Goal: Task Accomplishment & Management: Use online tool/utility

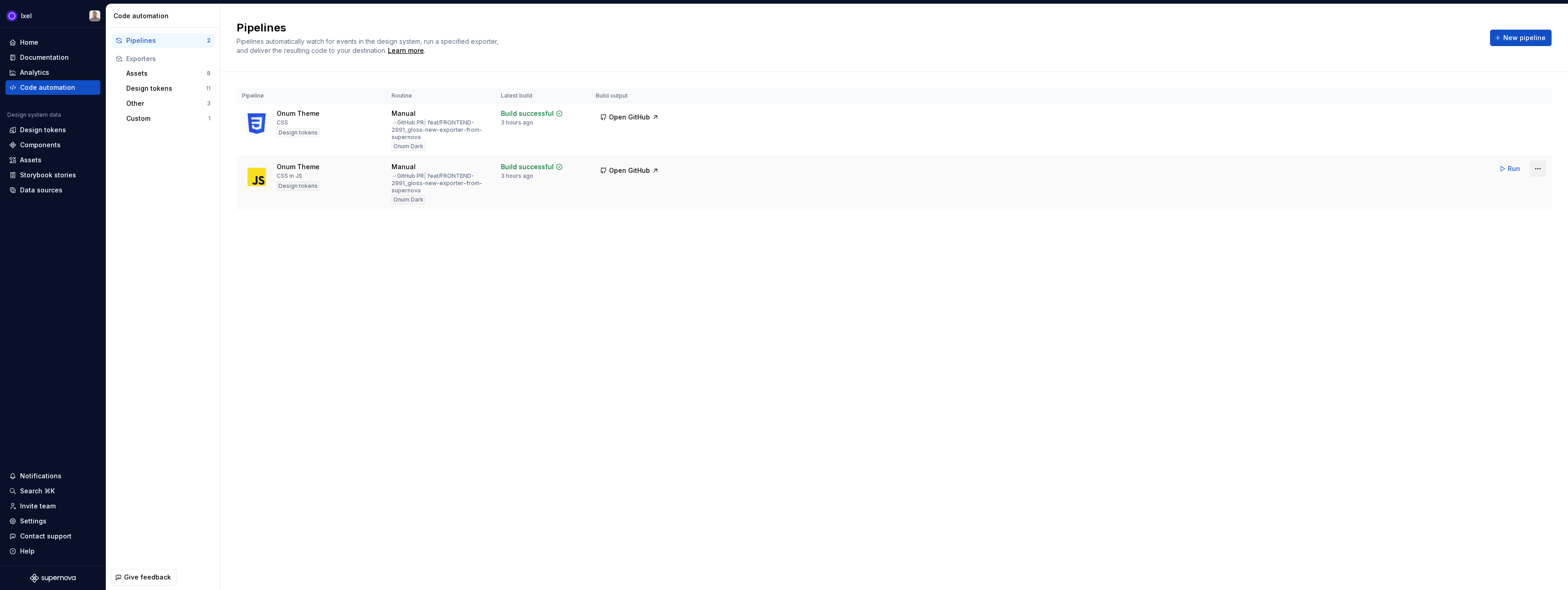
click at [778, 168] on html "Ixel Home Documentation Analytics Code automation Design system data Design tok…" at bounding box center [784, 295] width 1568 height 590
click at [778, 186] on div "Edit pipeline" at bounding box center [1526, 188] width 78 height 9
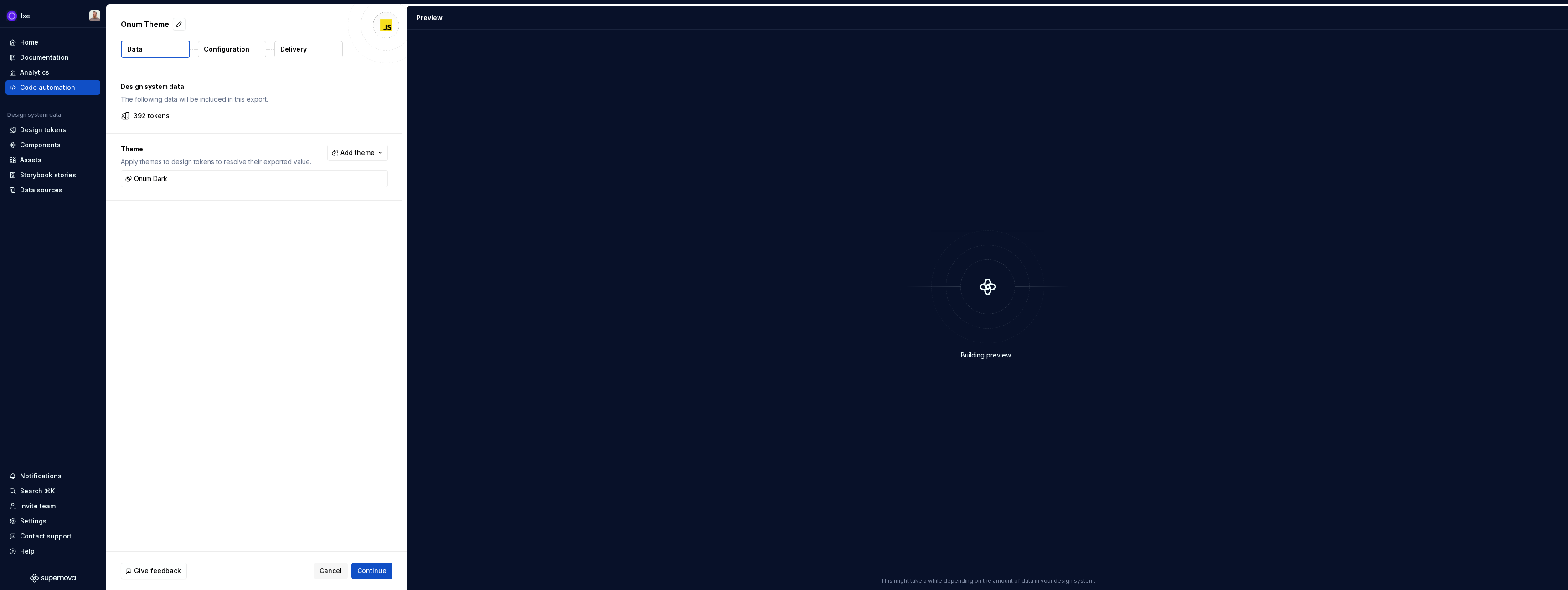
click at [155, 118] on p "392 tokens" at bounding box center [151, 116] width 36 height 9
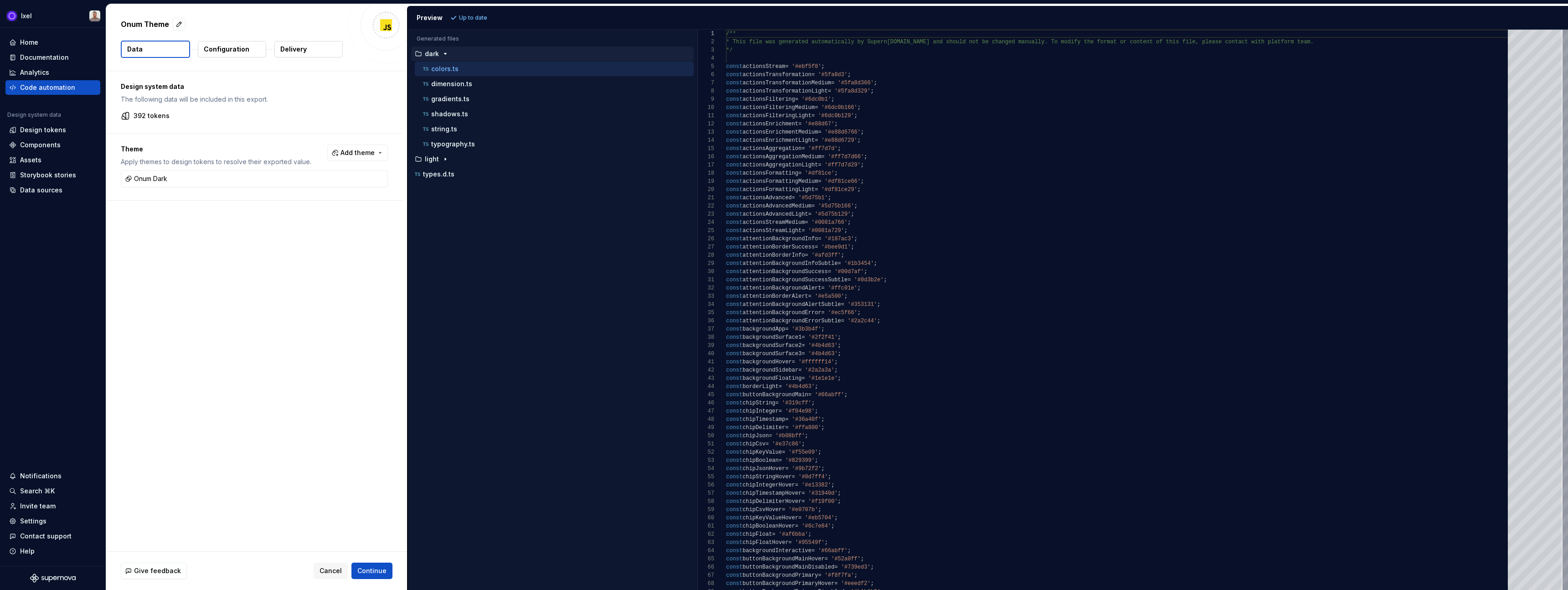
click at [220, 50] on p "Configuration" at bounding box center [226, 49] width 46 height 9
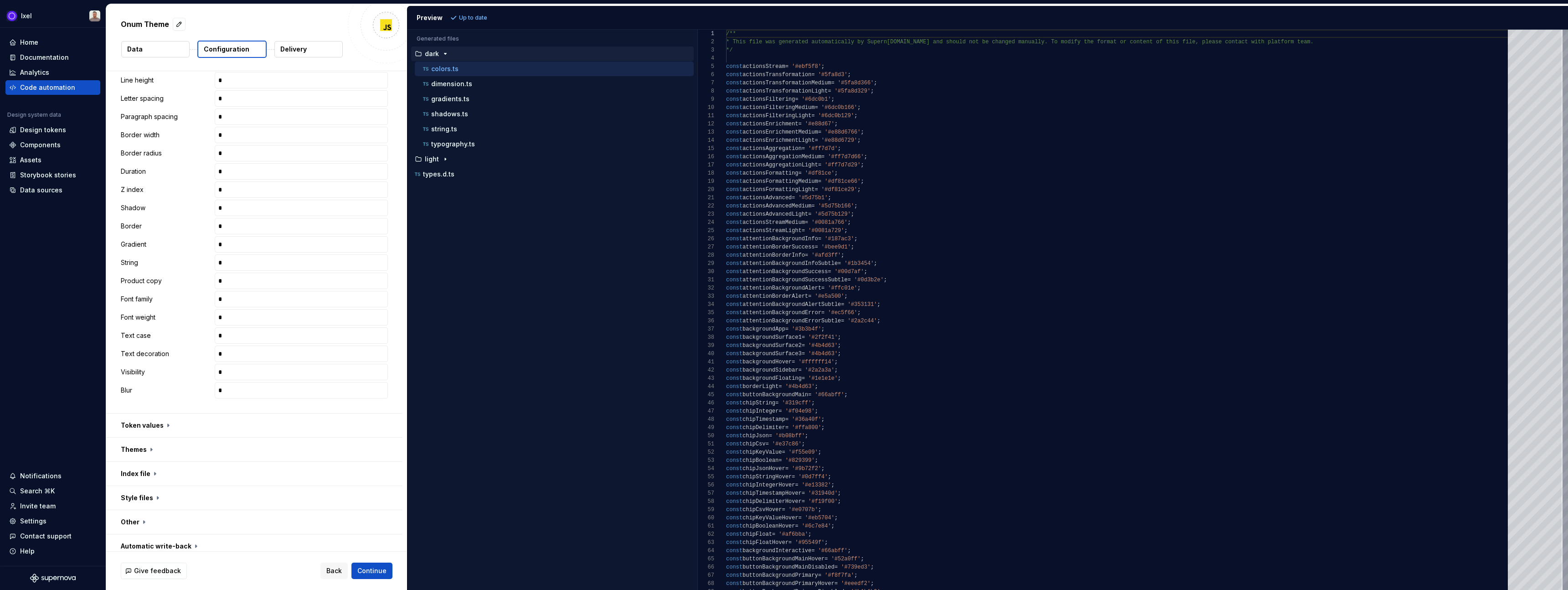
scroll to position [273, 0]
click at [150, 418] on button "button" at bounding box center [254, 418] width 296 height 24
click at [141, 443] on button "button" at bounding box center [254, 451] width 296 height 24
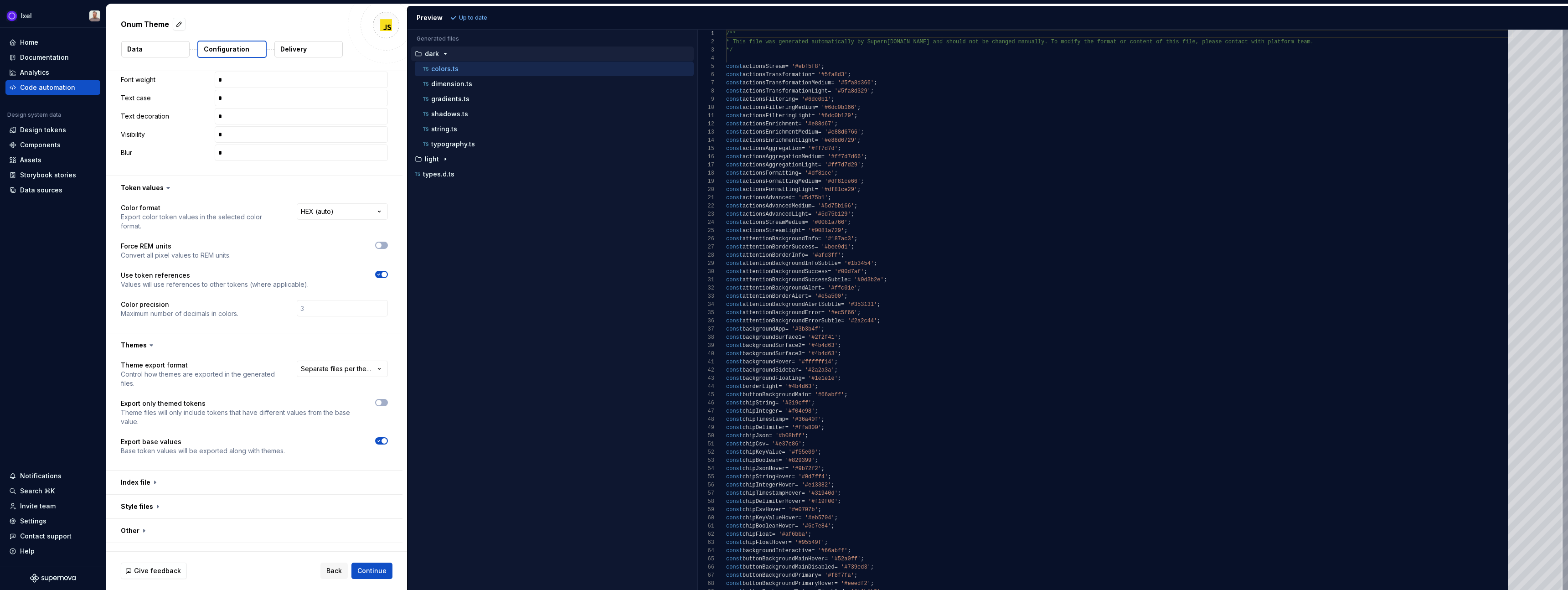
scroll to position [510, 0]
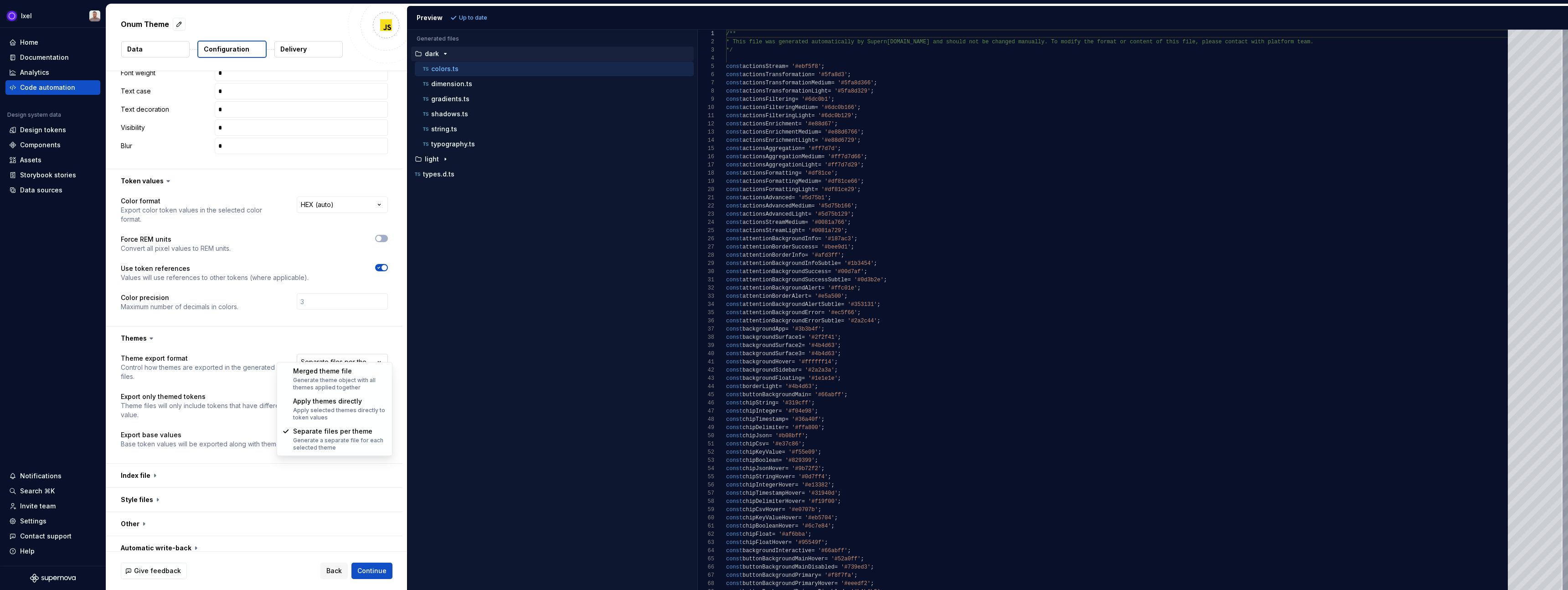
click at [334, 353] on html "**********" at bounding box center [784, 295] width 1568 height 590
click at [267, 360] on html "**********" at bounding box center [784, 295] width 1568 height 590
click at [170, 472] on button "button" at bounding box center [254, 476] width 296 height 24
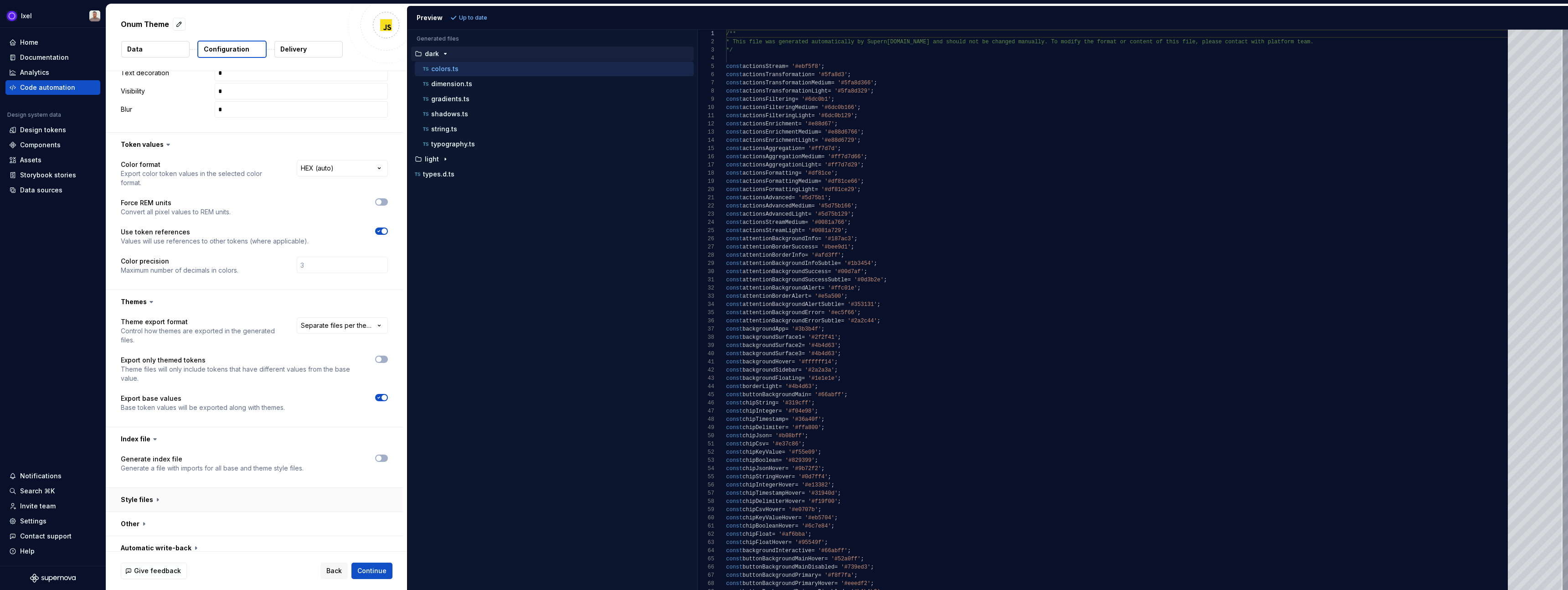
click at [171, 488] on button "button" at bounding box center [254, 499] width 296 height 24
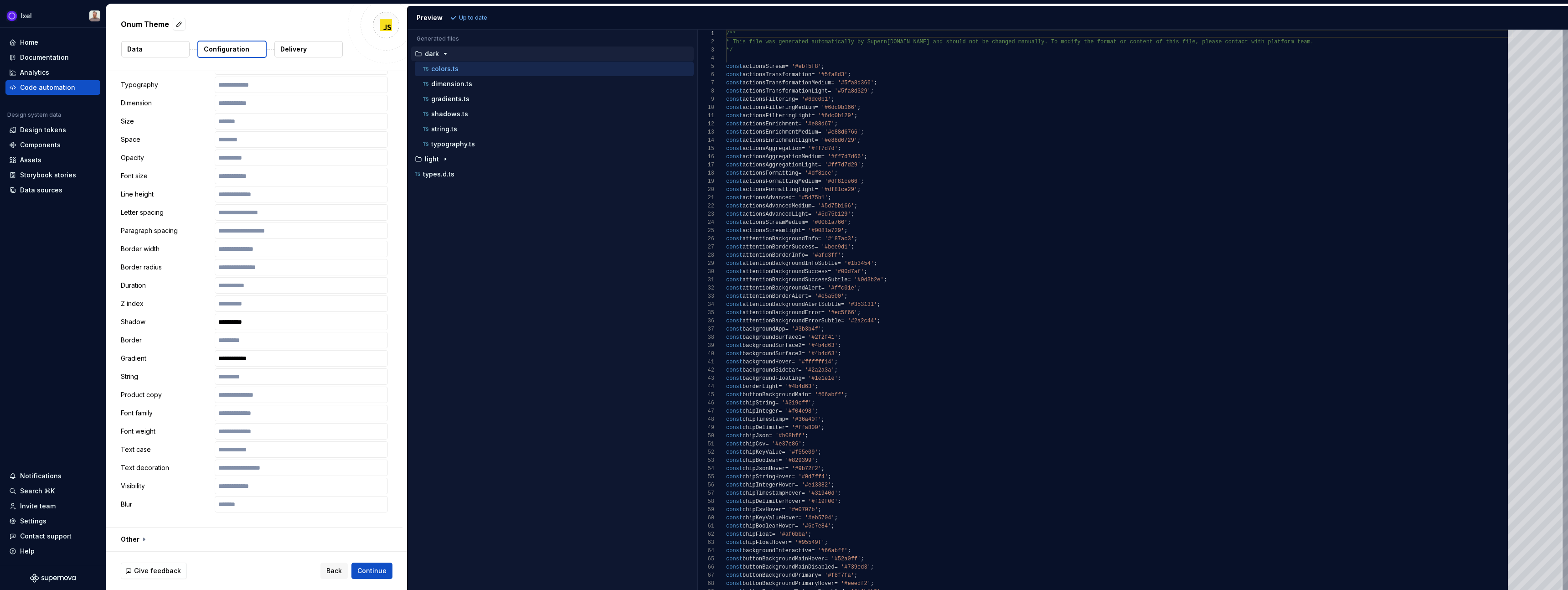
scroll to position [1206, 0]
click at [164, 520] on button "button" at bounding box center [254, 524] width 296 height 24
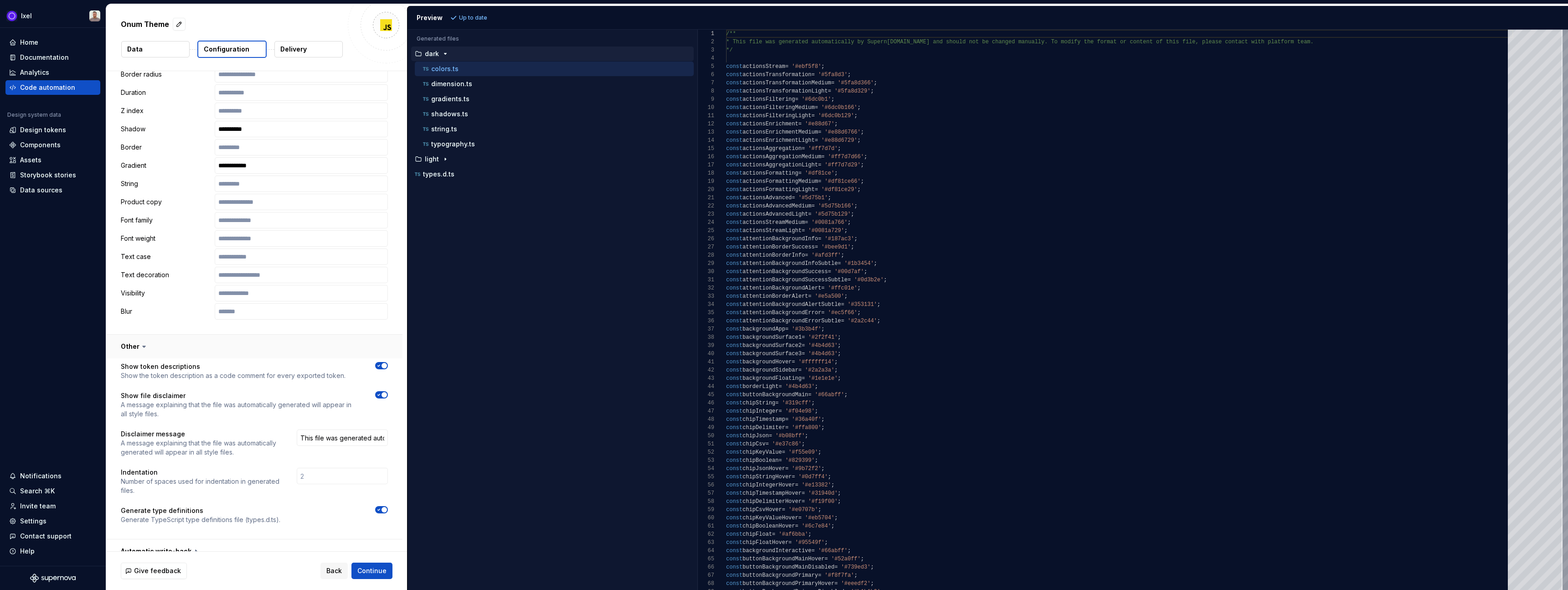
scroll to position [1387, 0]
click at [167, 539] on button "button" at bounding box center [254, 548] width 296 height 24
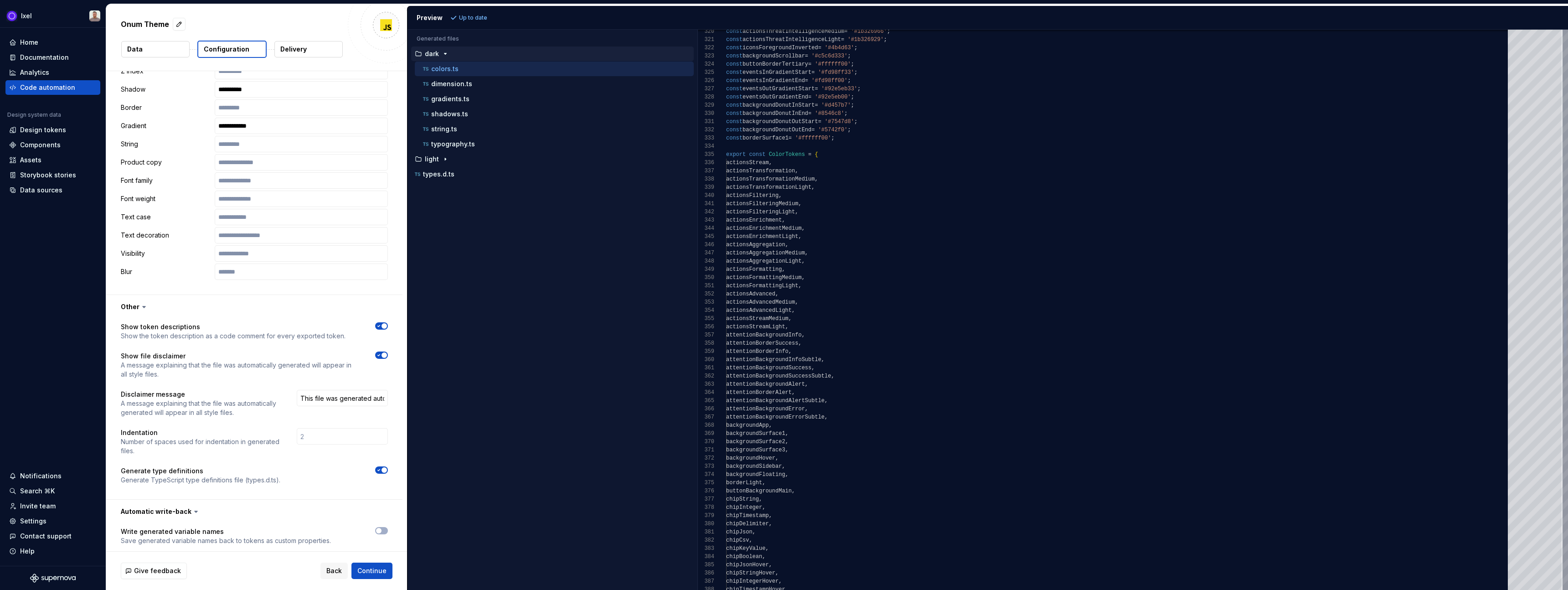
type textarea "**********"
click at [778, 157] on div "const actionsThreatIntelligenceMedium = '#1b326966' ; const actionsThreatIntell…" at bounding box center [1119, 138] width 787 height 5458
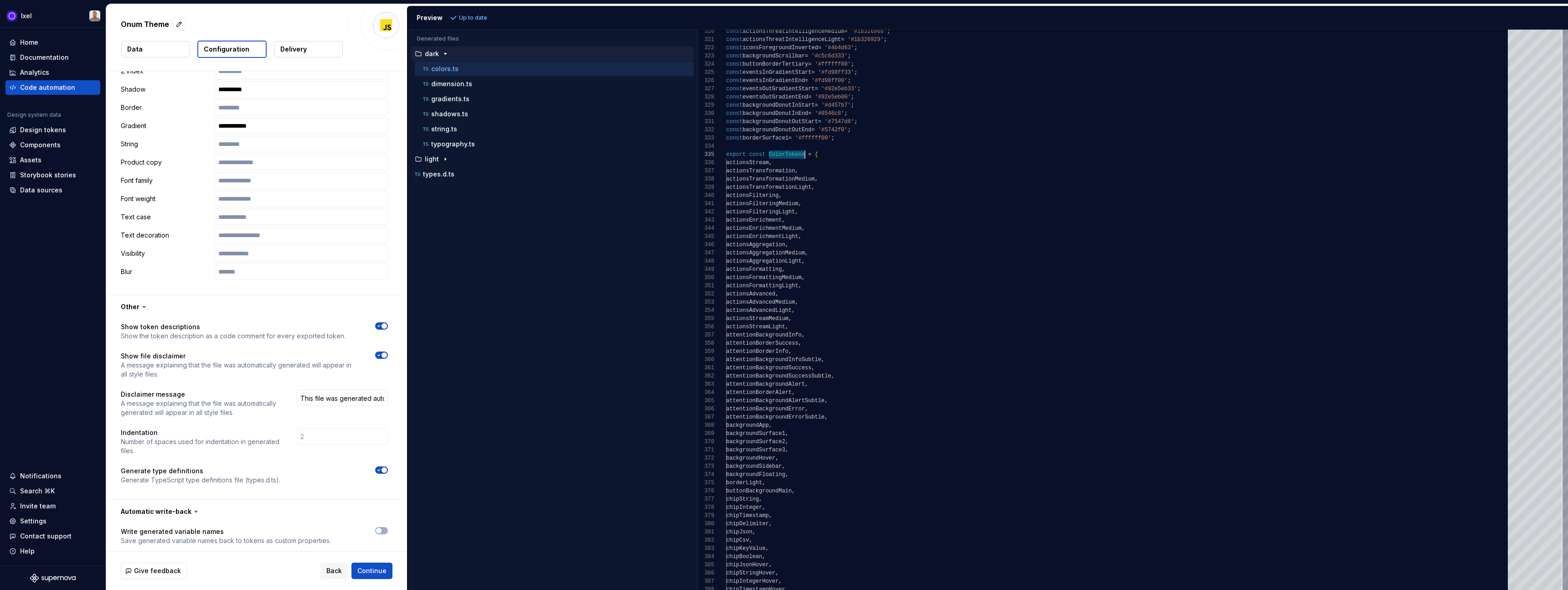
click at [778, 155] on div "const actionsThreatIntelligenceMedium = '#1b326966' ; const actionsThreatIntell…" at bounding box center [1119, 138] width 787 height 5458
click at [333, 572] on span "Back" at bounding box center [334, 571] width 15 height 9
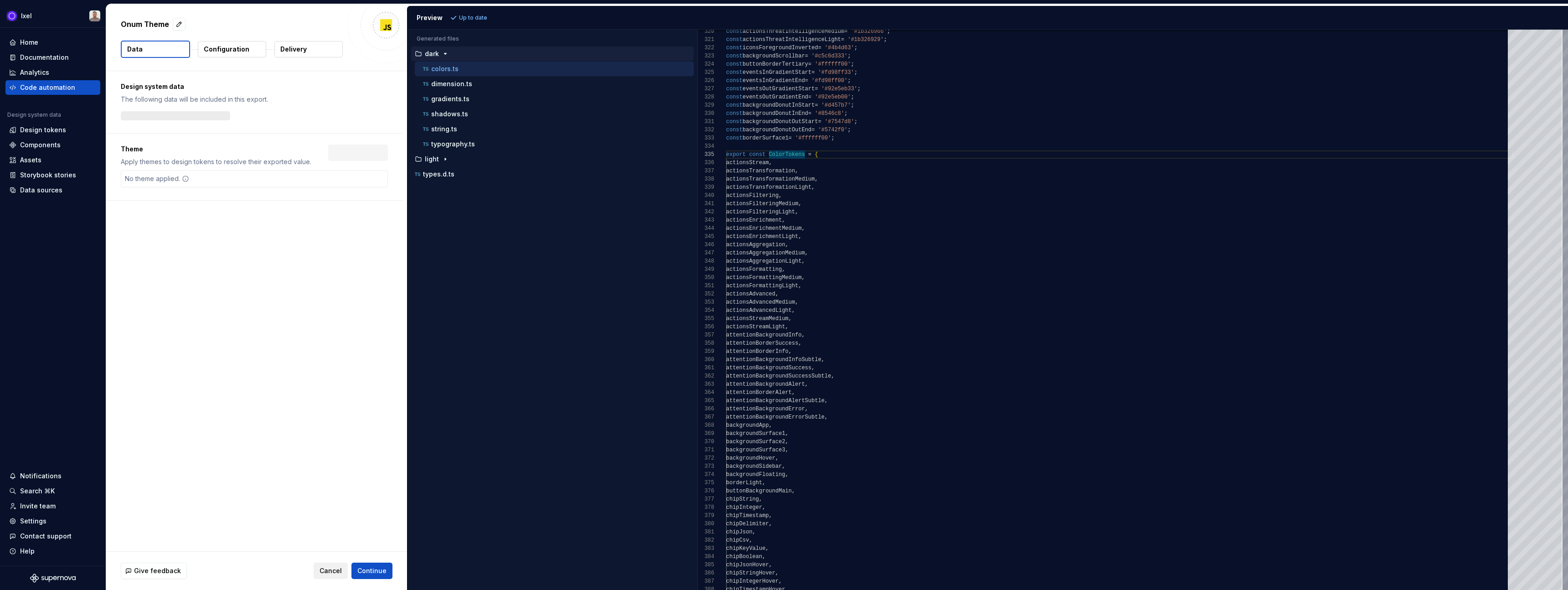
click at [333, 572] on span "Cancel" at bounding box center [331, 571] width 23 height 9
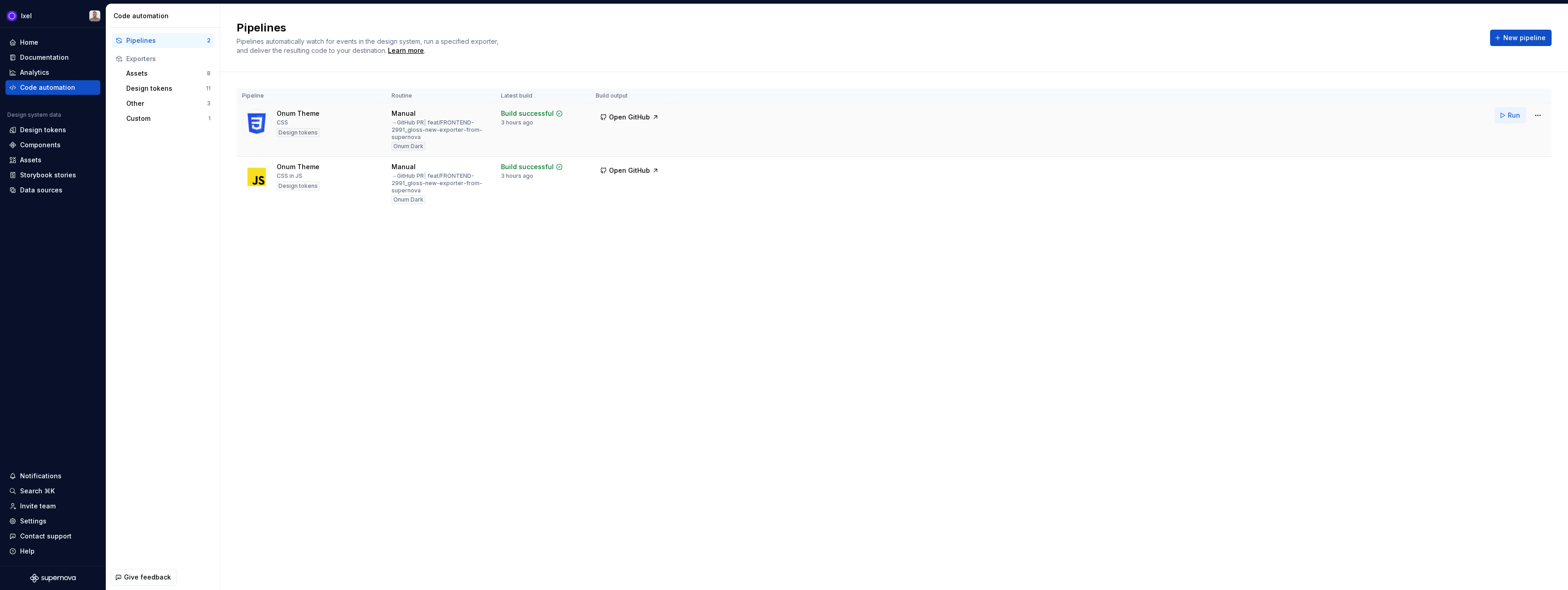
click at [778, 115] on button "Run" at bounding box center [1510, 115] width 32 height 16
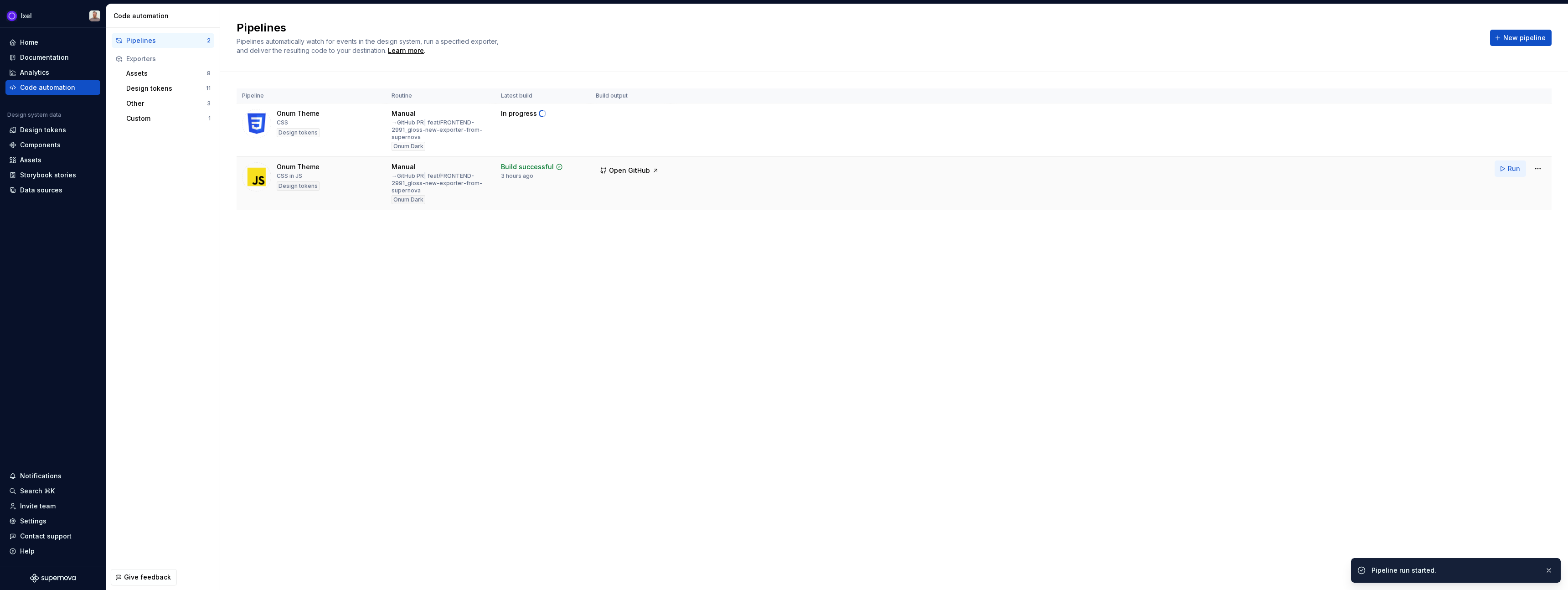
click at [778, 170] on span "Run" at bounding box center [1514, 169] width 12 height 9
click at [778, 172] on button "Run" at bounding box center [1510, 169] width 32 height 16
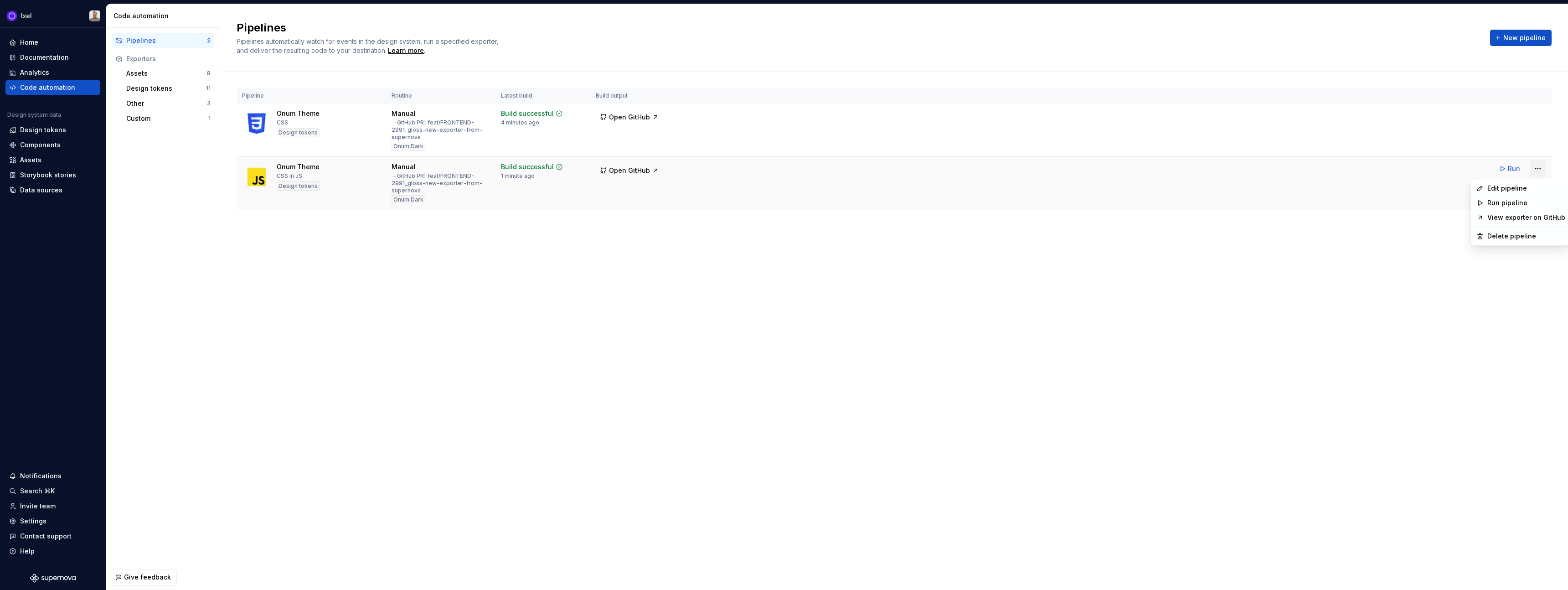
click at [778, 170] on html "Ixel Home Documentation Analytics Code automation Design system data Design tok…" at bounding box center [784, 295] width 1568 height 590
click at [778, 186] on div "Edit pipeline" at bounding box center [1526, 188] width 78 height 9
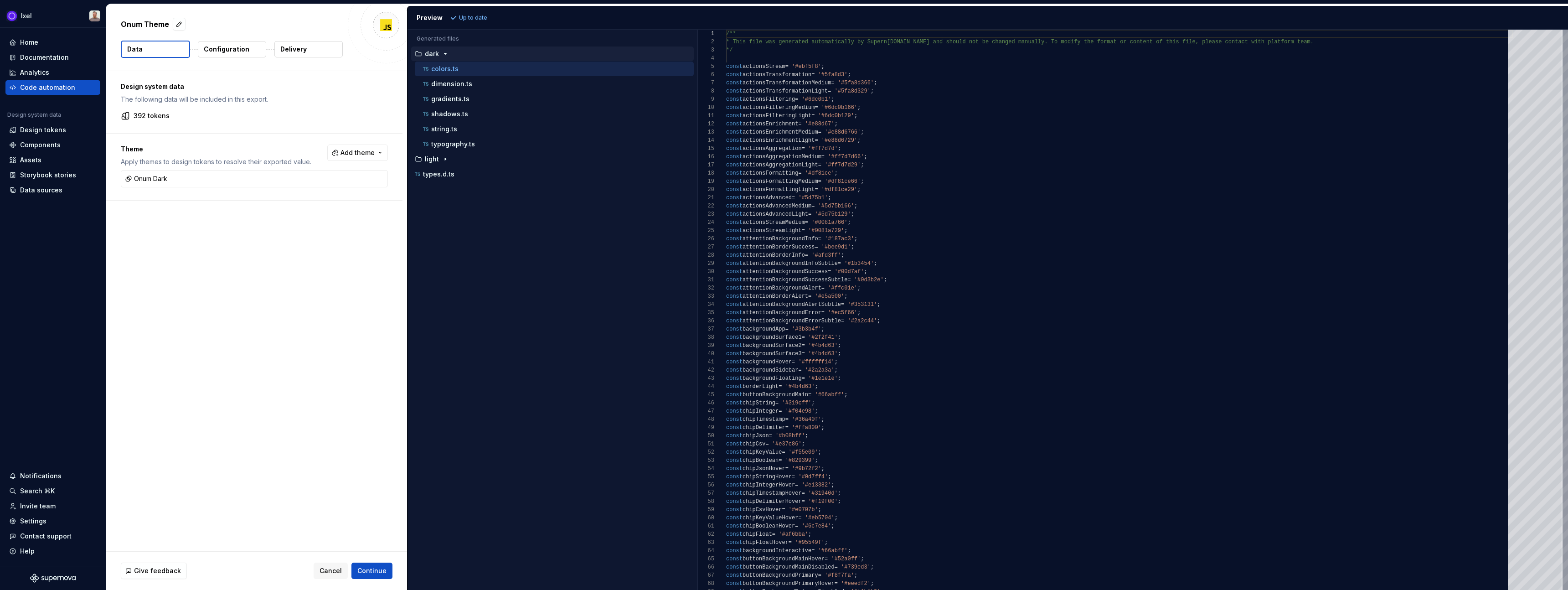
click at [441, 69] on p "colors.ts" at bounding box center [444, 69] width 27 height 7
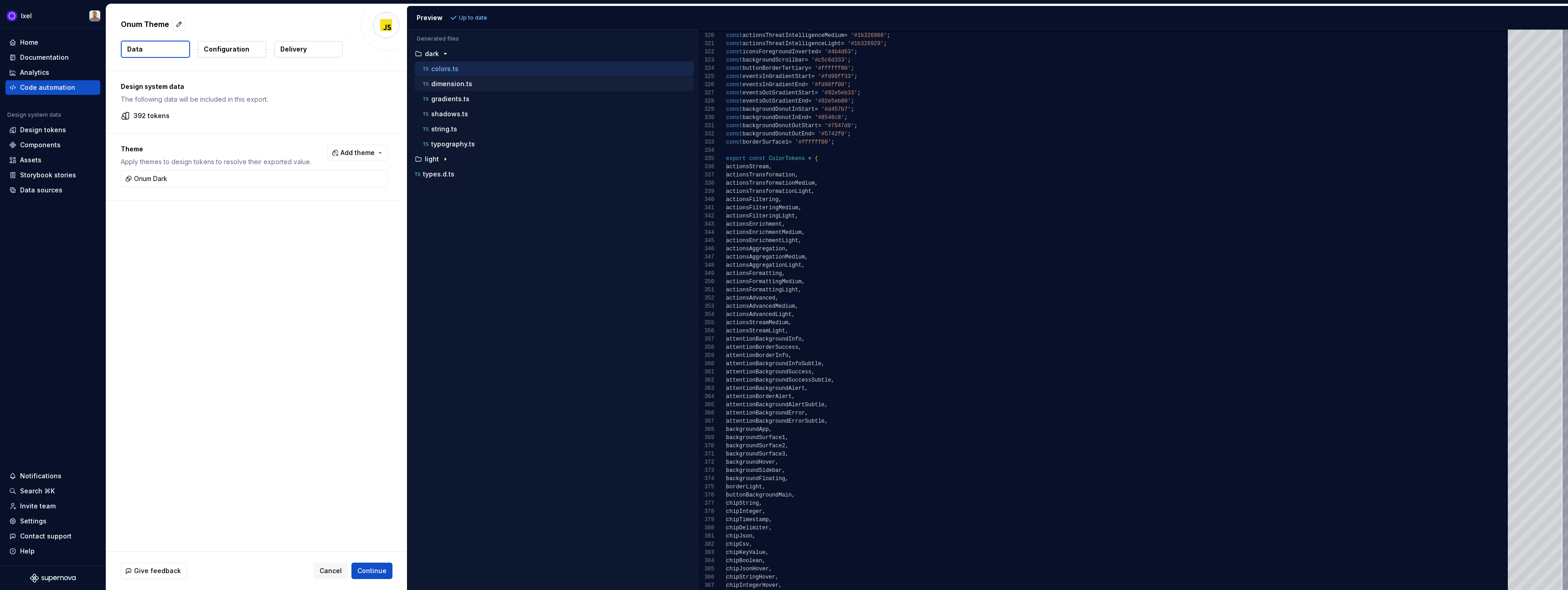
click at [455, 86] on p "dimension.ts" at bounding box center [451, 84] width 41 height 7
type textarea "**********"
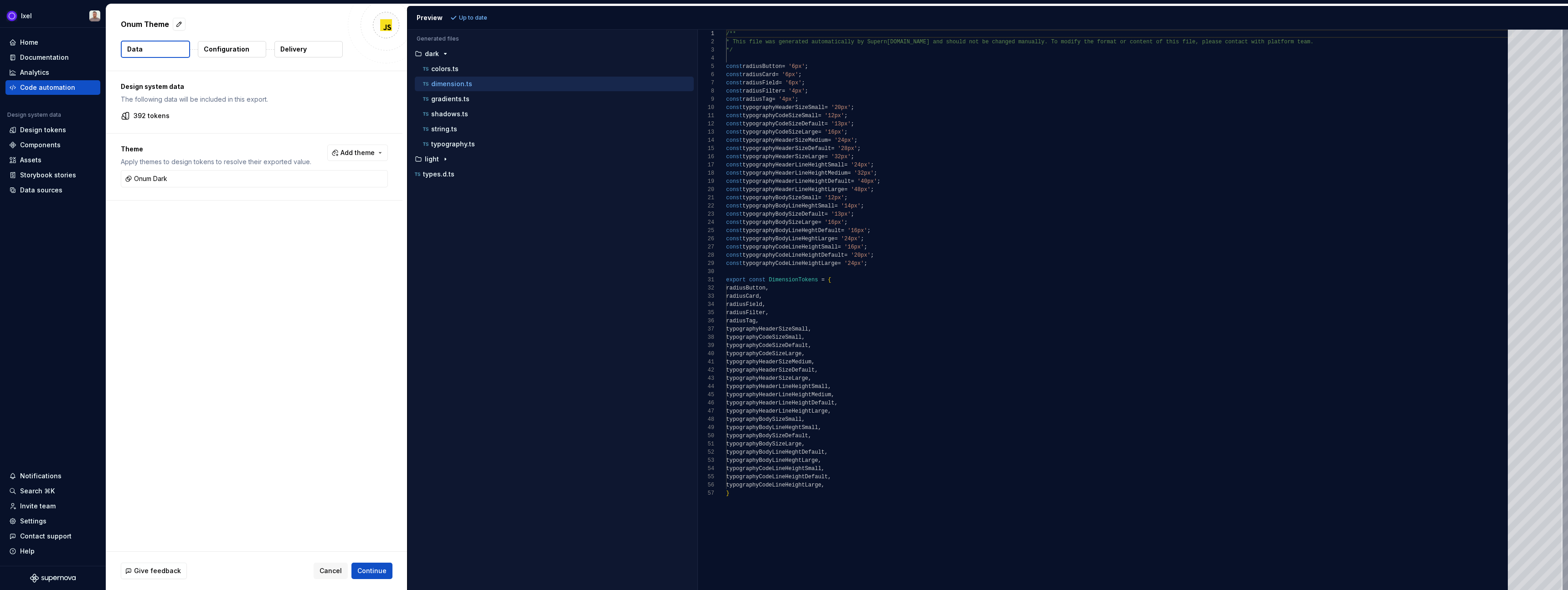
scroll to position [82, 0]
click at [33, 43] on div "Home" at bounding box center [29, 42] width 18 height 9
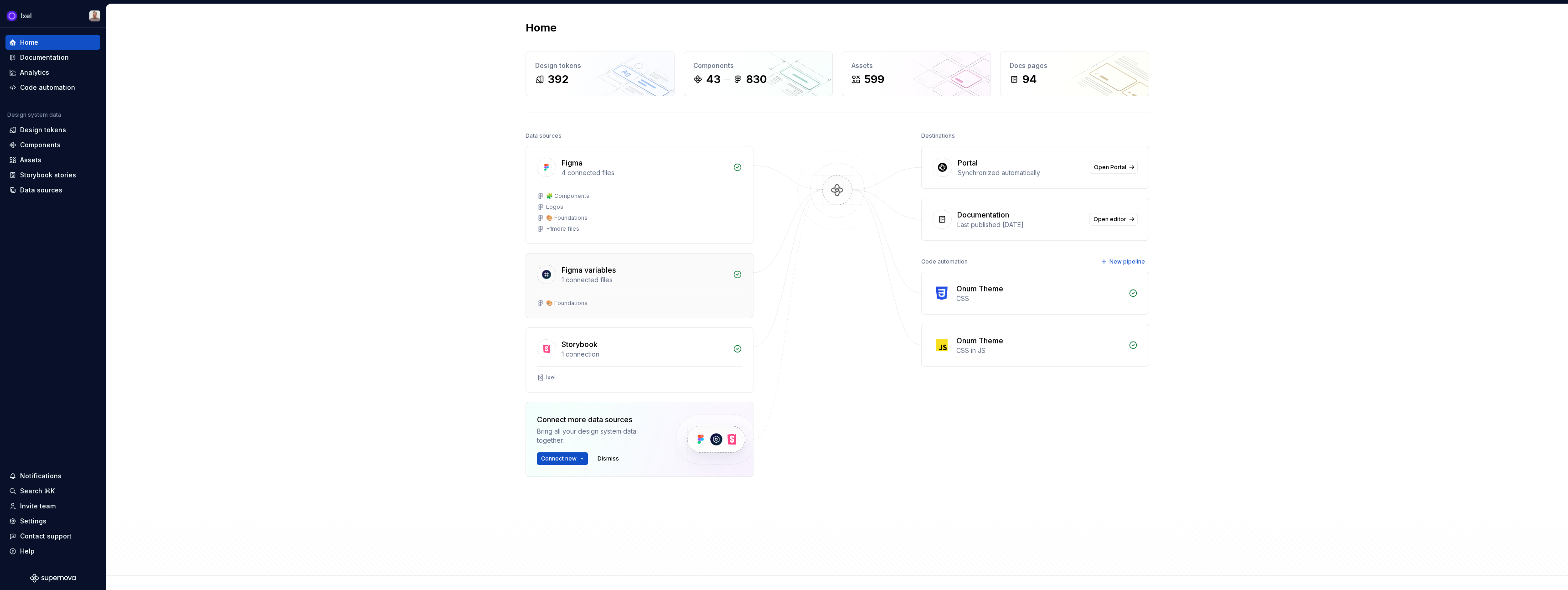
click at [571, 304] on div "🎨 Foundations" at bounding box center [567, 303] width 41 height 7
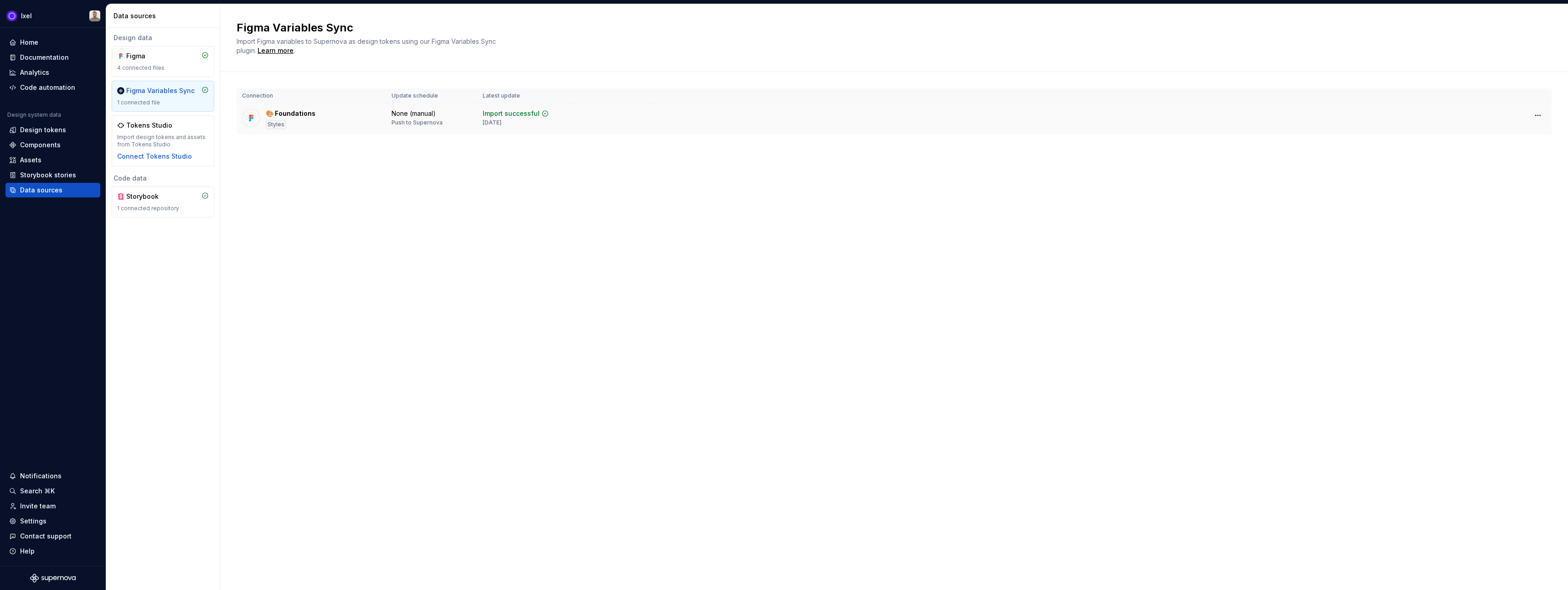
click at [300, 110] on div "🎨 Foundations" at bounding box center [291, 113] width 50 height 9
click at [252, 120] on img at bounding box center [251, 118] width 9 height 9
click at [778, 115] on html "Ixel Home Documentation Analytics Code automation Design system data Design tok…" at bounding box center [784, 295] width 1568 height 590
click at [778, 195] on html "Ixel Home Documentation Analytics Code automation Design system data Design tok…" at bounding box center [784, 295] width 1568 height 590
click at [144, 60] on div "Figma" at bounding box center [148, 56] width 44 height 9
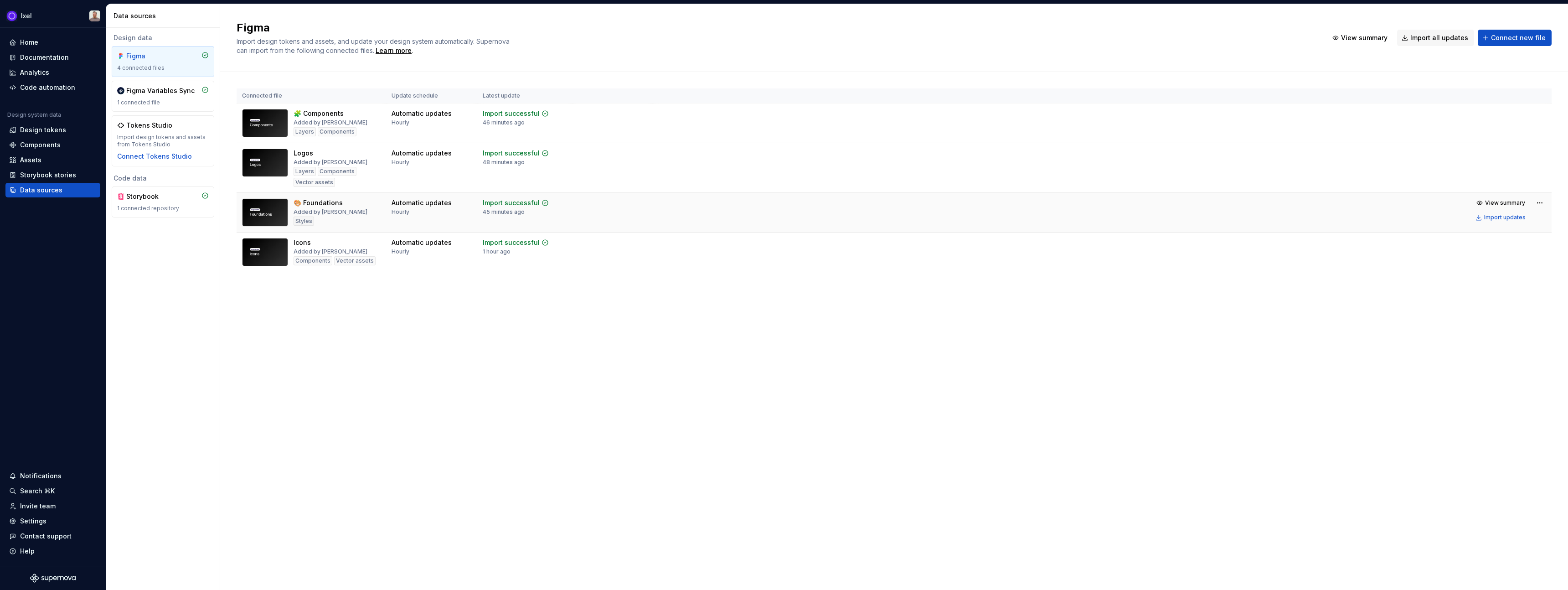
click at [262, 212] on img at bounding box center [265, 212] width 46 height 28
click at [49, 139] on div "Components" at bounding box center [53, 145] width 95 height 15
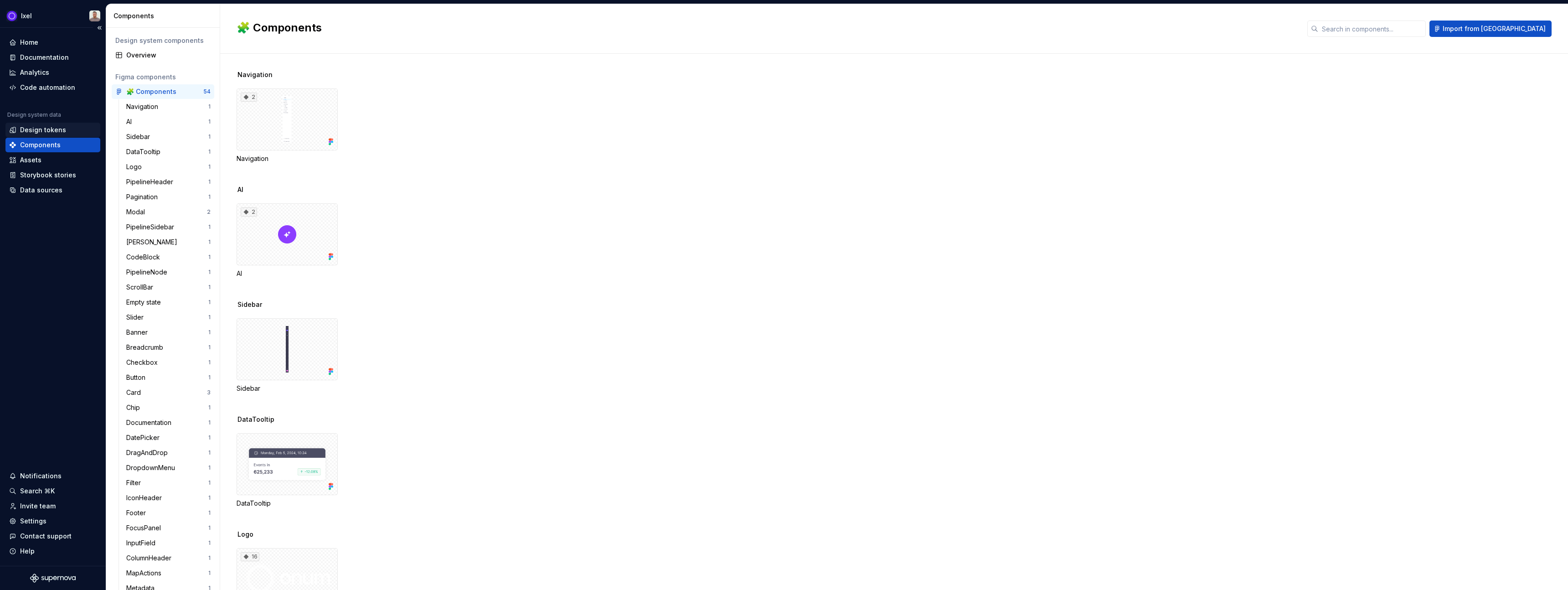
click at [49, 130] on div "Design tokens" at bounding box center [43, 130] width 46 height 9
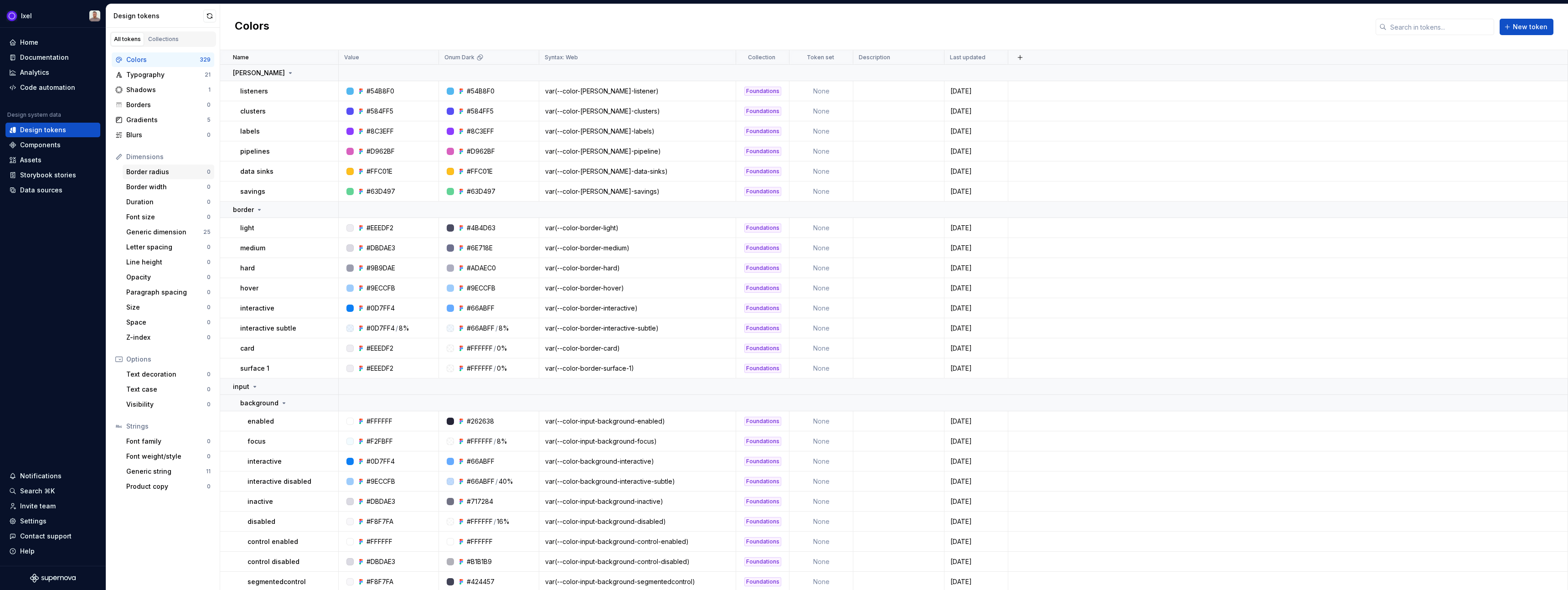
click at [164, 174] on div "Border radius" at bounding box center [166, 172] width 81 height 9
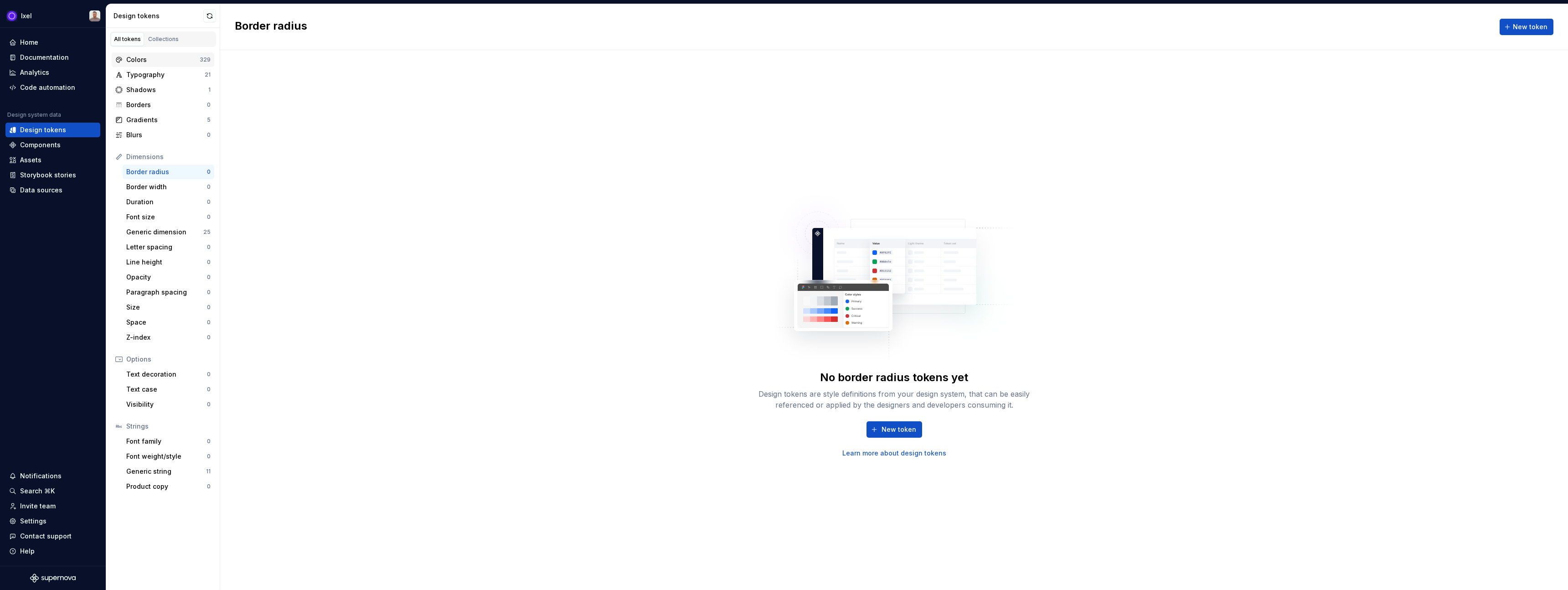
click at [149, 60] on div "Colors" at bounding box center [163, 60] width 74 height 9
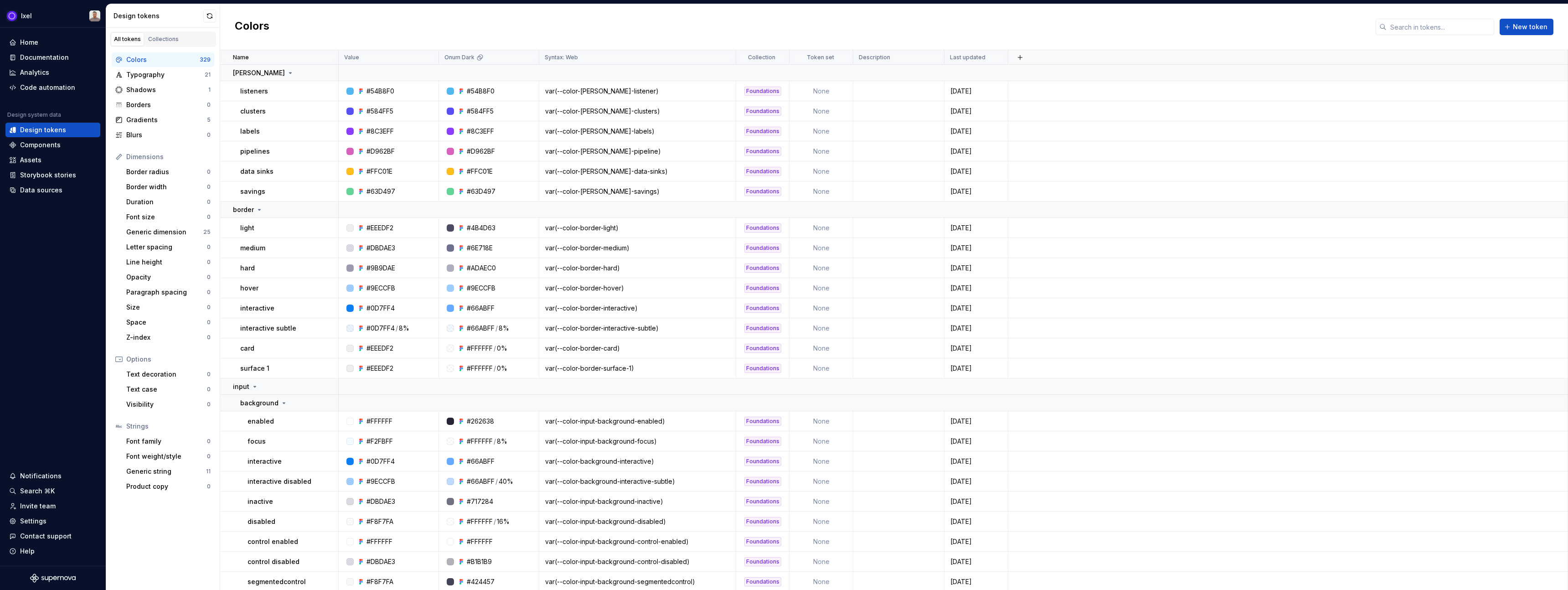
click at [264, 26] on h2 "Colors" at bounding box center [252, 27] width 35 height 16
click at [253, 25] on h2 "Colors" at bounding box center [252, 27] width 35 height 16
click at [300, 29] on div "Colors New token" at bounding box center [894, 27] width 1348 height 46
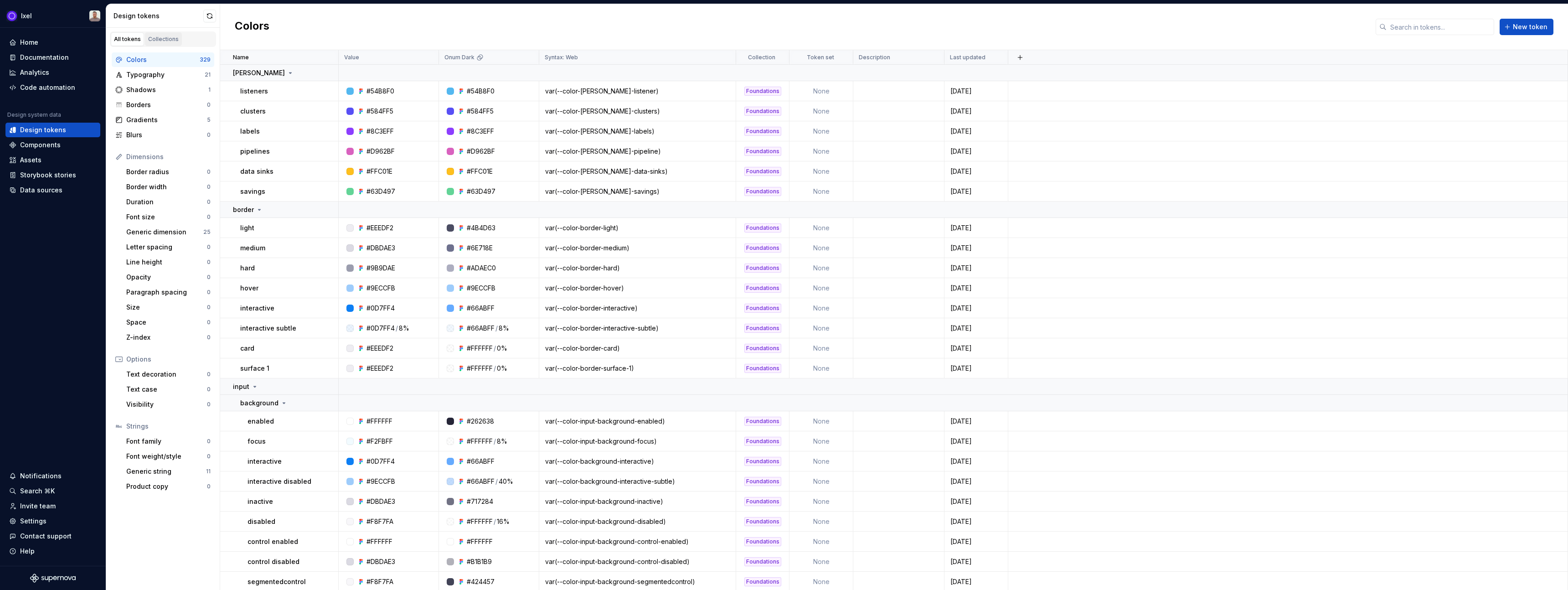
click at [163, 40] on div "Collections" at bounding box center [163, 39] width 30 height 7
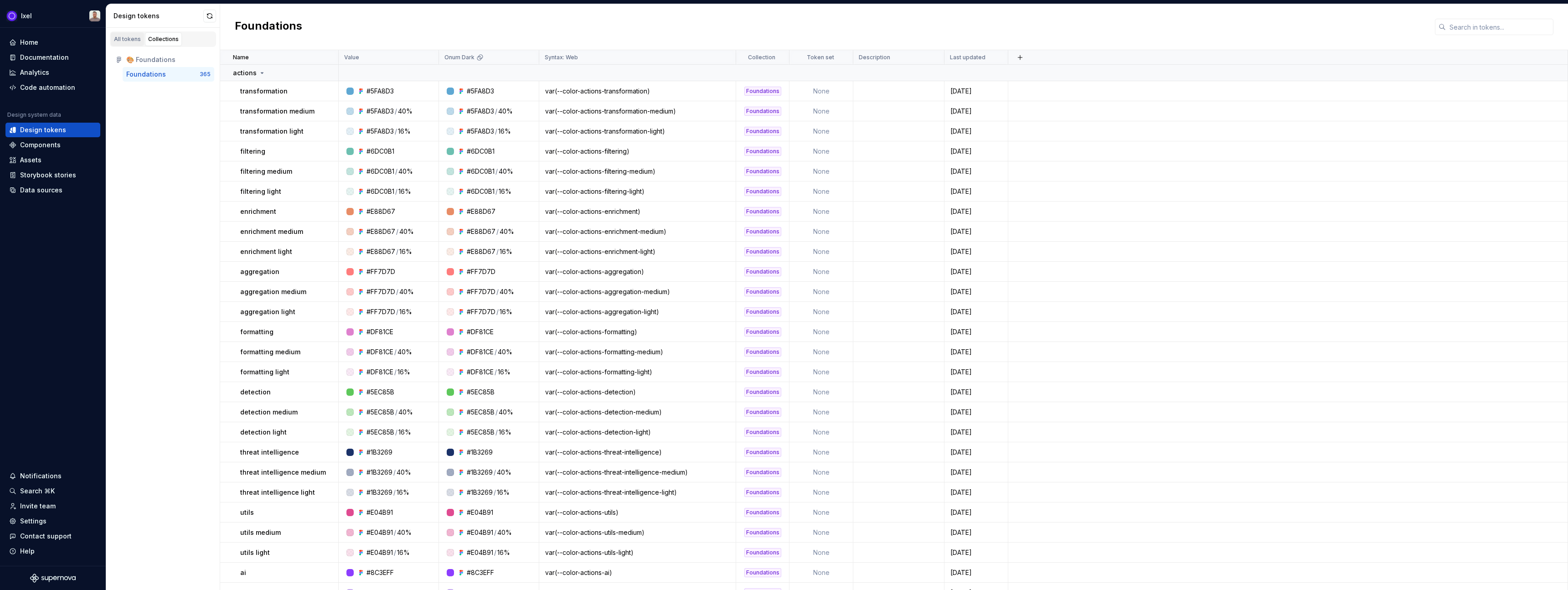
click at [130, 38] on div "All tokens" at bounding box center [127, 39] width 27 height 7
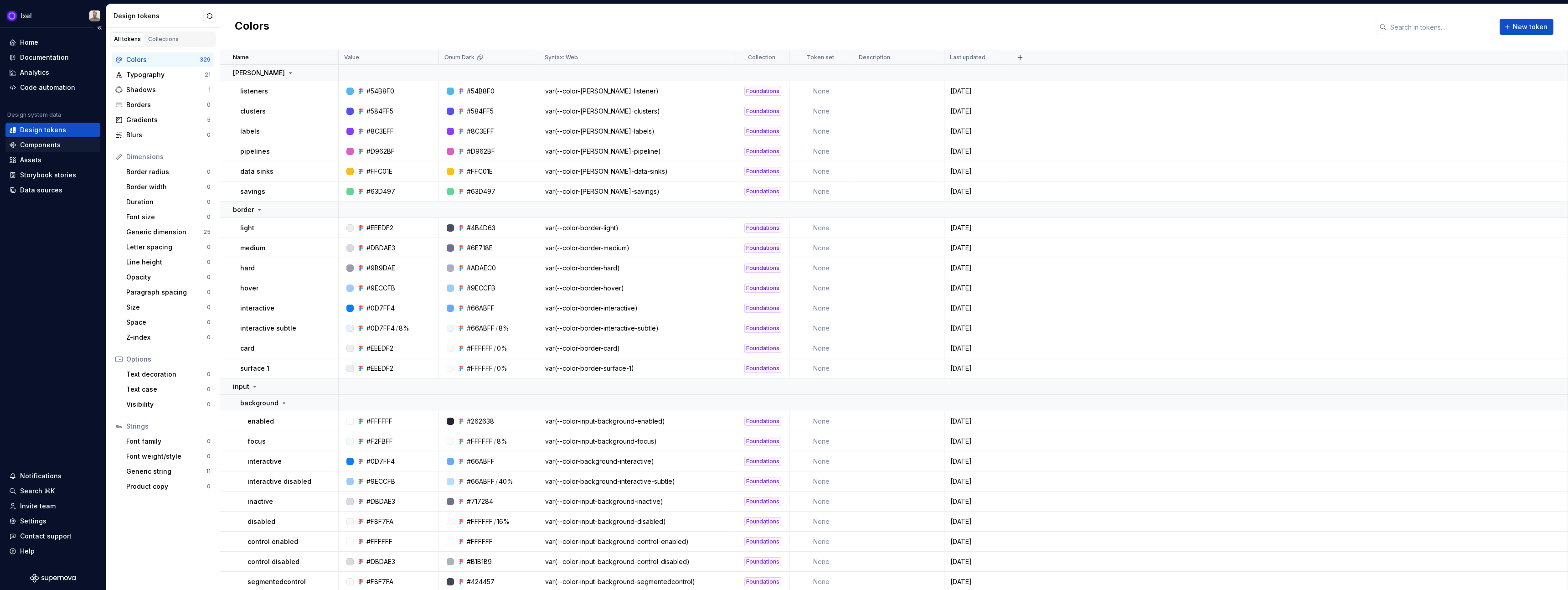
click at [32, 147] on div "Components" at bounding box center [40, 145] width 41 height 9
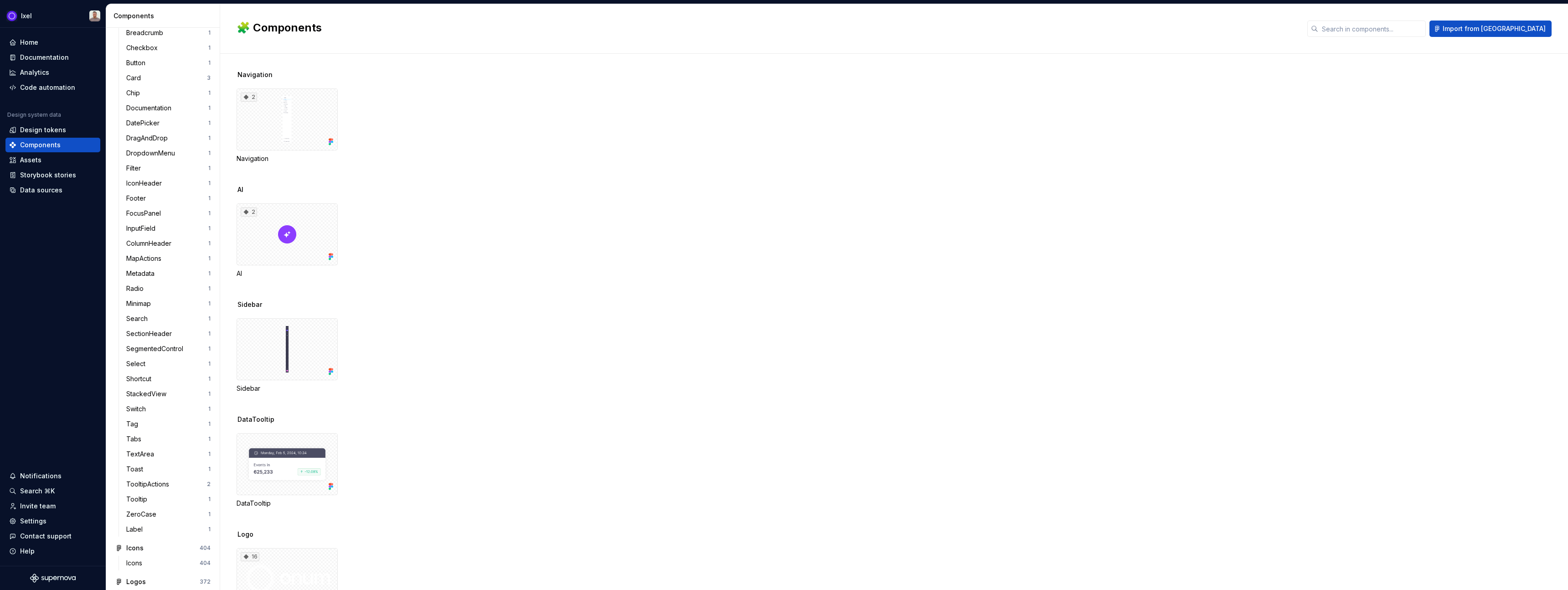
scroll to position [338, 0]
click at [28, 161] on div "Assets" at bounding box center [30, 160] width 21 height 9
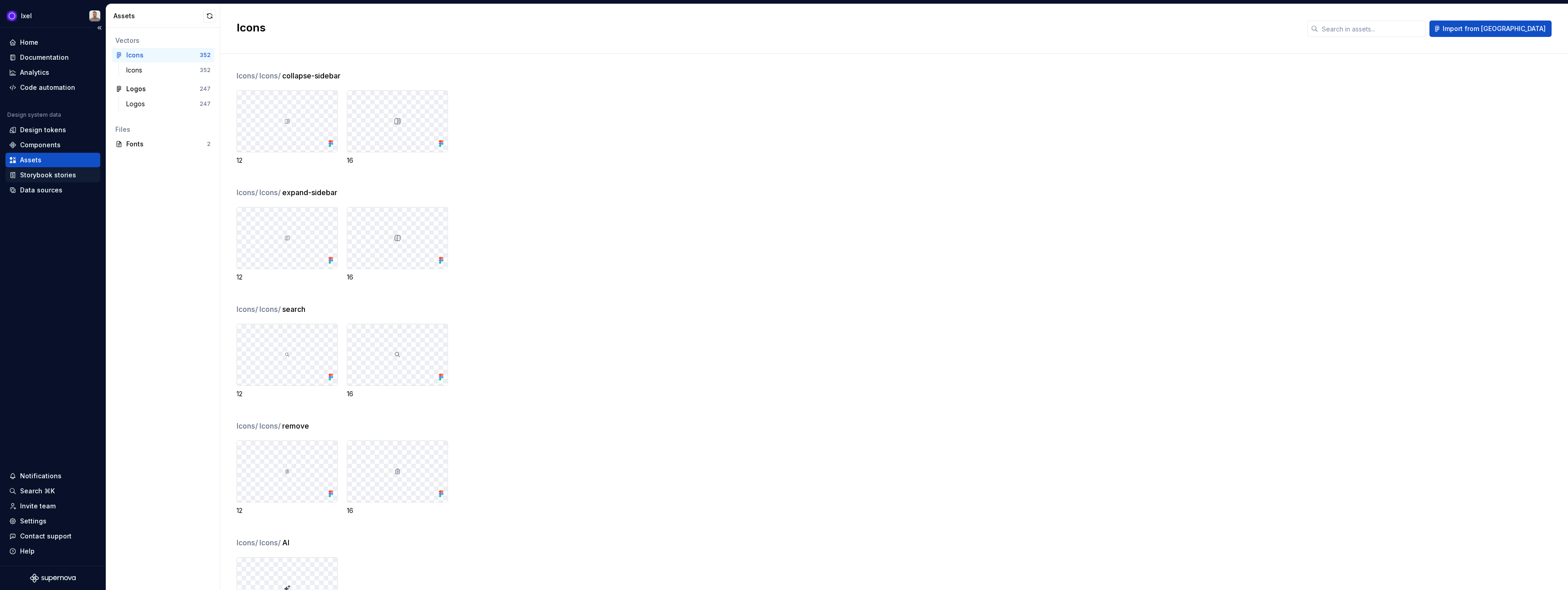
click at [40, 174] on div "Storybook stories" at bounding box center [48, 175] width 56 height 9
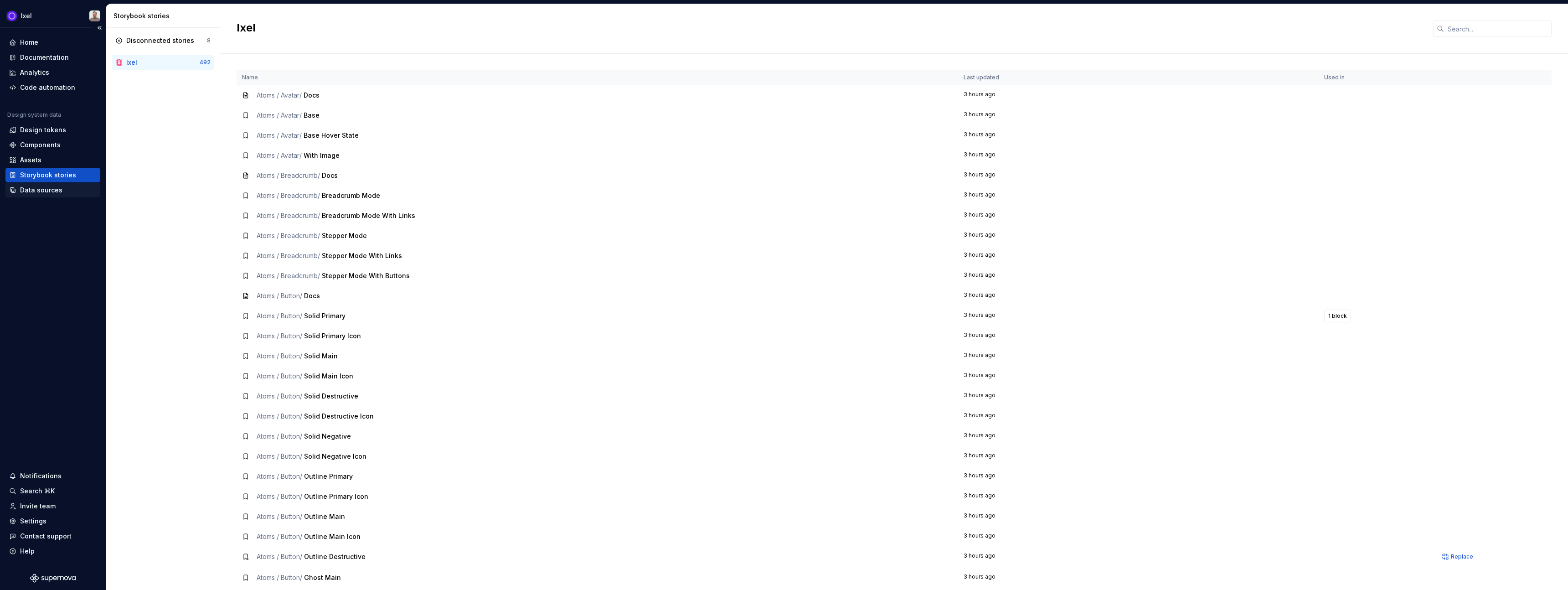
click at [40, 189] on div "Data sources" at bounding box center [41, 190] width 43 height 9
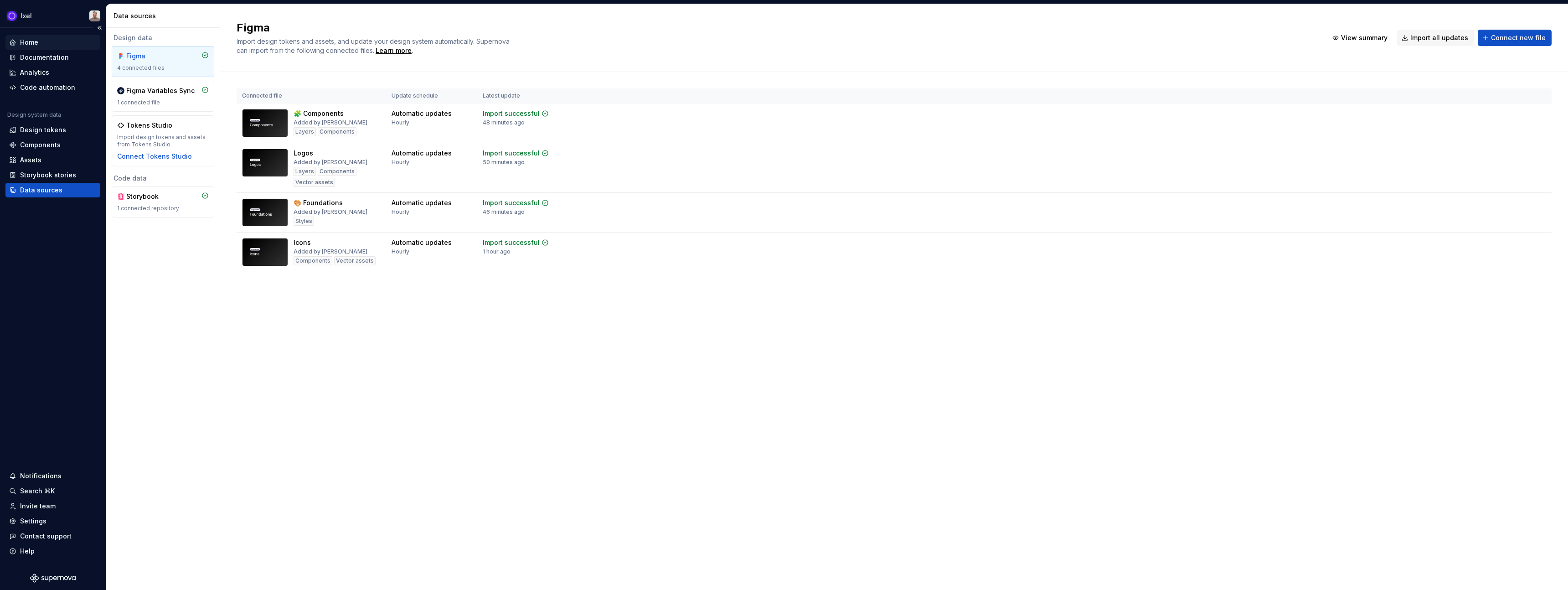
click at [35, 42] on div "Home" at bounding box center [29, 42] width 18 height 9
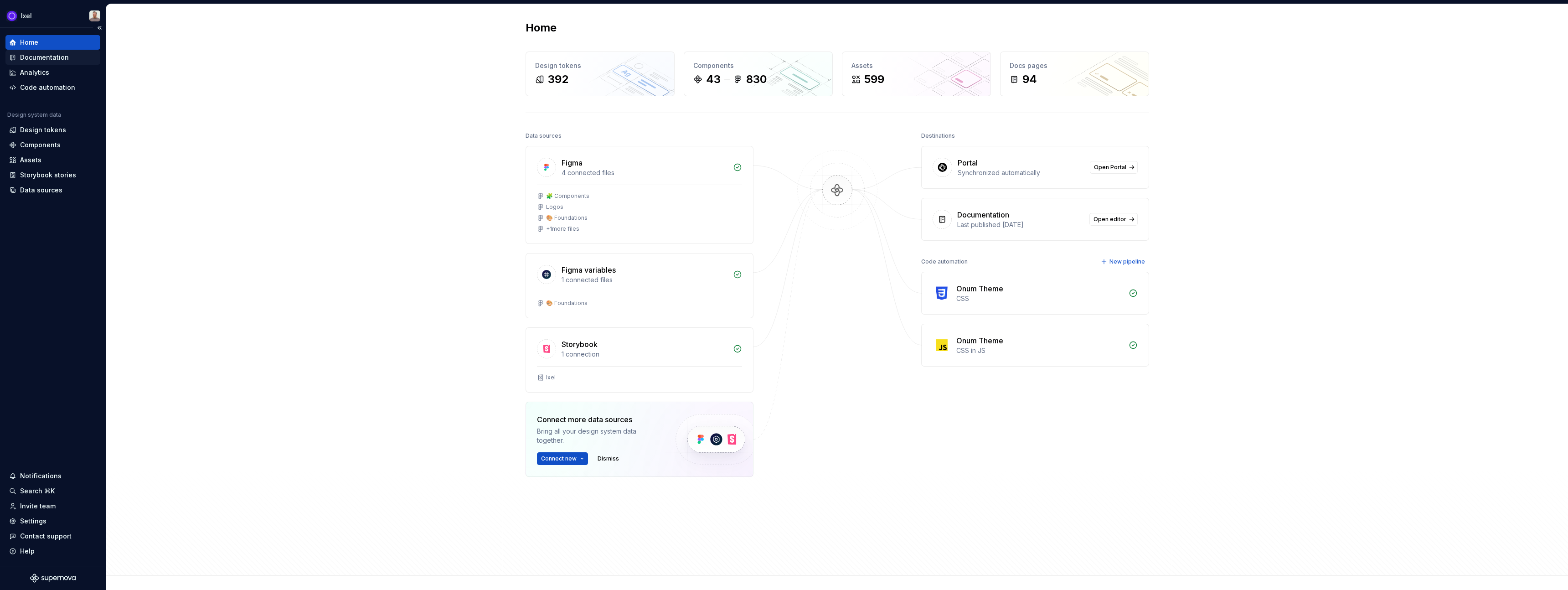
click at [41, 54] on div "Documentation" at bounding box center [44, 57] width 49 height 9
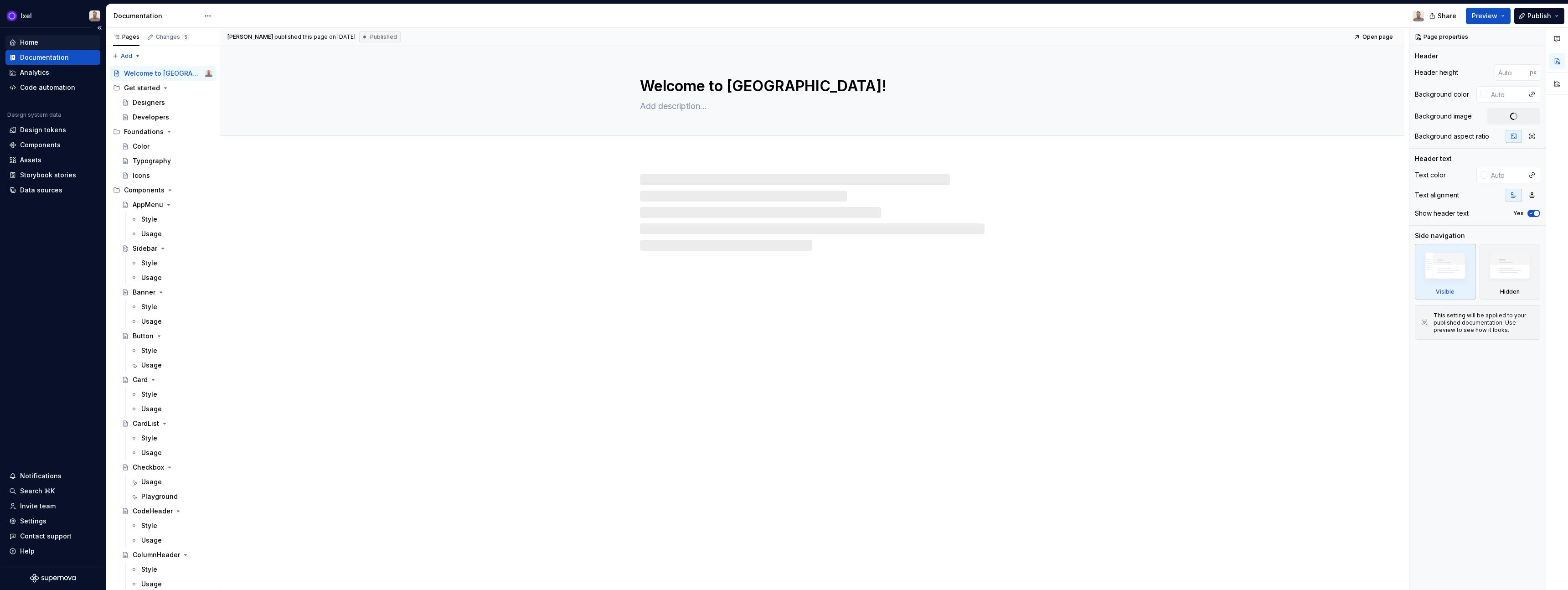
click at [33, 39] on div "Home" at bounding box center [29, 42] width 18 height 9
type textarea "*"
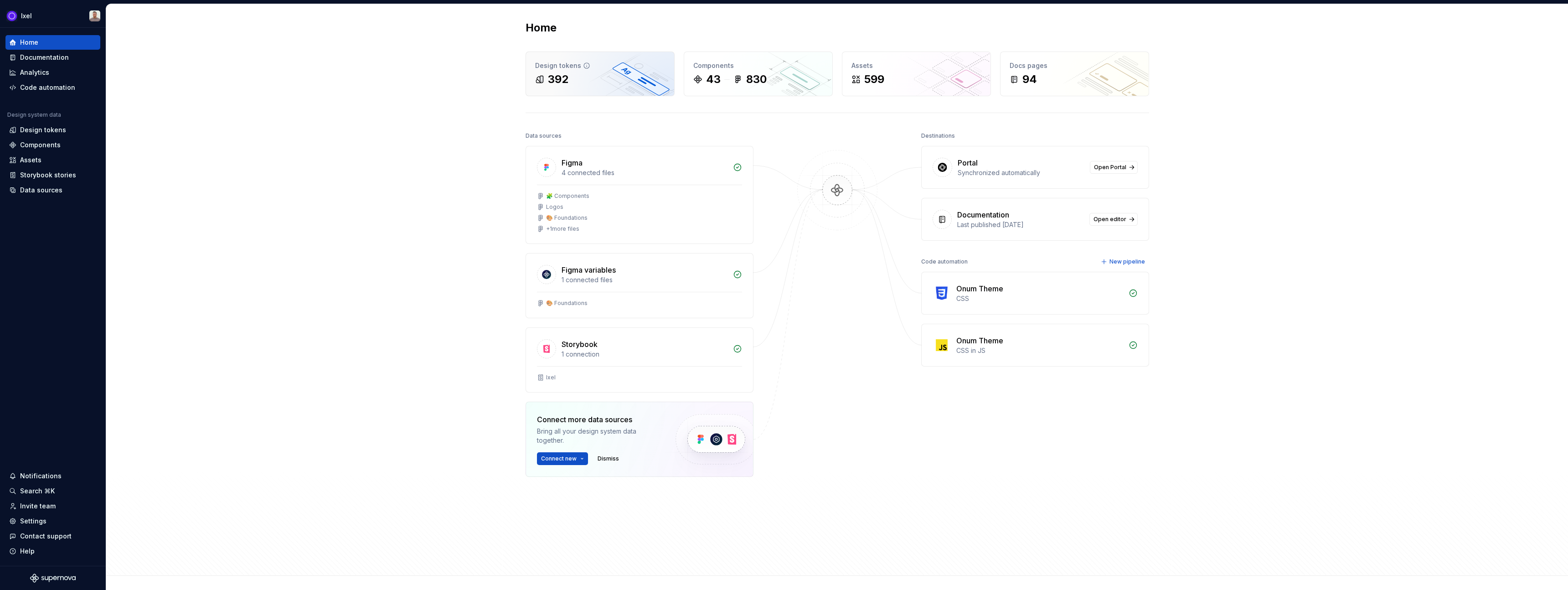
click at [607, 77] on div "392" at bounding box center [600, 79] width 130 height 15
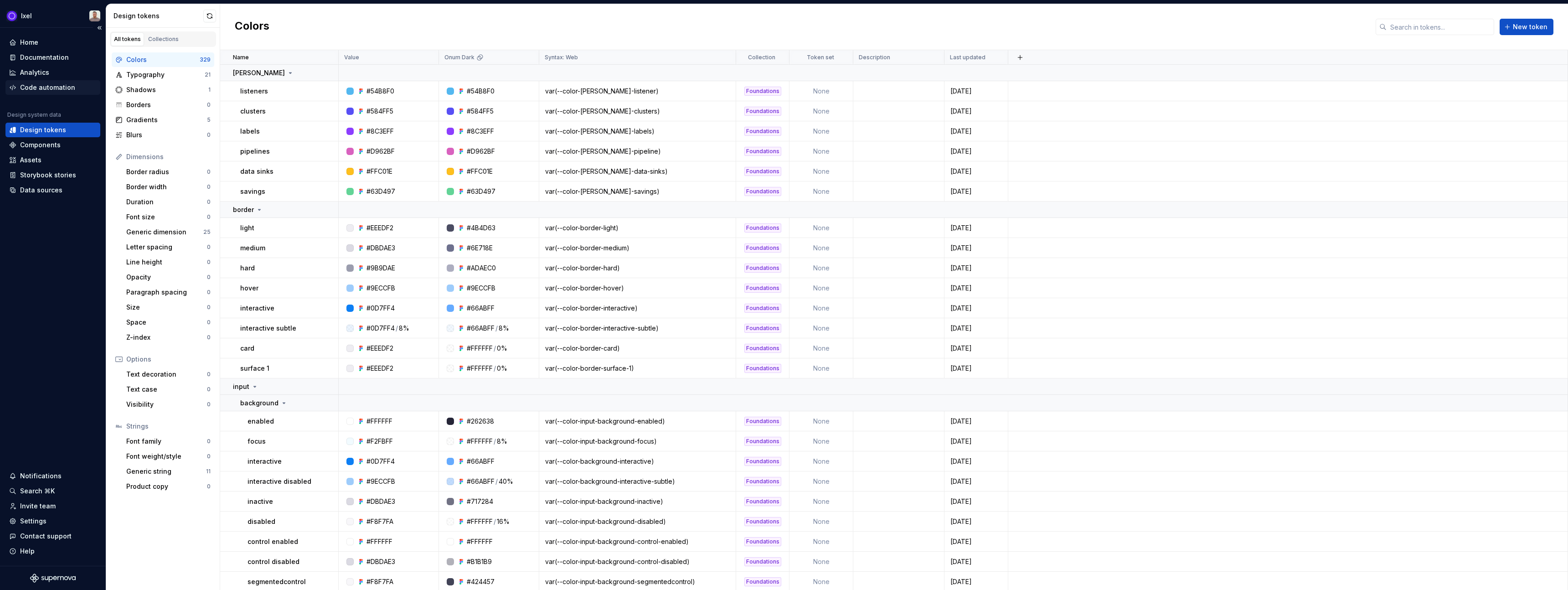
click at [40, 88] on div "Code automation" at bounding box center [47, 87] width 55 height 9
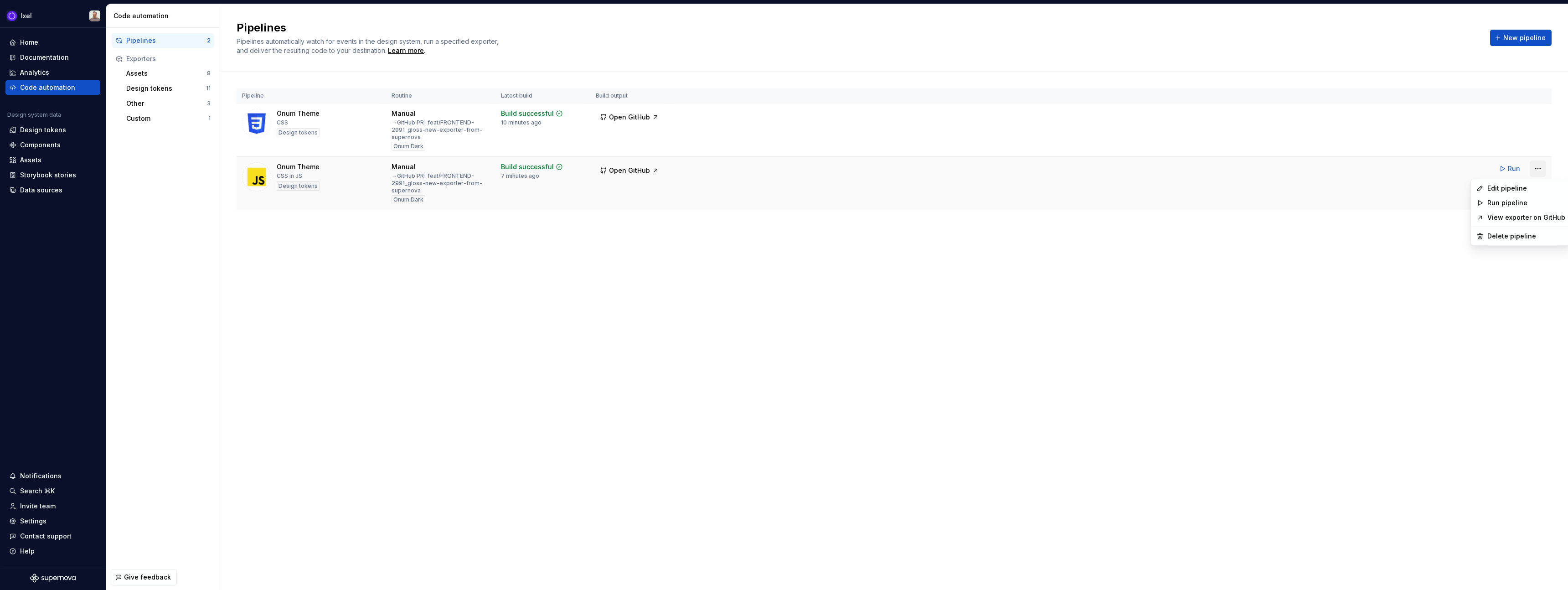
click at [778, 170] on html "Ixel Home Documentation Analytics Code automation Design system data Design tok…" at bounding box center [784, 295] width 1568 height 590
click at [778, 187] on div "Edit pipeline" at bounding box center [1526, 188] width 78 height 9
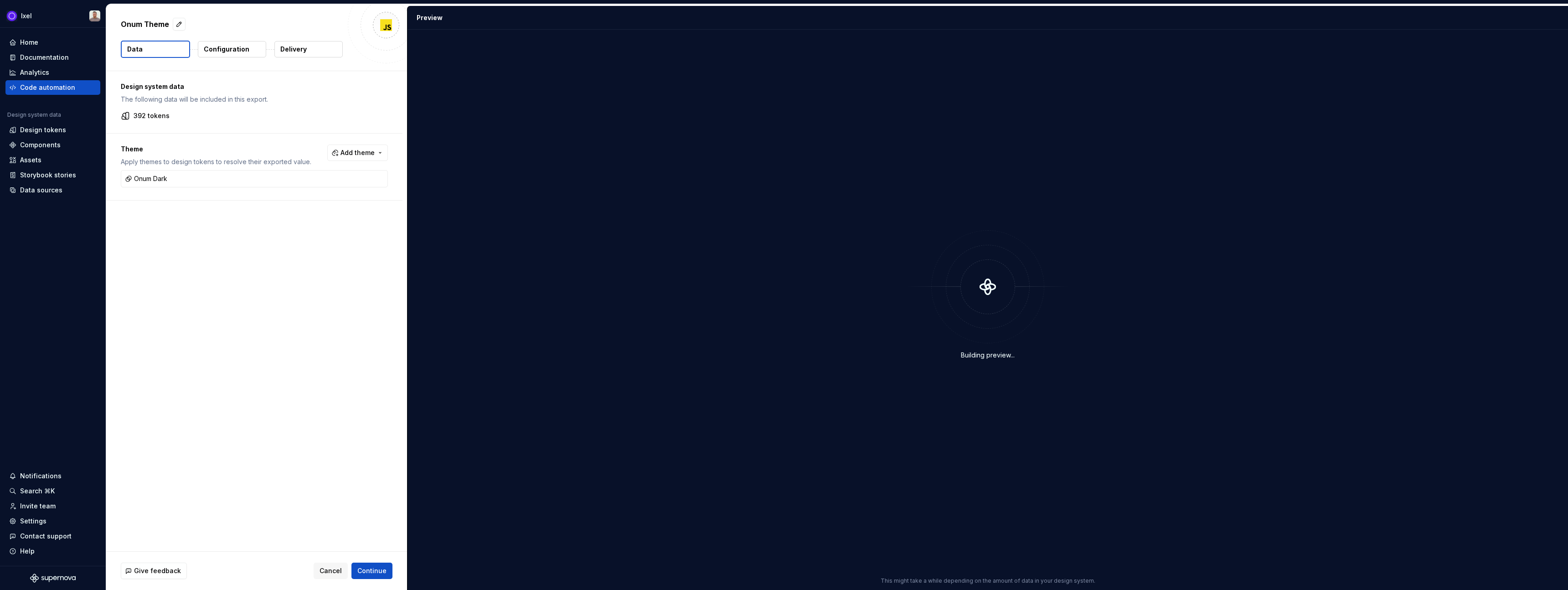
click at [221, 50] on p "Configuration" at bounding box center [226, 49] width 46 height 9
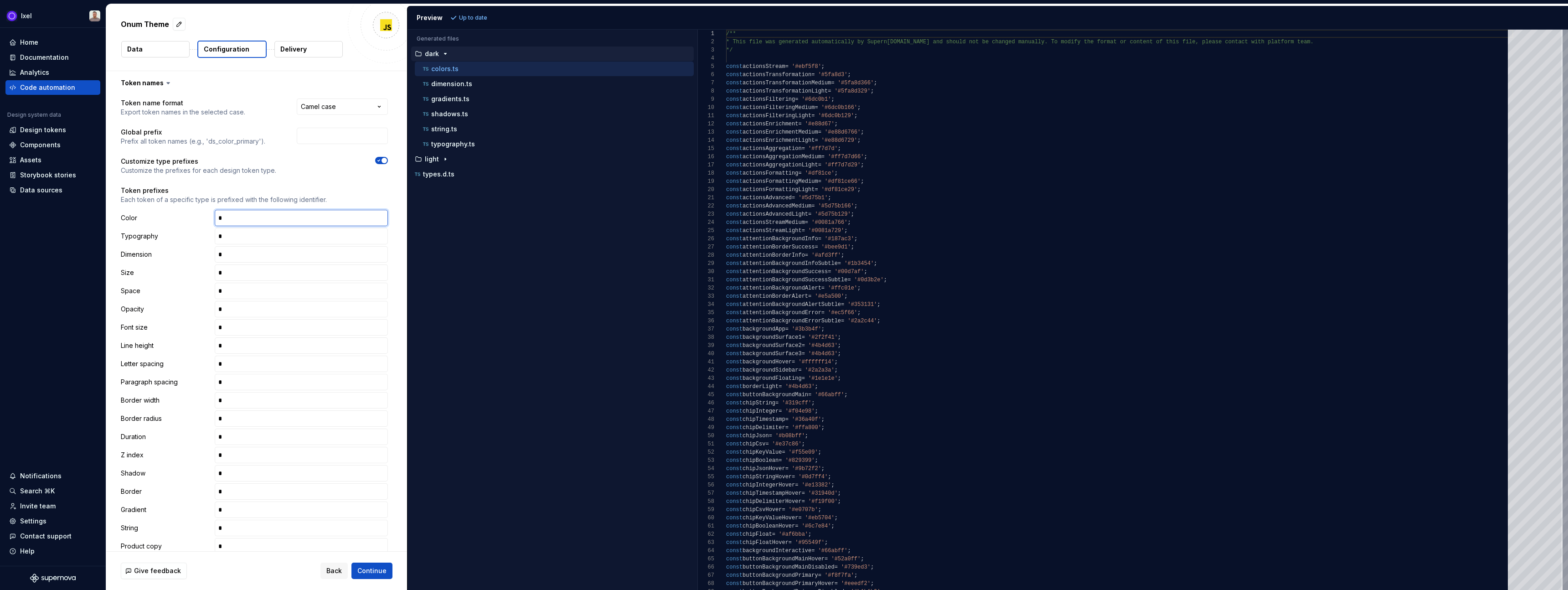
click at [271, 219] on input "text" at bounding box center [301, 217] width 173 height 16
click at [347, 195] on p "Each token of a specific type is prefixed with the following identifier." at bounding box center [254, 200] width 267 height 9
click at [482, 18] on span "Refresh preview" at bounding box center [482, 18] width 46 height 7
type textarea "**********"
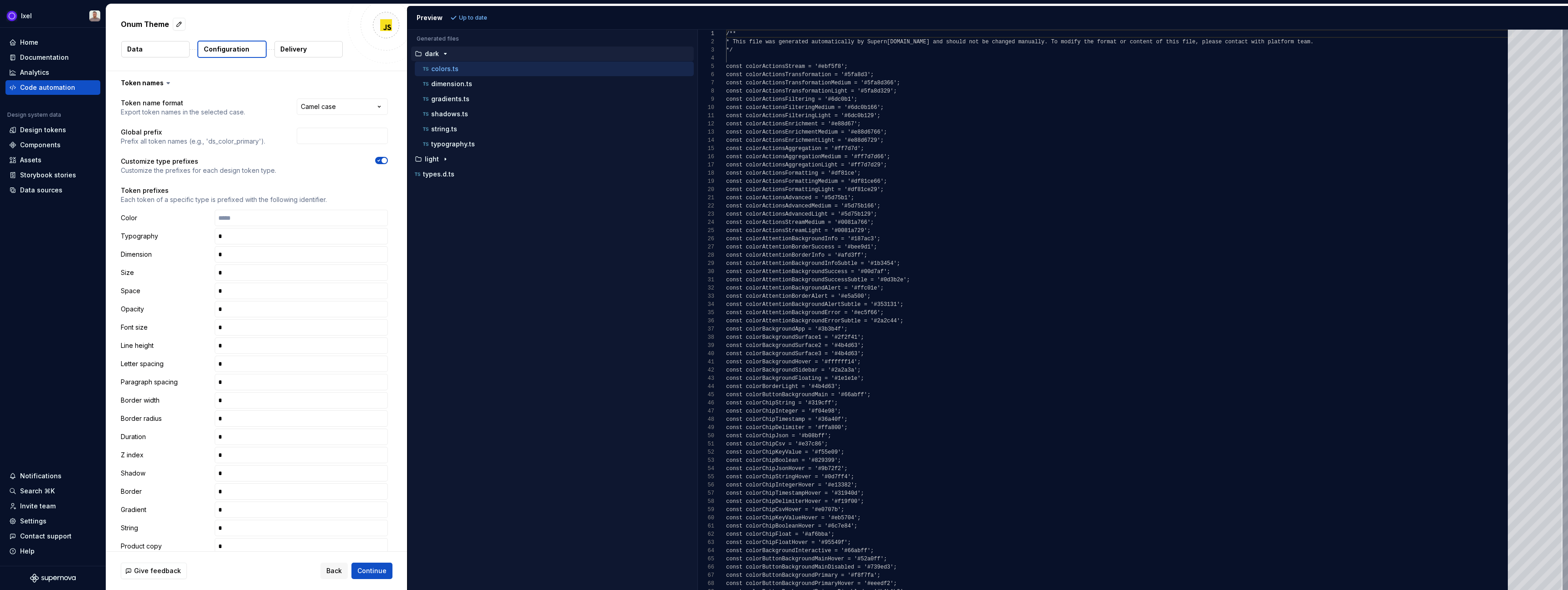
scroll to position [82, 0]
click at [265, 220] on input "text" at bounding box center [301, 217] width 173 height 16
click at [466, 18] on span "Refresh preview" at bounding box center [482, 18] width 46 height 7
type textarea "**********"
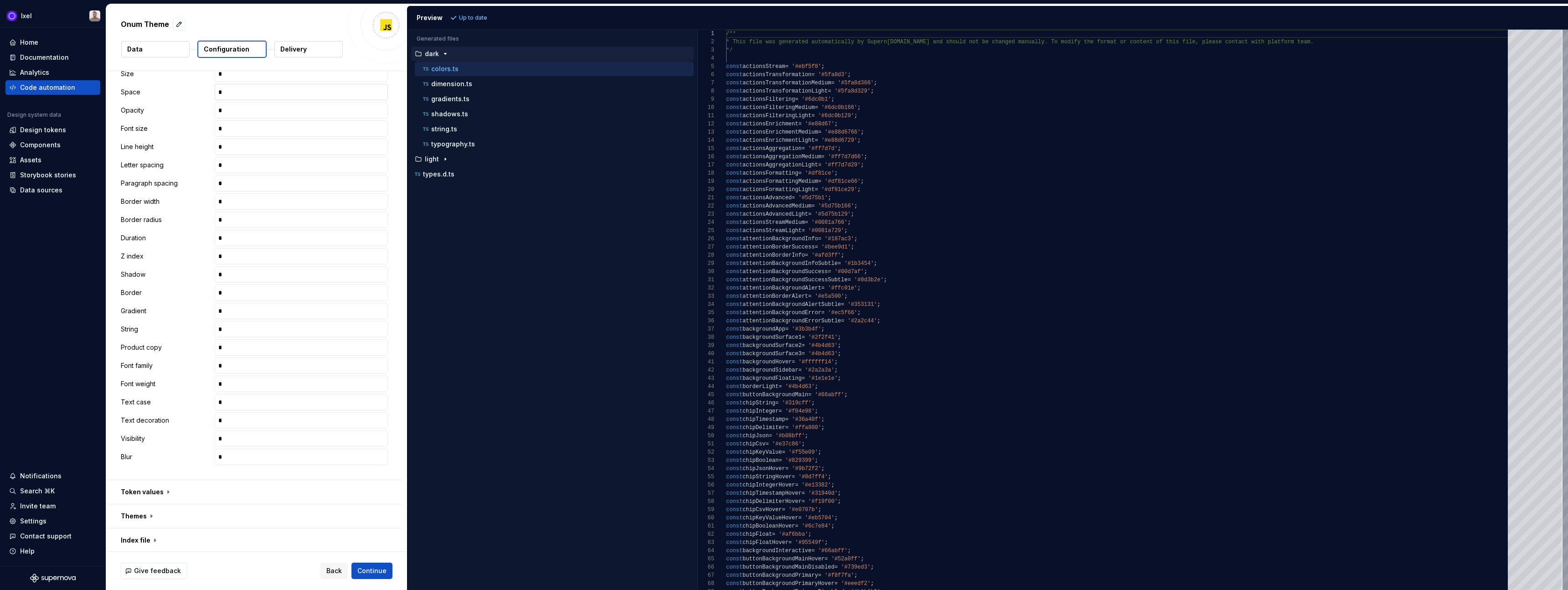
scroll to position [273, 0]
click at [149, 416] on button "button" at bounding box center [254, 418] width 296 height 24
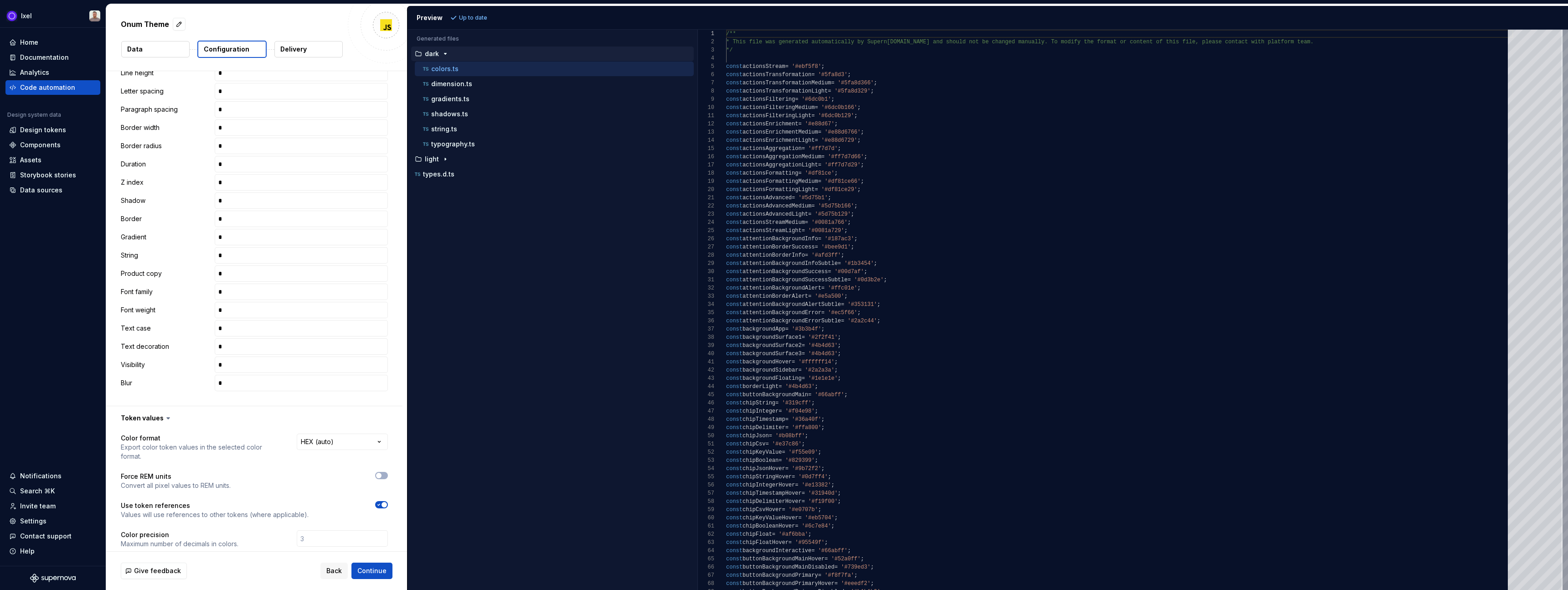
scroll to position [396, 0]
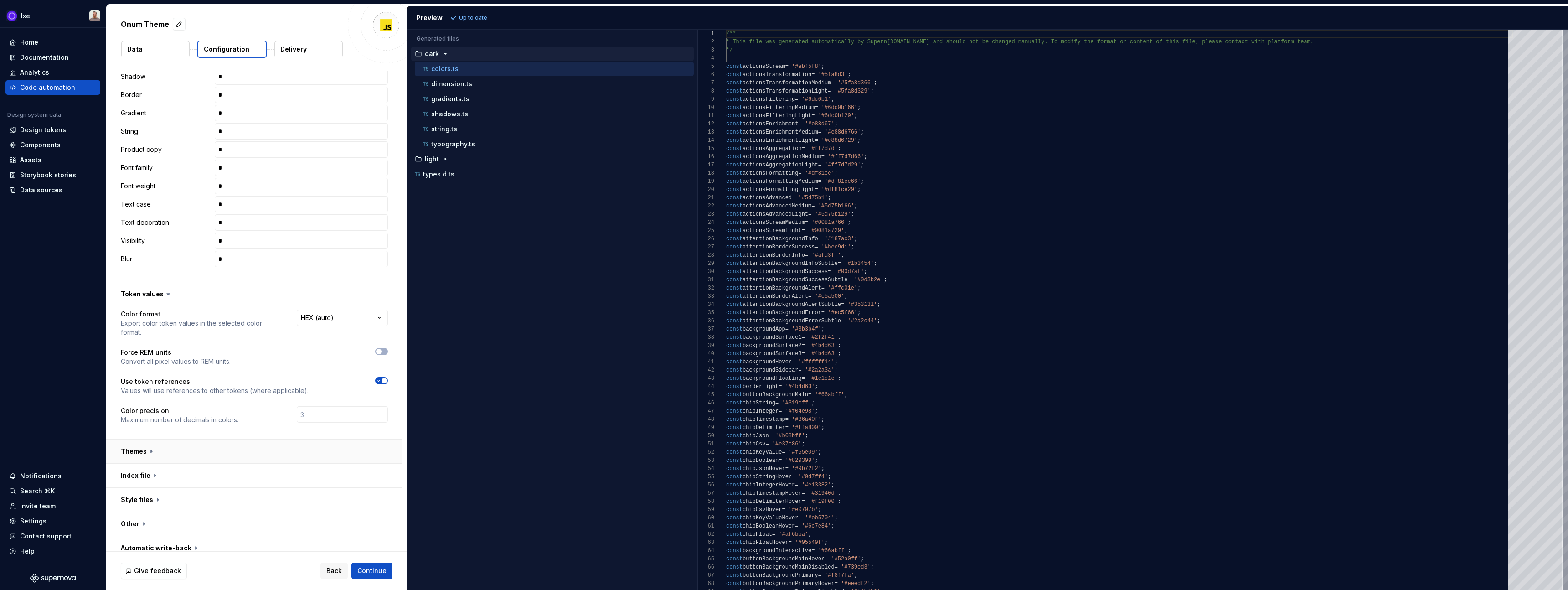
click at [182, 443] on button "button" at bounding box center [254, 451] width 296 height 24
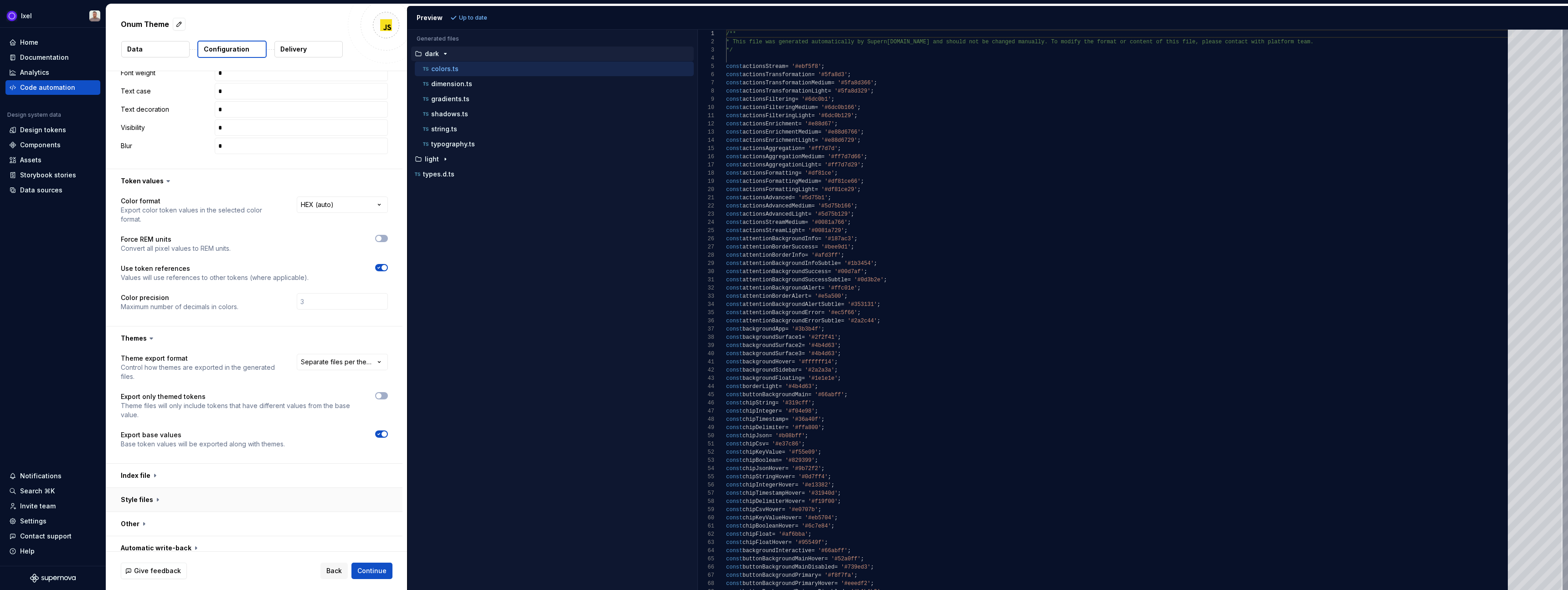
click at [163, 488] on button "button" at bounding box center [254, 499] width 296 height 24
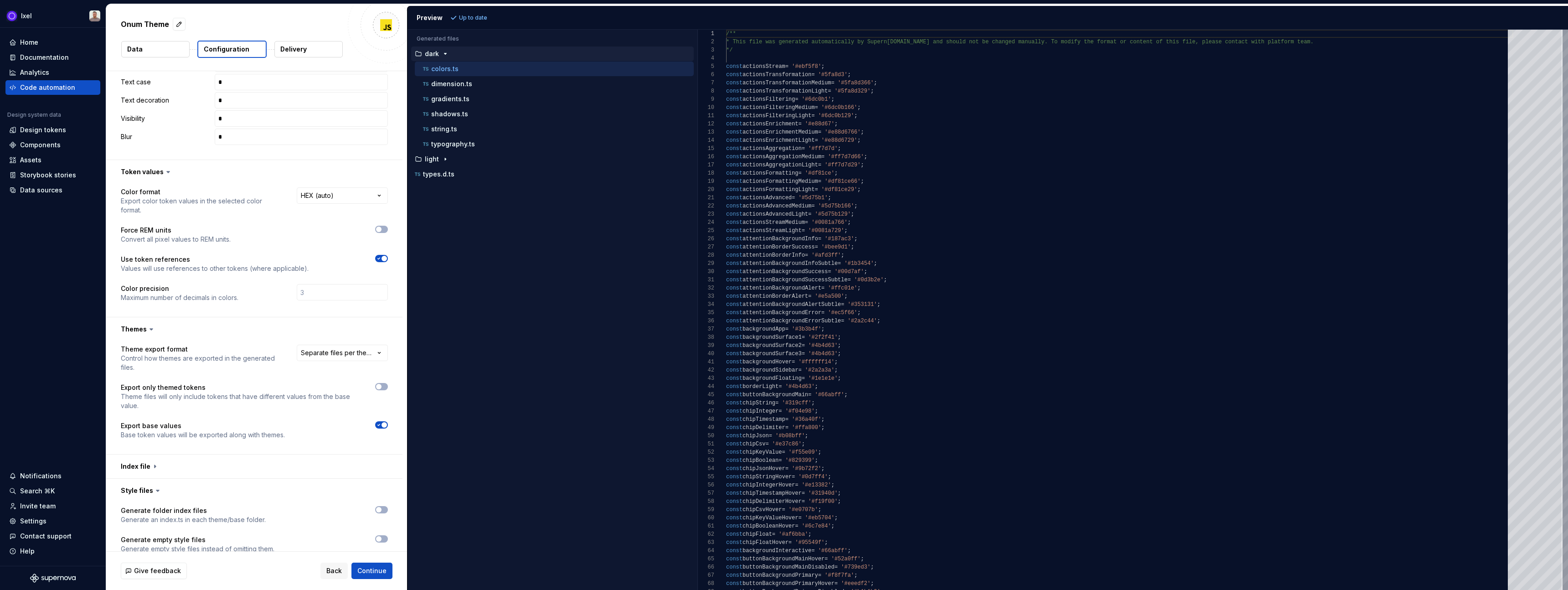
scroll to position [1170, 0]
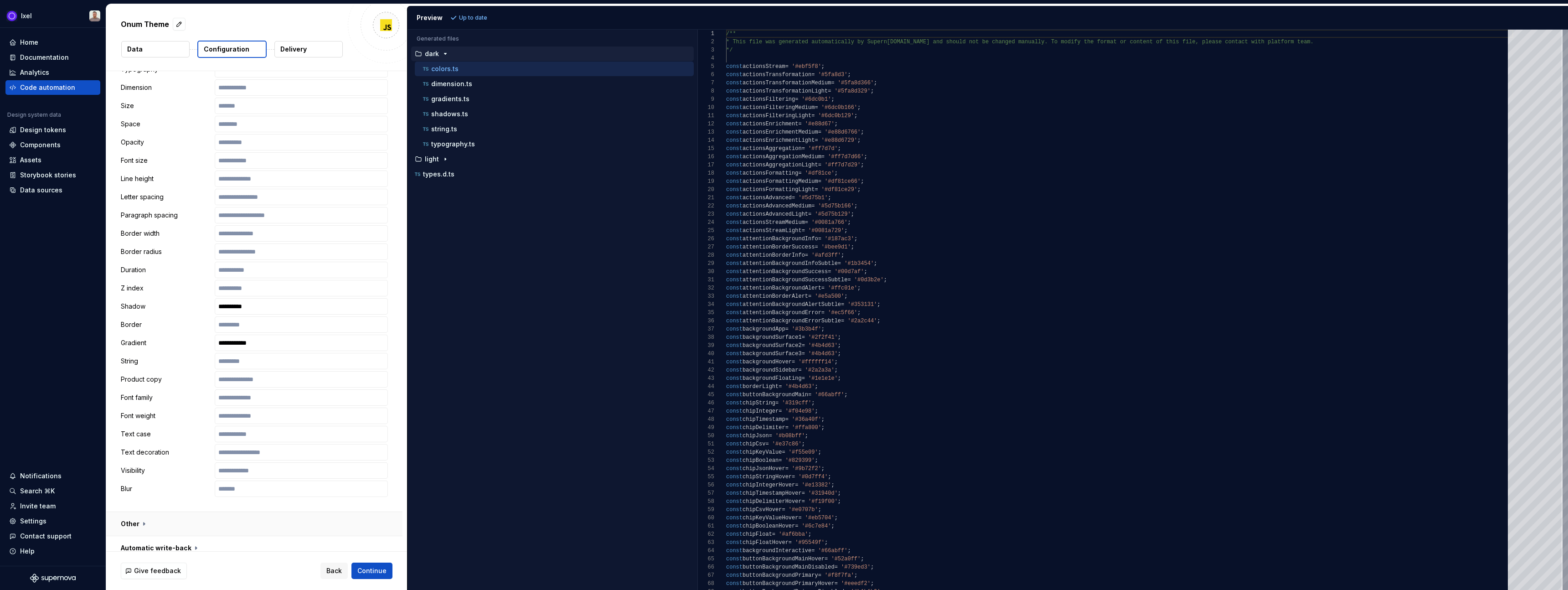
click at [139, 514] on button "button" at bounding box center [254, 524] width 296 height 24
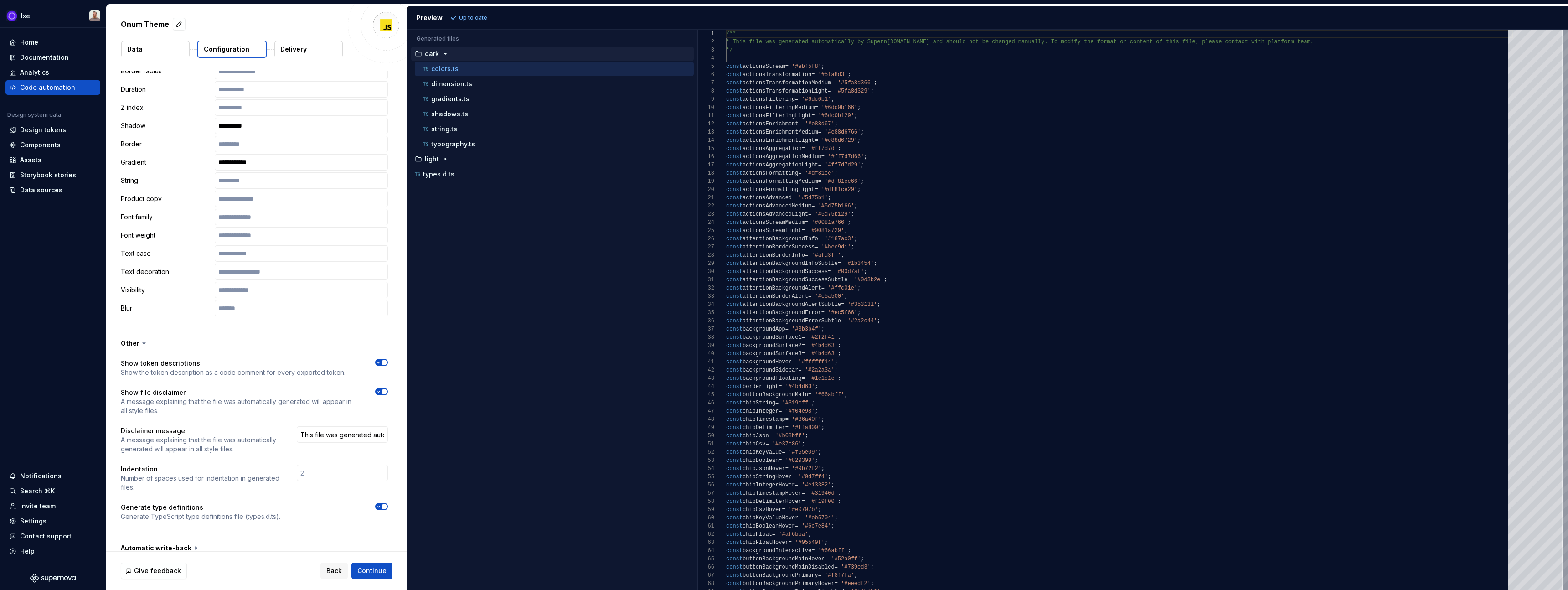
click at [387, 360] on span "button" at bounding box center [384, 362] width 5 height 5
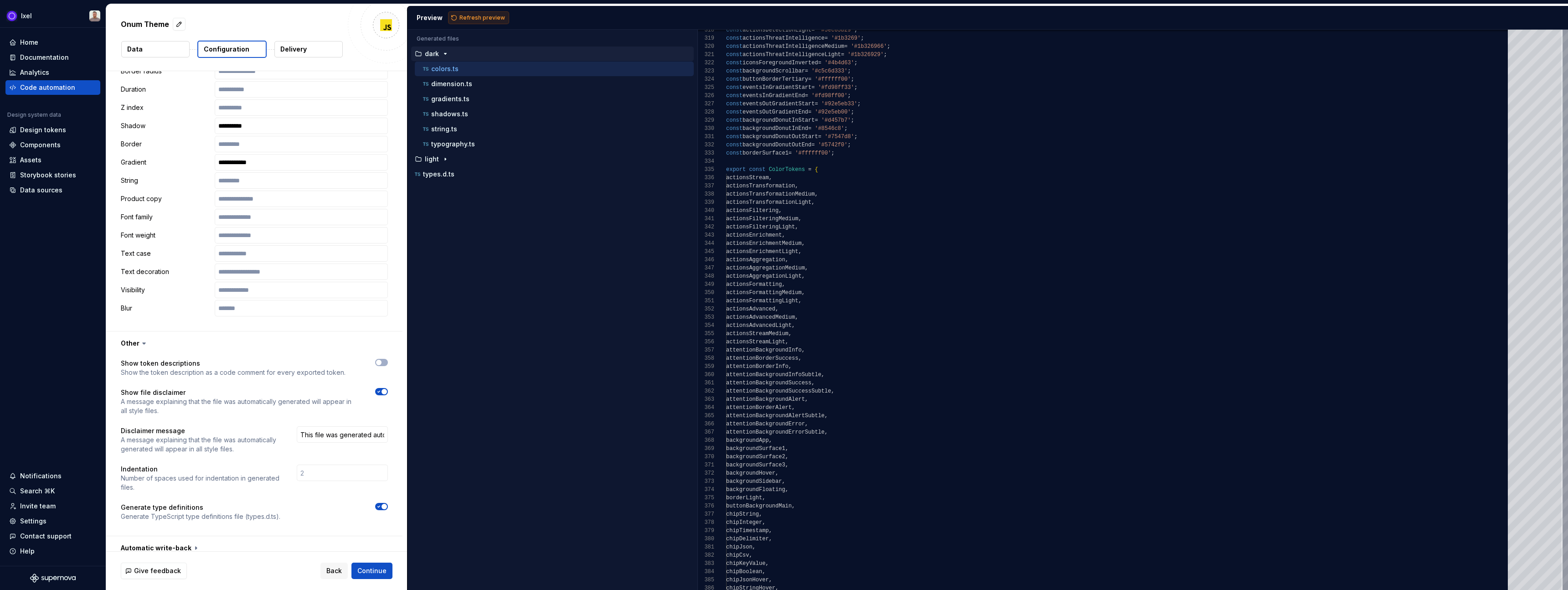
click at [486, 21] on span "Refresh preview" at bounding box center [482, 18] width 46 height 7
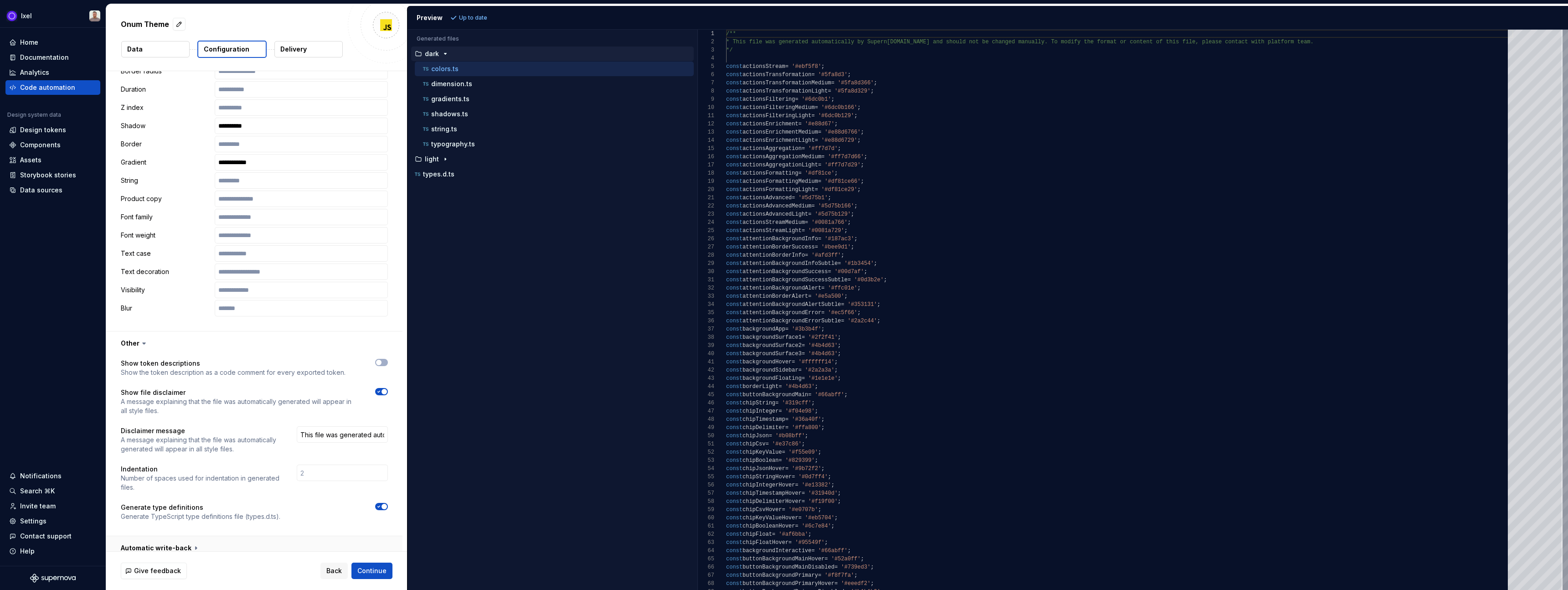
click at [154, 541] on button "button" at bounding box center [254, 548] width 296 height 24
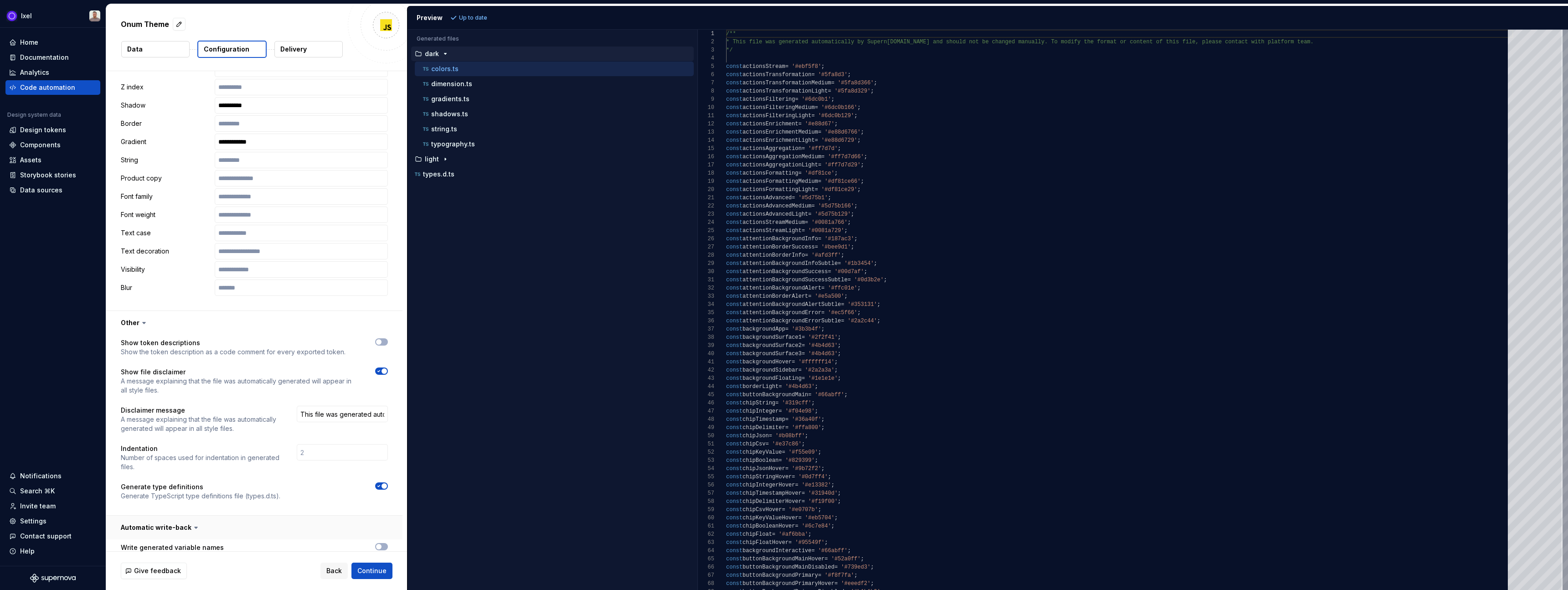
scroll to position [1387, 0]
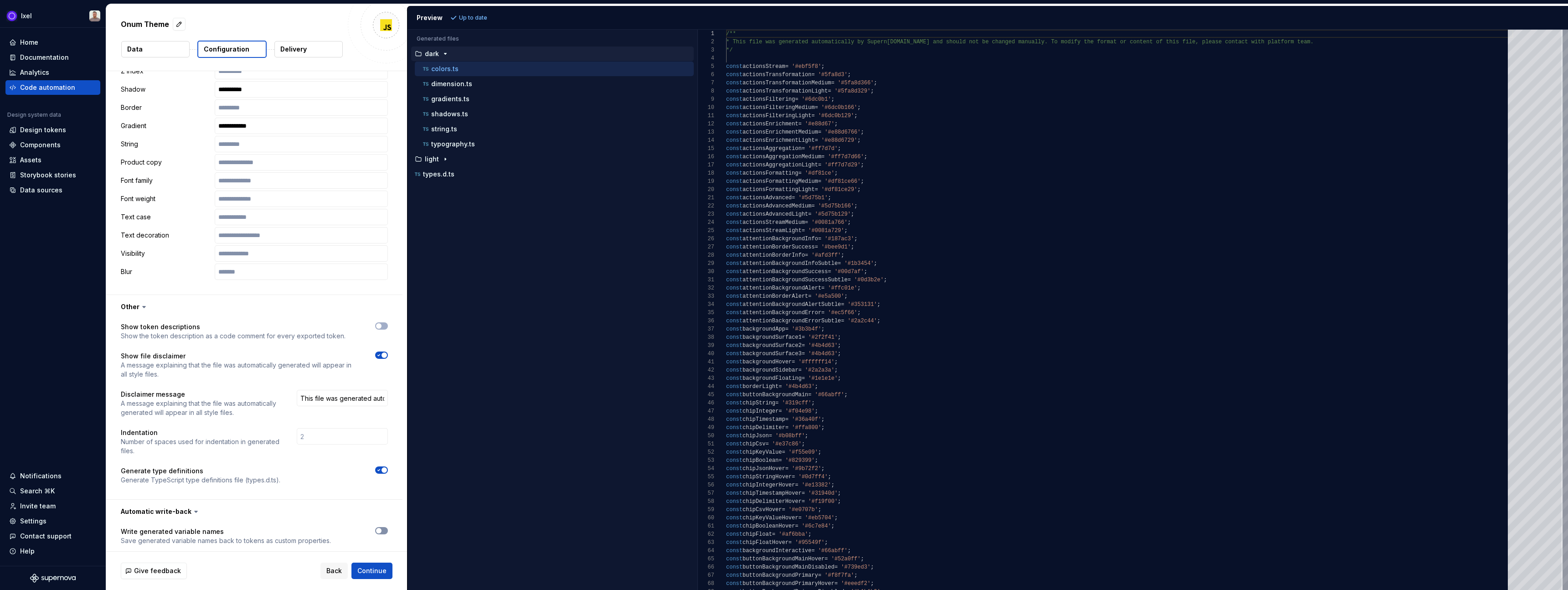
click at [382, 528] on icon "button" at bounding box center [379, 530] width 7 height 5
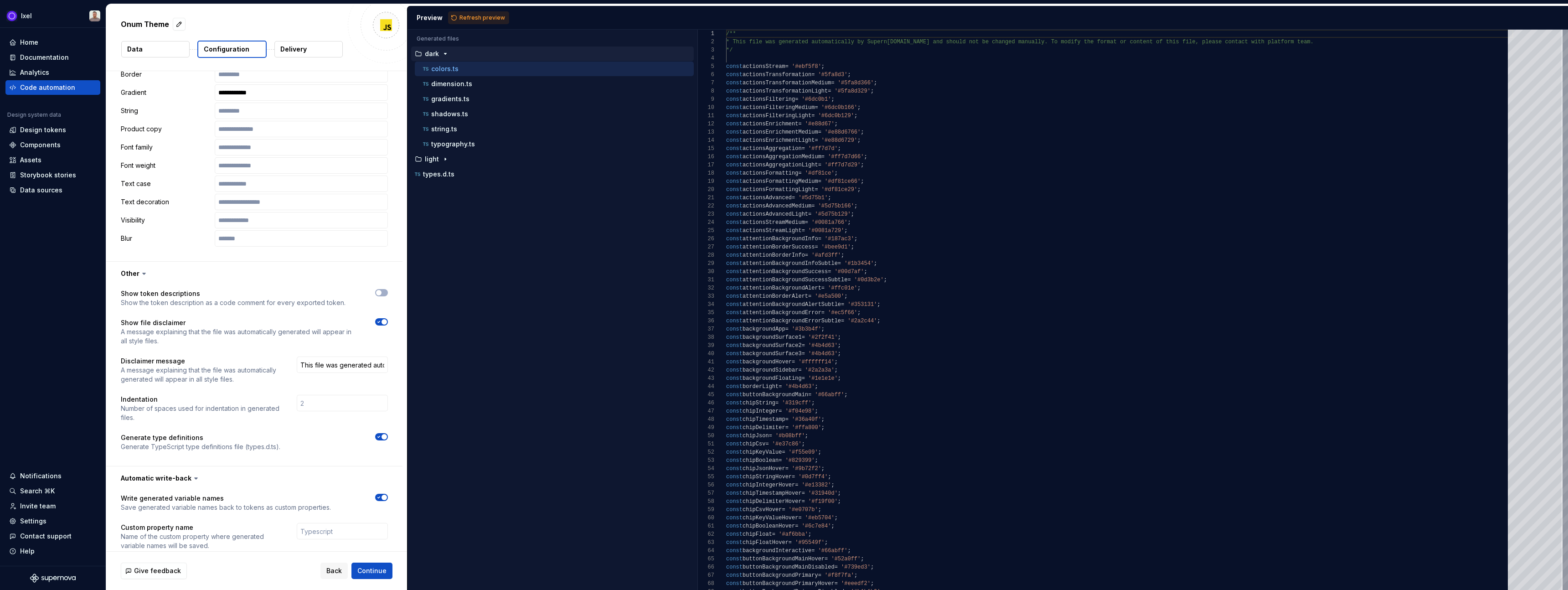
scroll to position [1425, 0]
click at [322, 518] on input "text" at bounding box center [342, 526] width 91 height 16
type input "asd"
click at [495, 17] on span "Refresh preview" at bounding box center [482, 18] width 46 height 7
click at [354, 518] on input "asd" at bounding box center [342, 526] width 91 height 16
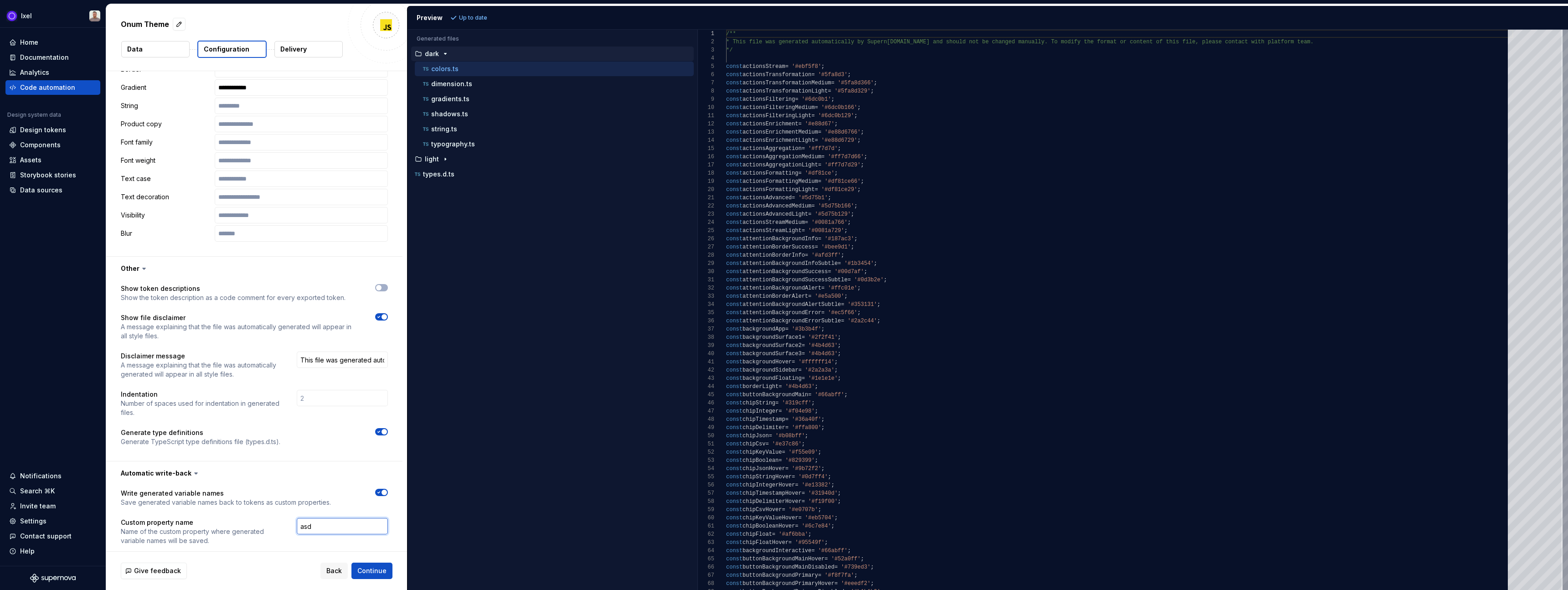
click at [354, 518] on input "asd" at bounding box center [342, 526] width 91 height 16
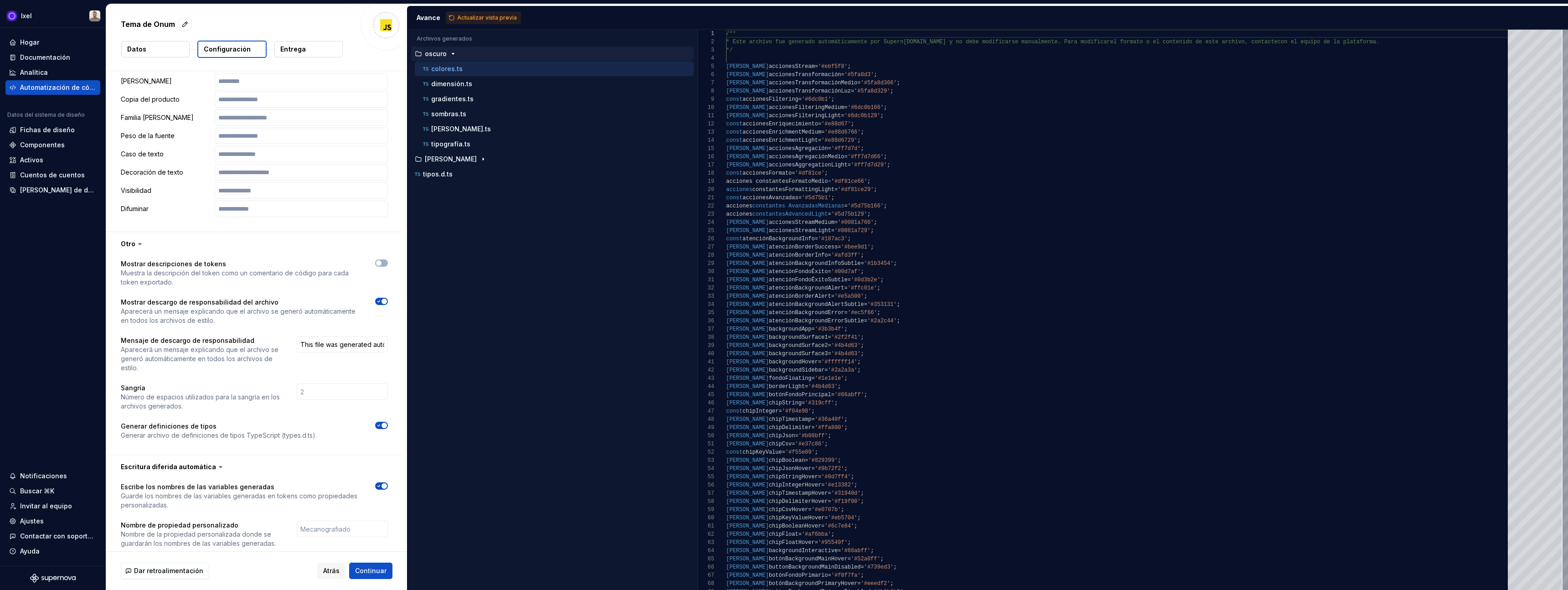
scroll to position [1480, 0]
click at [387, 480] on span "button" at bounding box center [384, 483] width 5 height 5
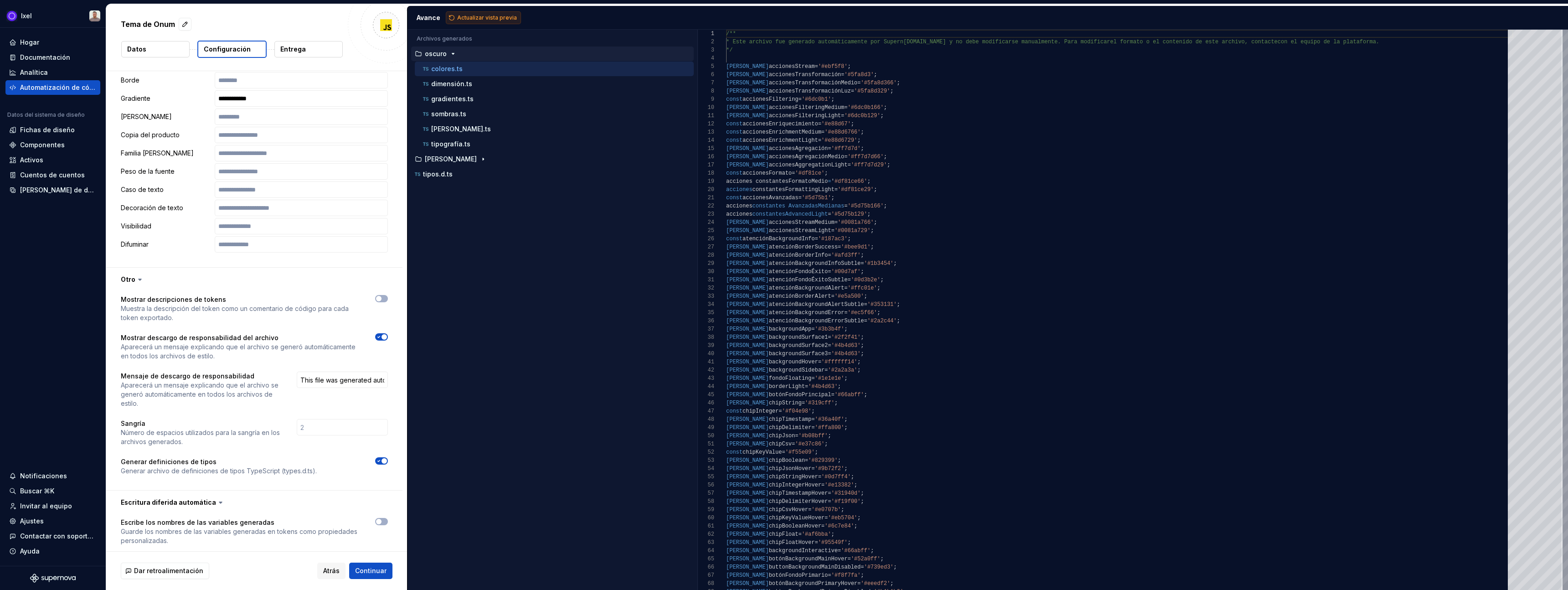
click at [480, 19] on font "Actualizar vista previa" at bounding box center [487, 17] width 60 height 7
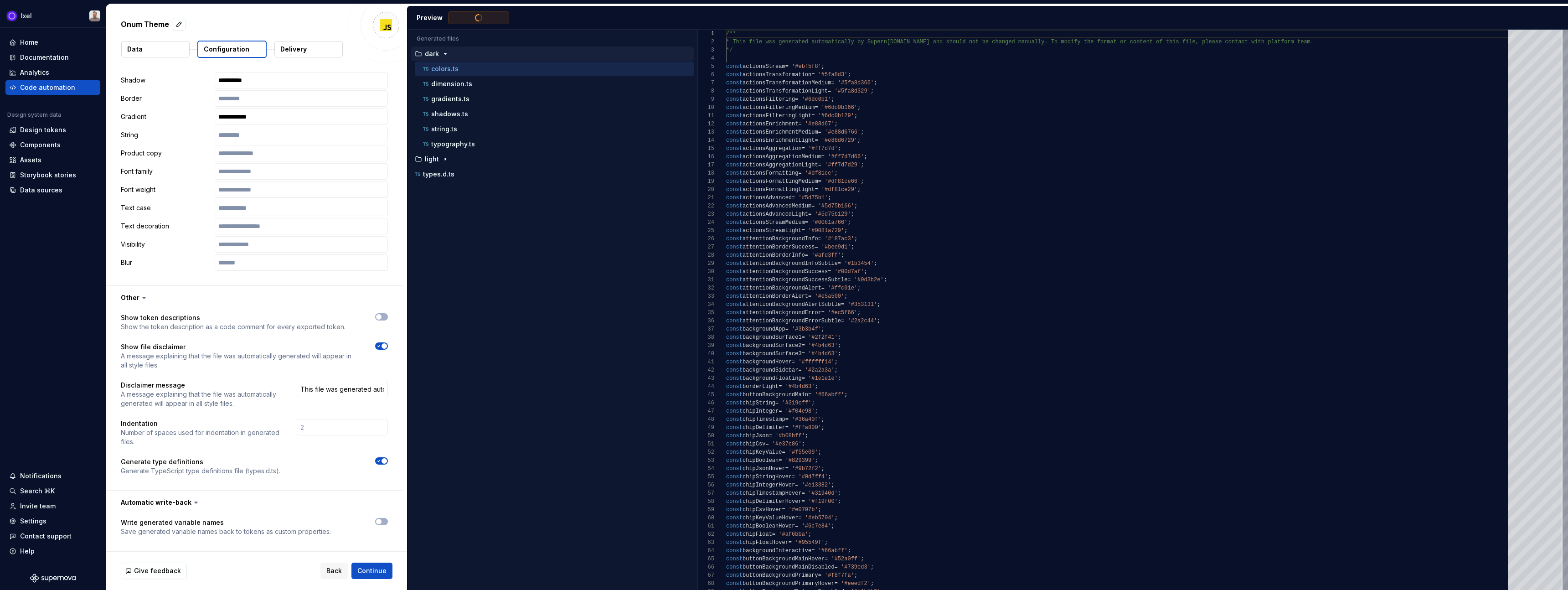
scroll to position [1387, 0]
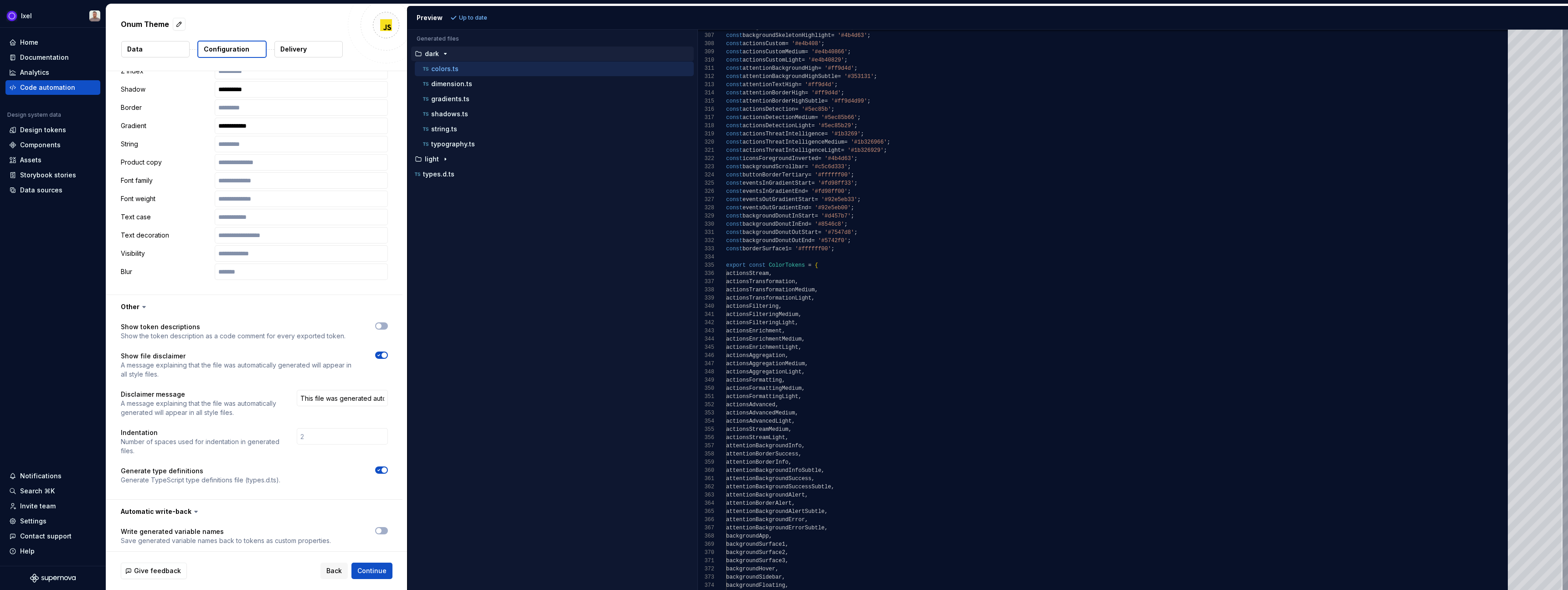
click at [385, 524] on div "Write generated variable names Save generated variable names back to tokens as …" at bounding box center [254, 542] width 296 height 37
click at [386, 527] on button "button" at bounding box center [381, 531] width 13 height 7
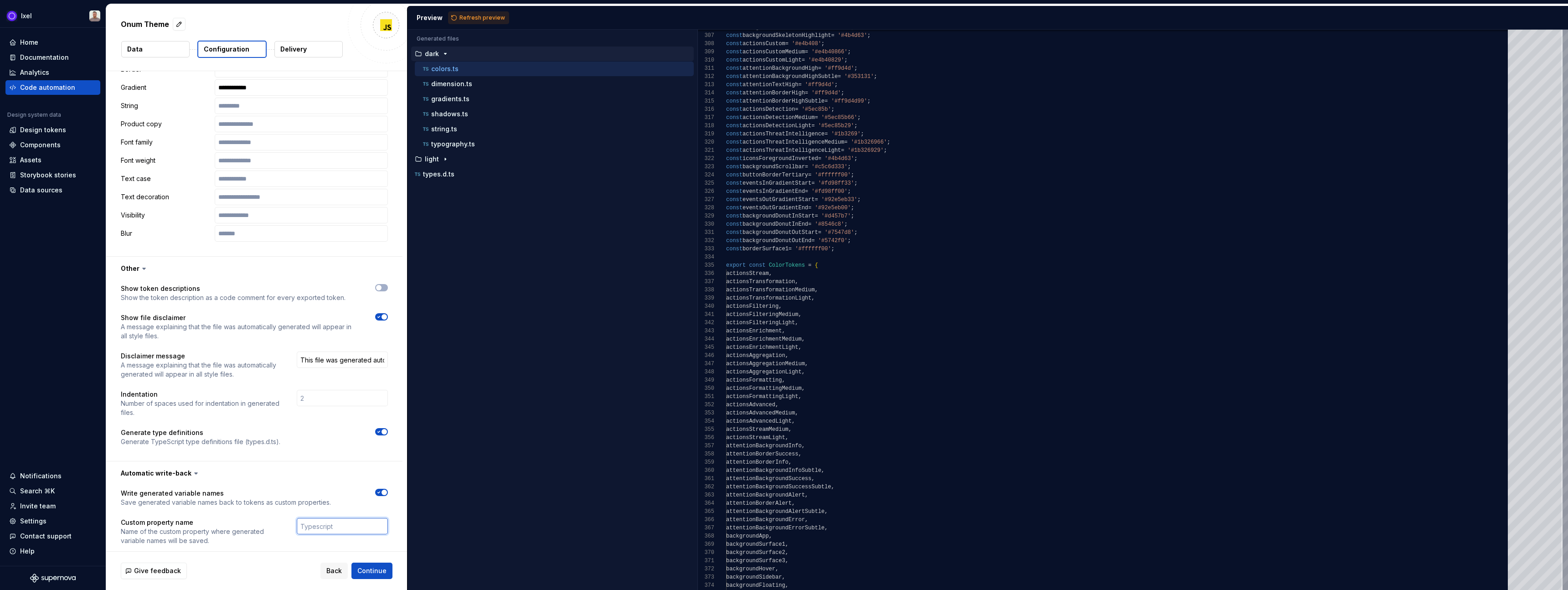
click at [335, 518] on input "text" at bounding box center [342, 526] width 91 height 16
click at [487, 17] on span "Refresh preview" at bounding box center [482, 18] width 46 height 7
click at [447, 85] on p "dimension.ts" at bounding box center [451, 84] width 41 height 7
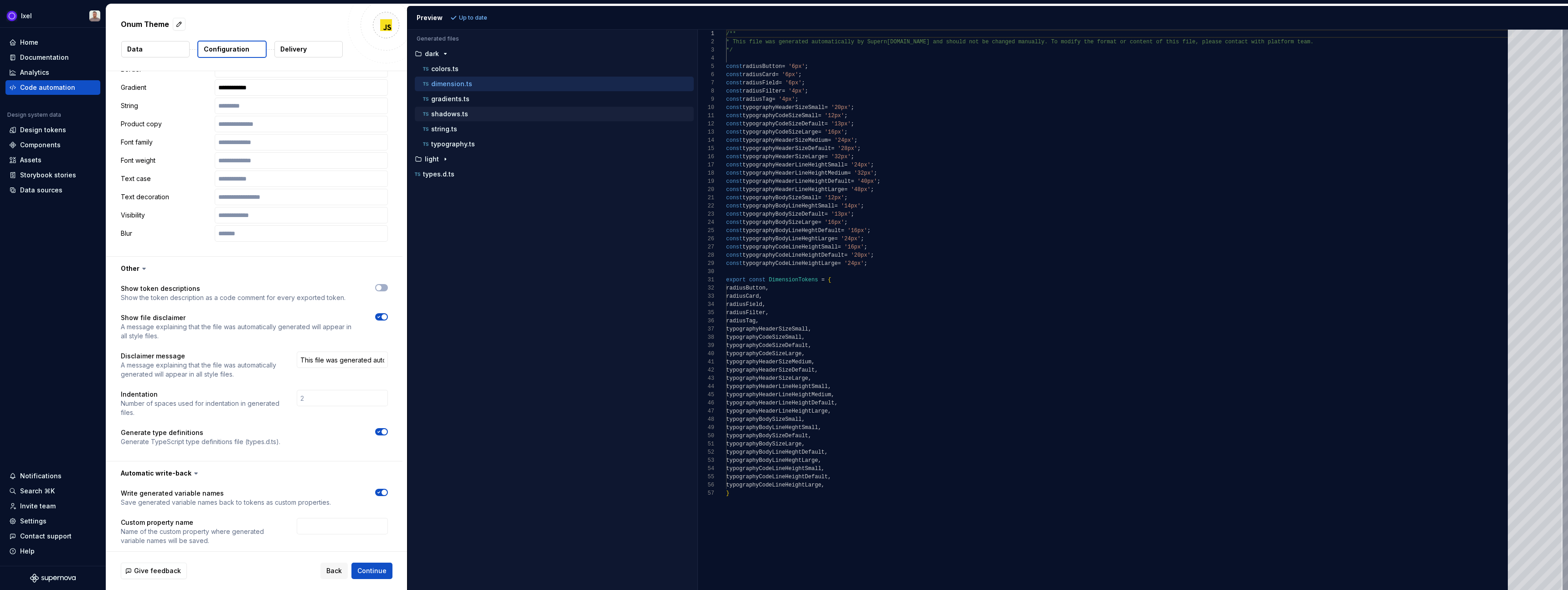
click at [447, 110] on div "shadows.ts" at bounding box center [558, 114] width 273 height 9
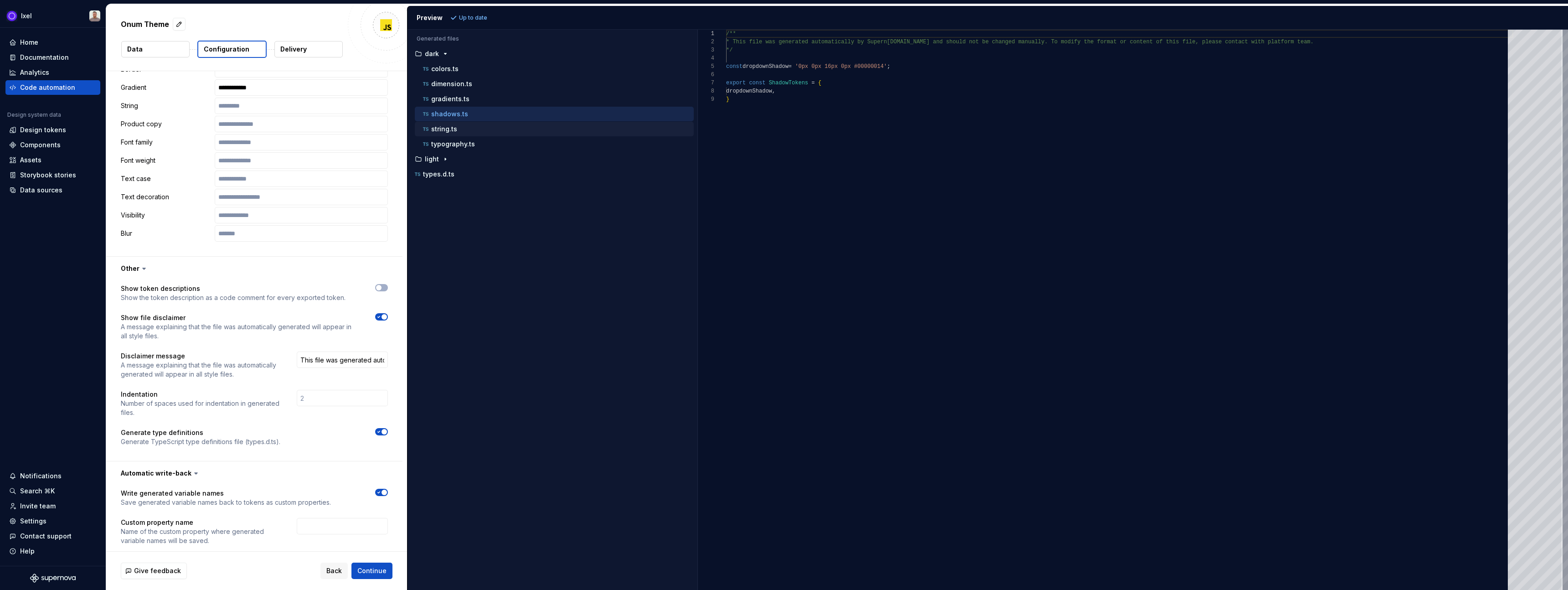
click at [443, 133] on button "string.ts" at bounding box center [554, 129] width 279 height 10
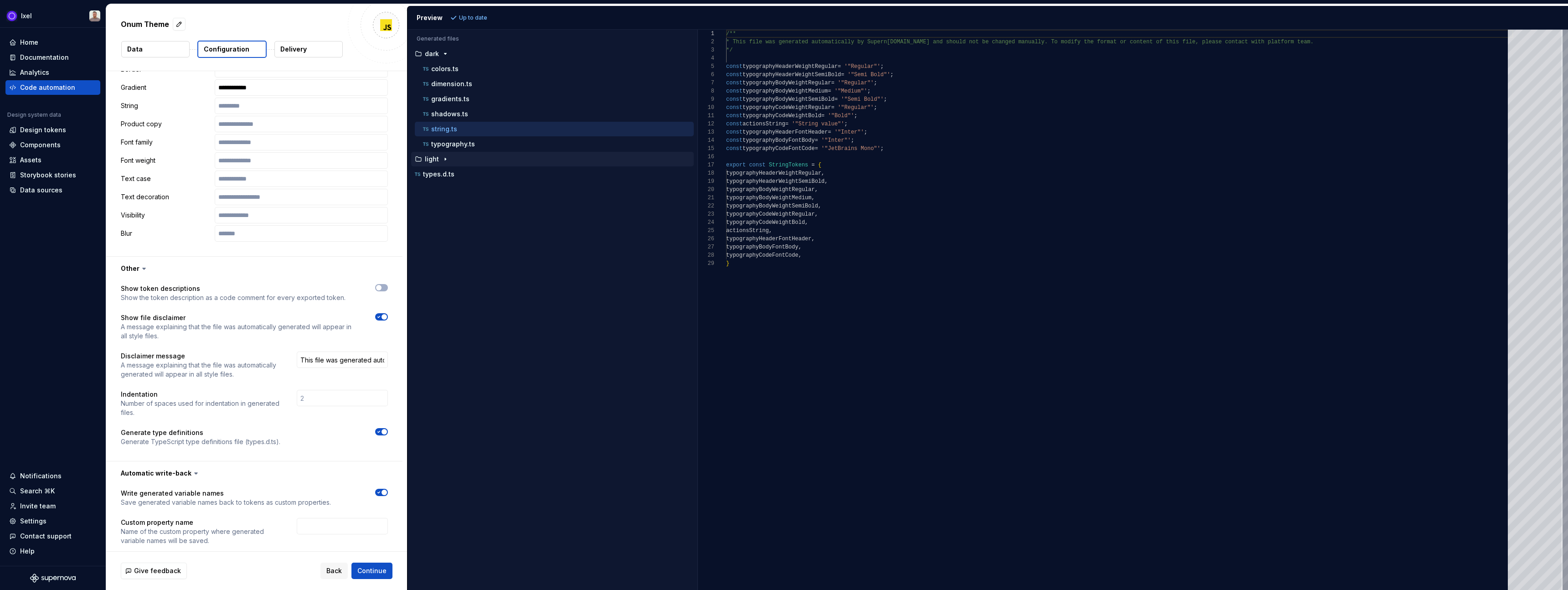
click at [440, 161] on div "button" at bounding box center [446, 159] width 11 height 7
click at [444, 176] on p "colors.ts" at bounding box center [444, 174] width 27 height 7
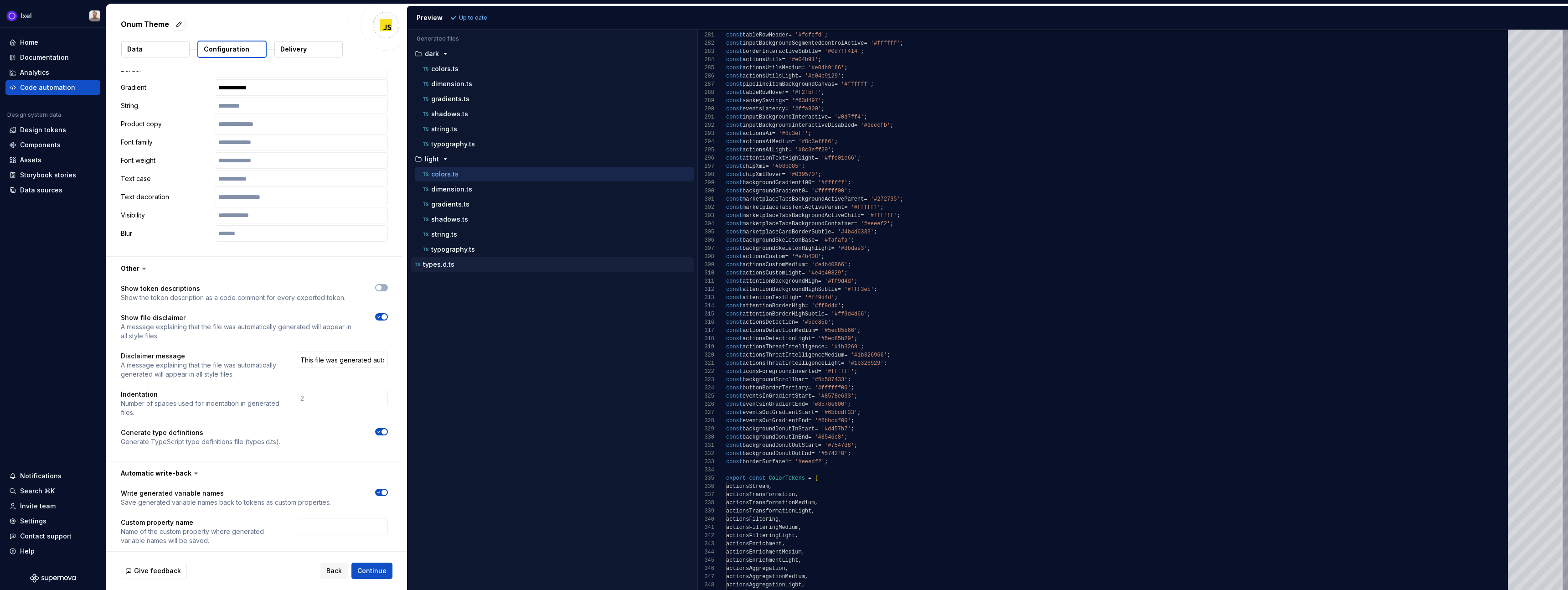
click at [441, 264] on p "types.d.ts" at bounding box center [439, 264] width 32 height 7
type textarea "**********"
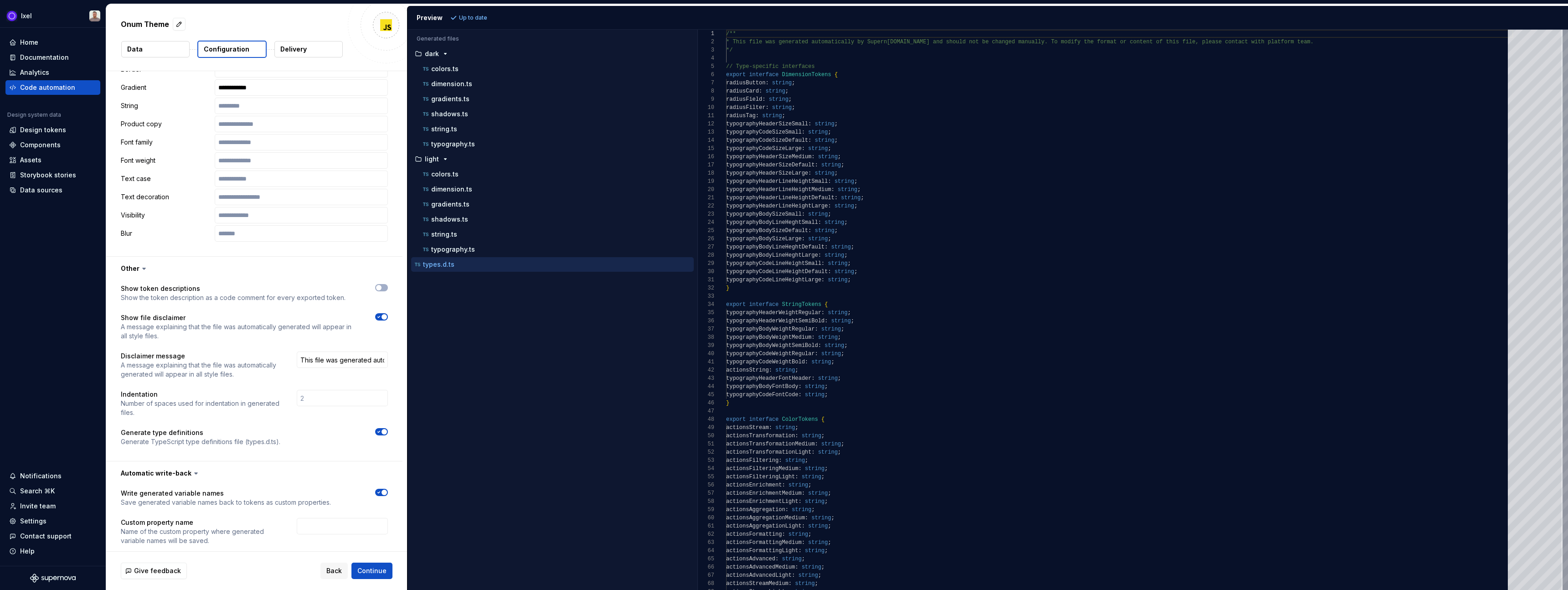
click at [326, 525] on div at bounding box center [342, 532] width 91 height 27
click at [326, 518] on input "text" at bounding box center [342, 526] width 91 height 16
type input "lololololo"
click at [478, 21] on span "Refresh preview" at bounding box center [482, 18] width 46 height 7
click at [452, 248] on p "typography.ts" at bounding box center [453, 250] width 44 height 7
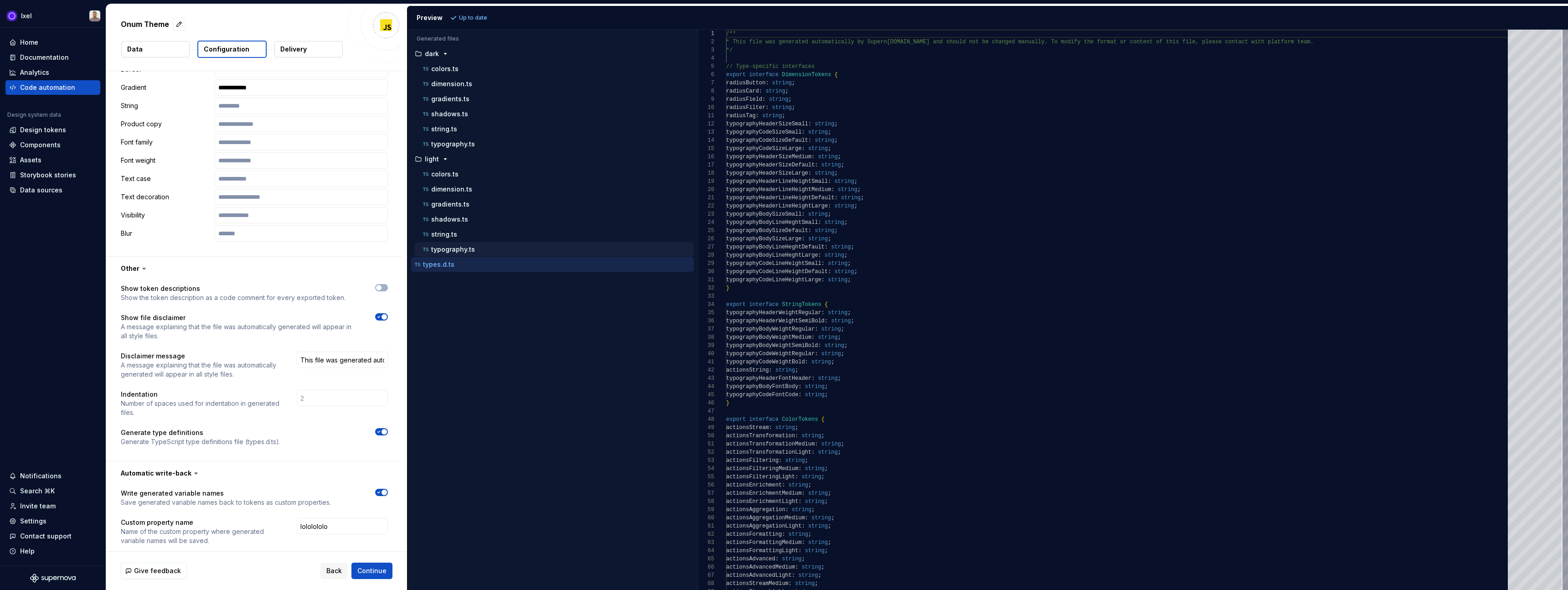
type textarea "**********"
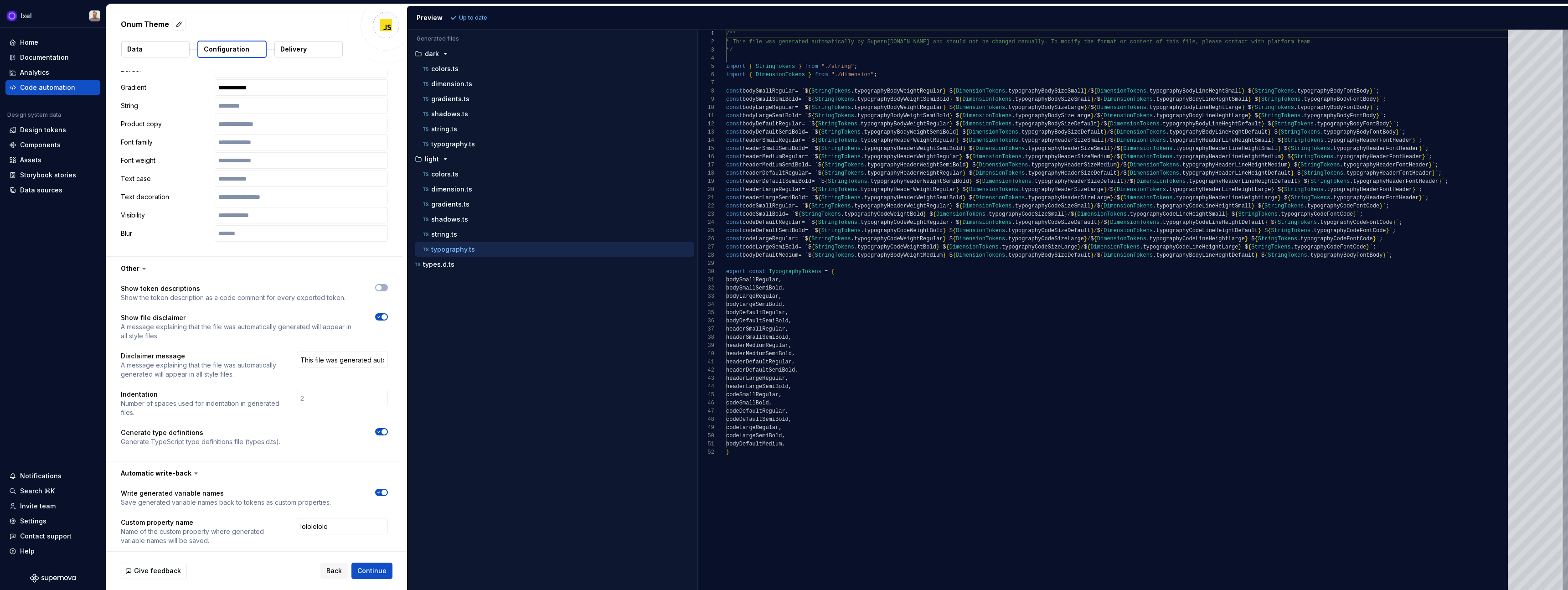
scroll to position [66, 0]
click at [341, 521] on input "lololololo" at bounding box center [342, 526] width 91 height 16
click at [387, 490] on span "button" at bounding box center [384, 492] width 5 height 5
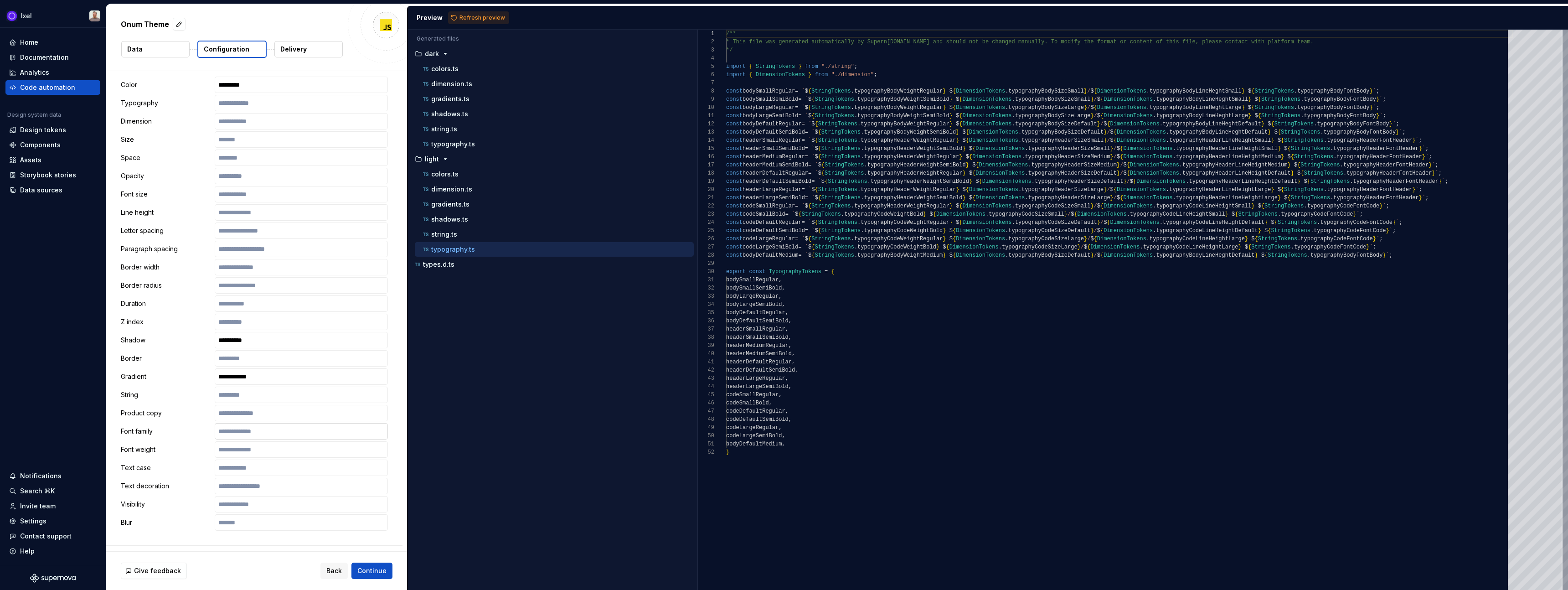
scroll to position [1137, 0]
click at [41, 60] on div "Documentation" at bounding box center [44, 57] width 49 height 9
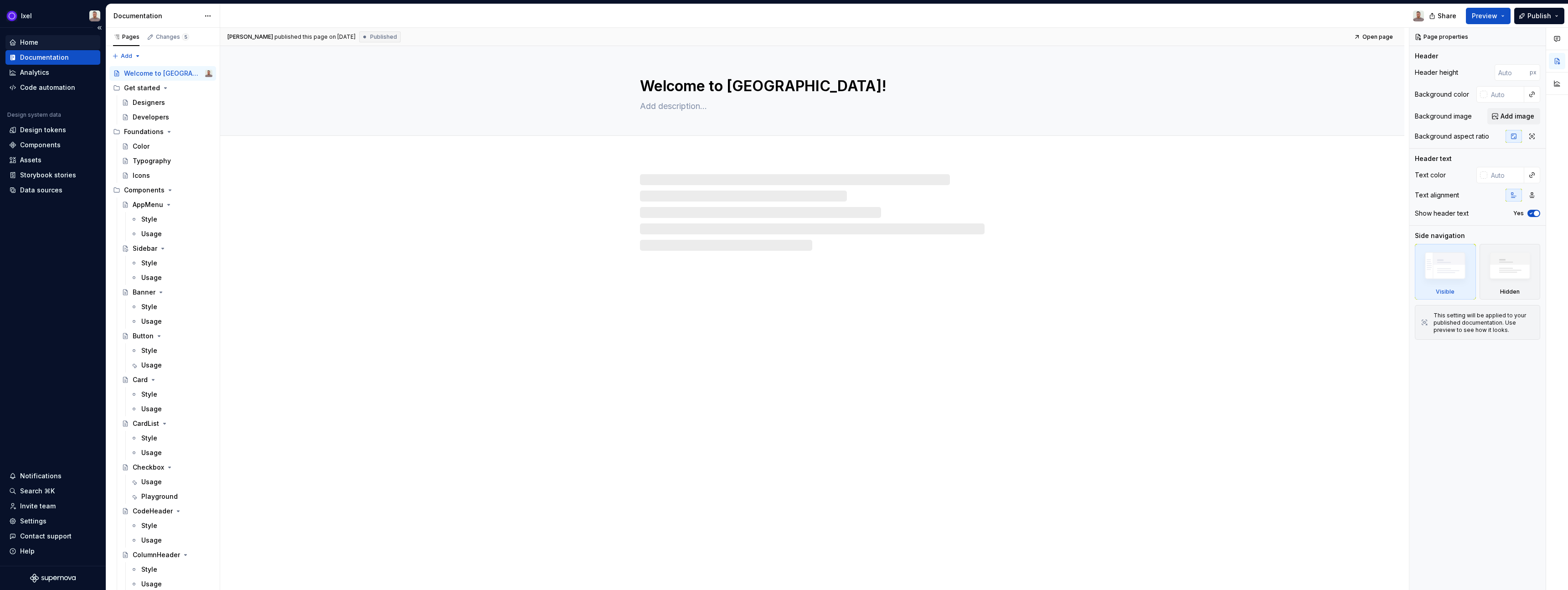
type textarea "*"
click at [39, 44] on div "Home" at bounding box center [53, 42] width 88 height 9
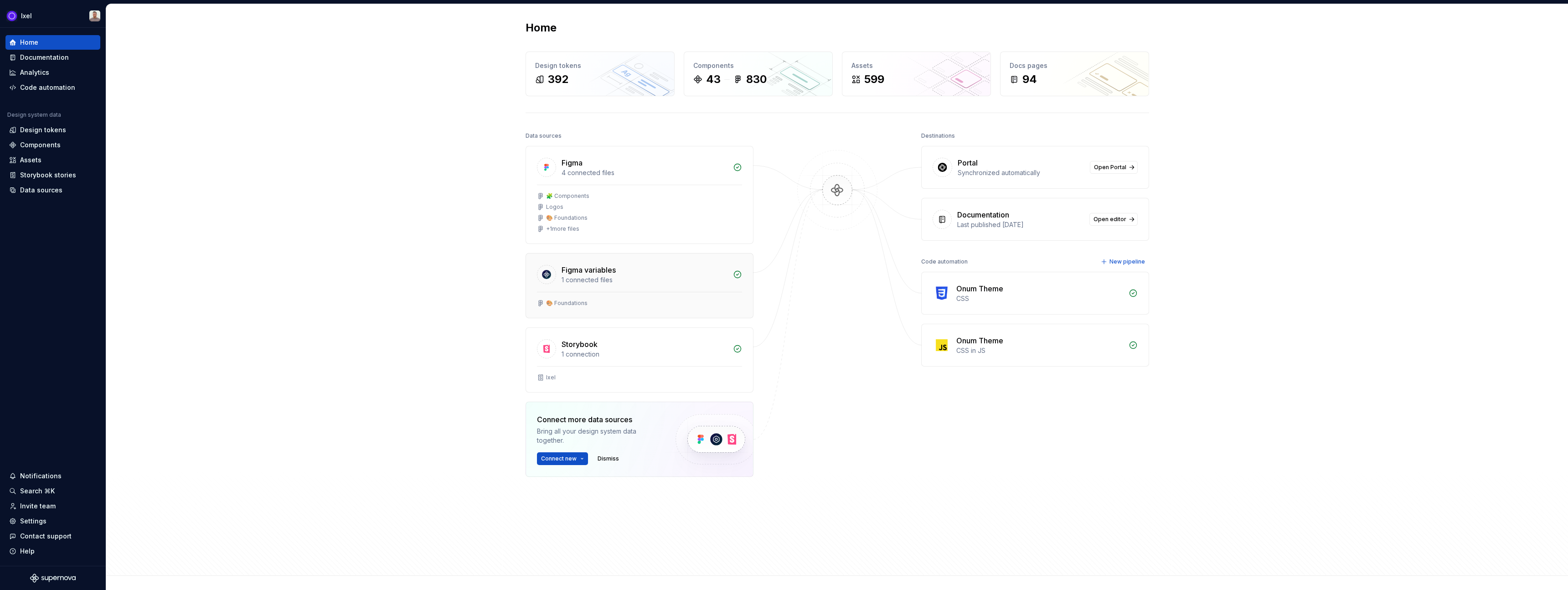
click at [607, 277] on div "1 connected files" at bounding box center [645, 279] width 166 height 9
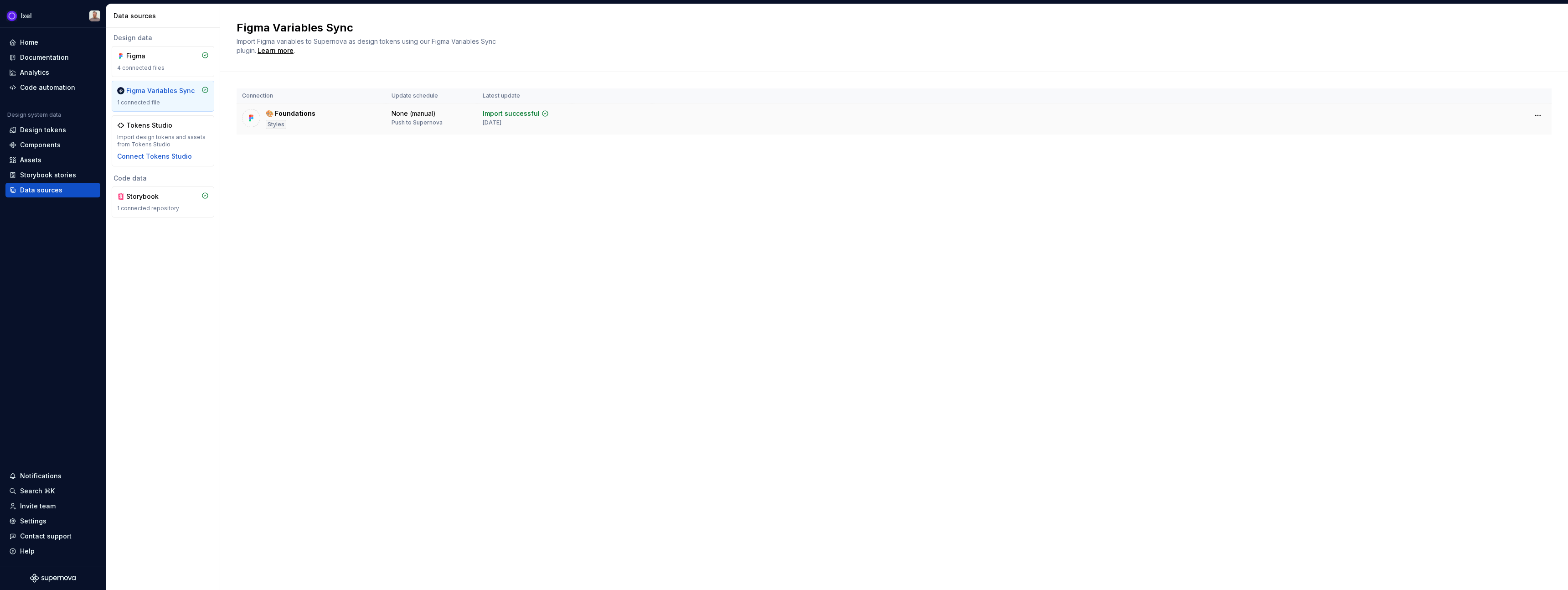
click at [322, 118] on div "🎨 Foundations Styles" at bounding box center [312, 119] width 139 height 20
click at [295, 109] on div "🎨 Foundations" at bounding box center [291, 113] width 50 height 9
click at [159, 52] on div "Figma" at bounding box center [148, 56] width 44 height 9
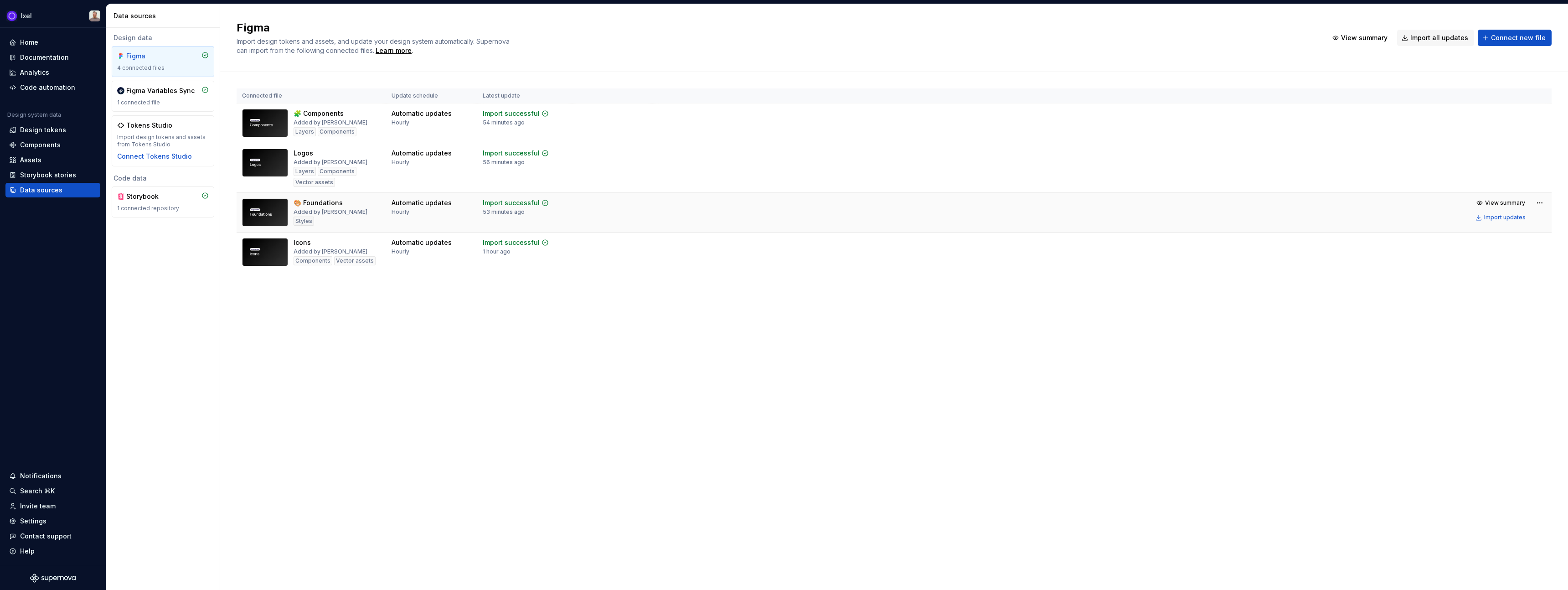
click at [257, 209] on img at bounding box center [265, 212] width 46 height 28
click at [318, 208] on div "Added by [PERSON_NAME]" at bounding box center [330, 212] width 74 height 7
click at [30, 48] on div "Home" at bounding box center [53, 43] width 95 height 15
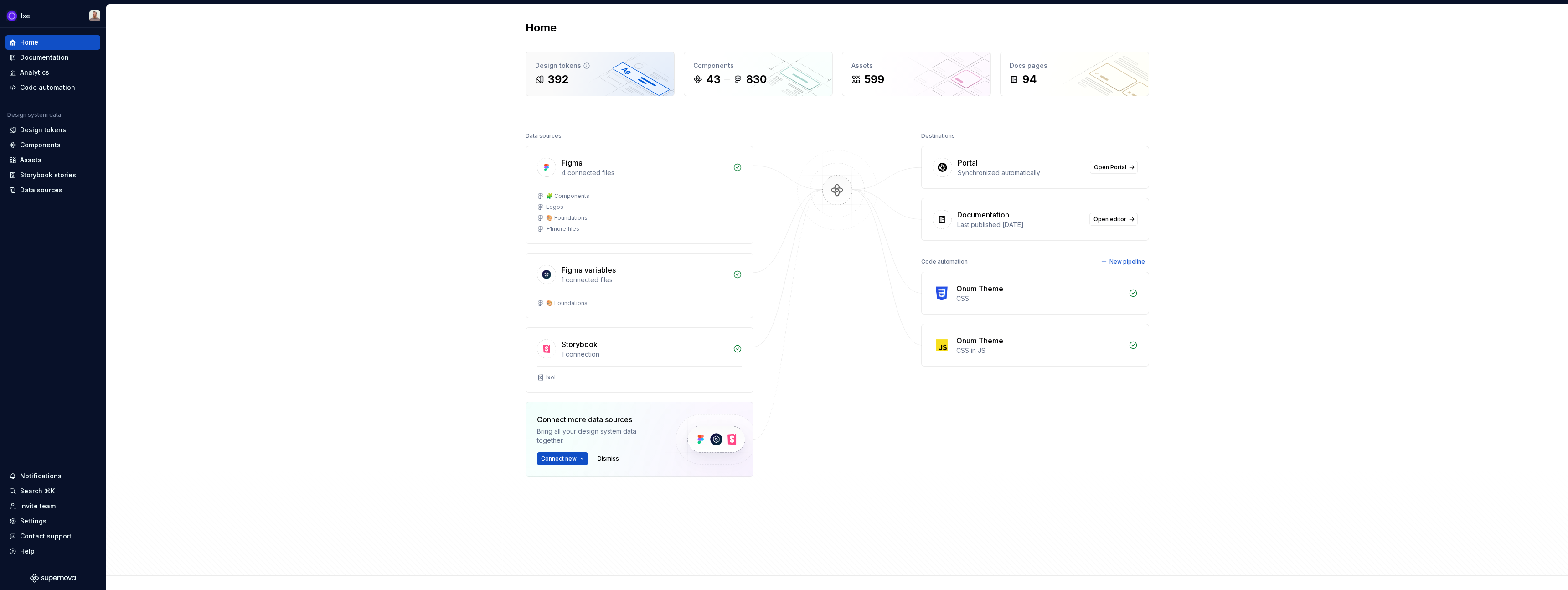
click at [599, 80] on div "392" at bounding box center [600, 79] width 130 height 15
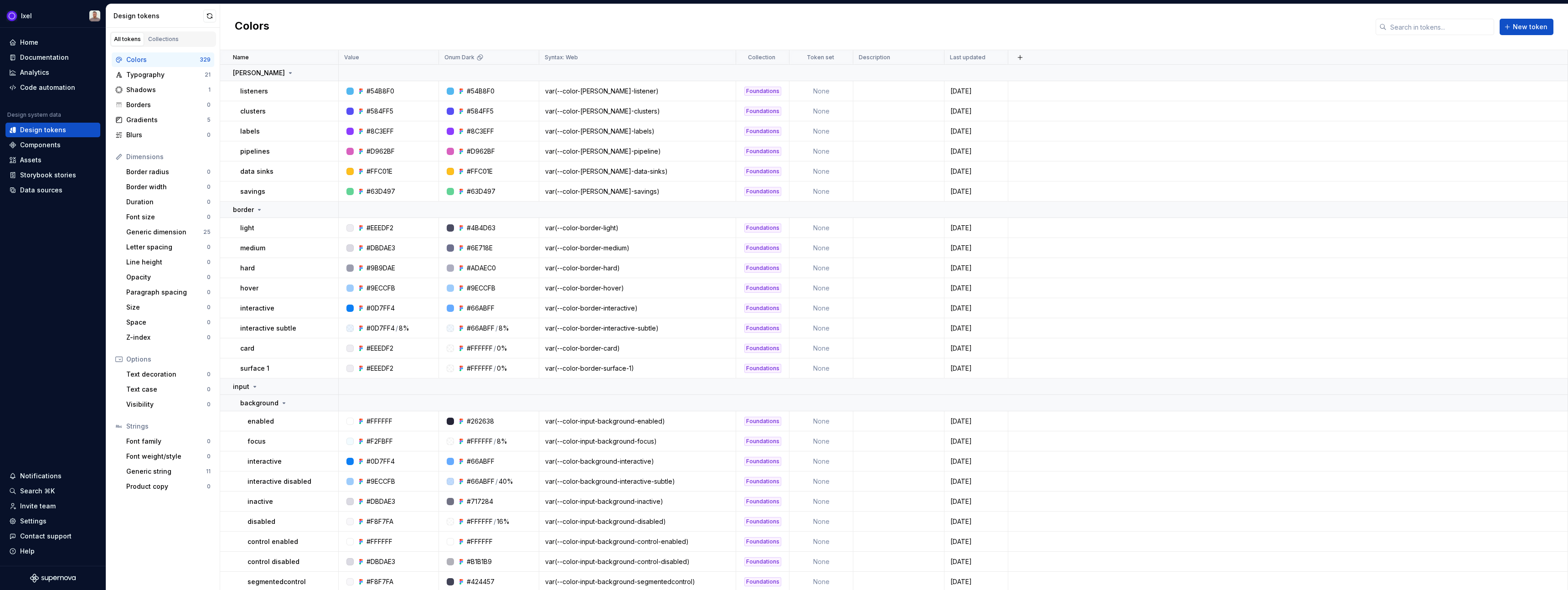
click at [158, 61] on div "Colors" at bounding box center [163, 60] width 74 height 9
click at [144, 72] on div "Typography" at bounding box center [165, 74] width 79 height 9
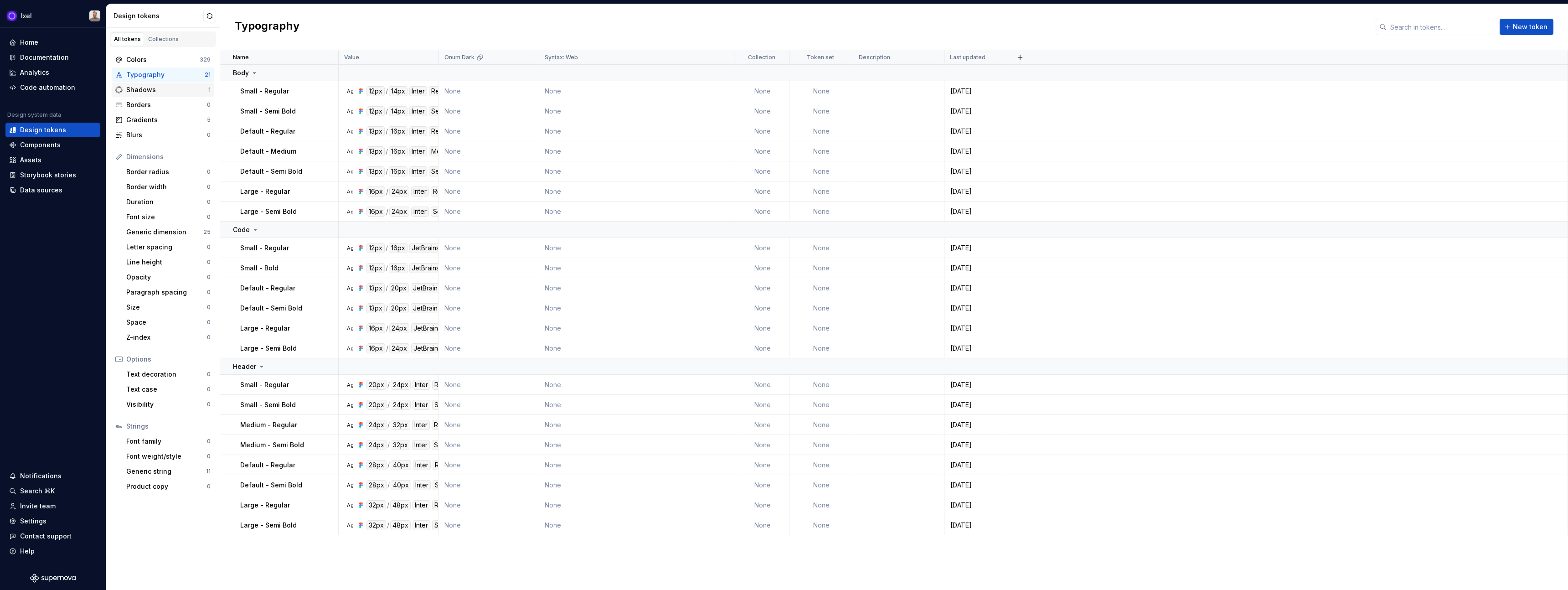
click at [145, 86] on div "Shadows" at bounding box center [167, 90] width 82 height 9
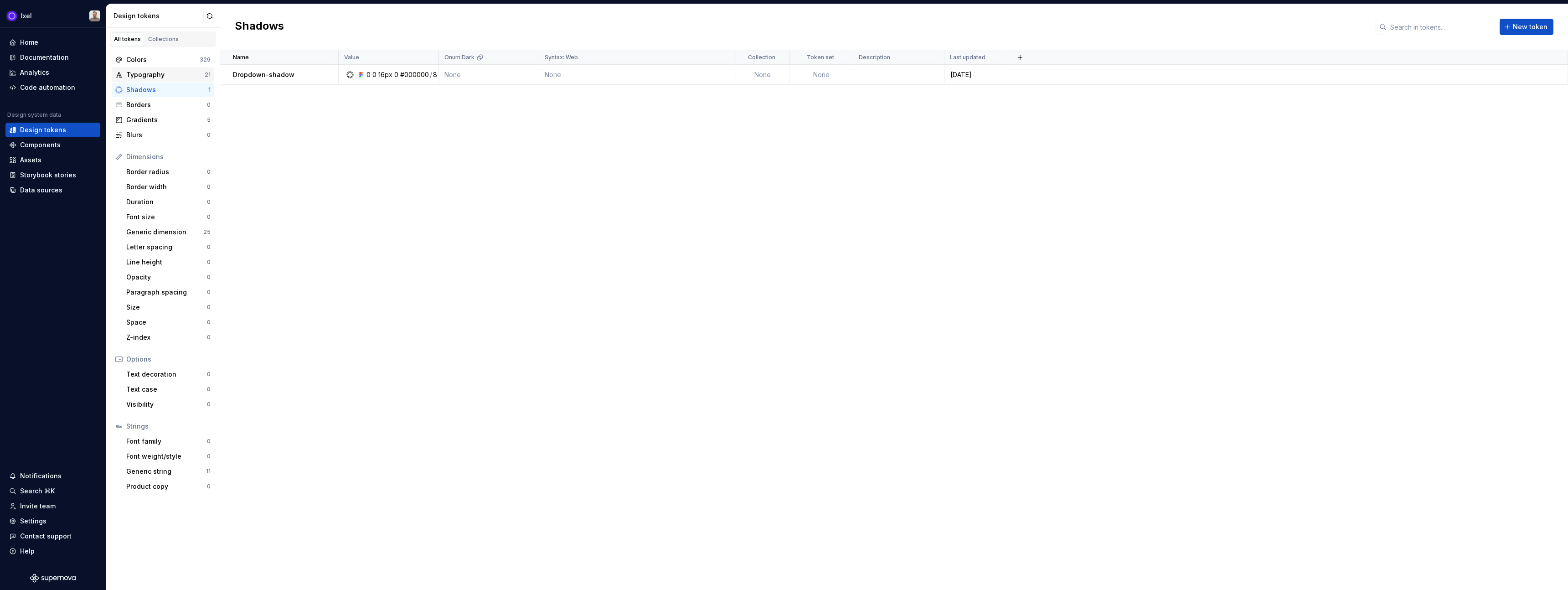
click at [142, 70] on div "Typography" at bounding box center [165, 74] width 79 height 9
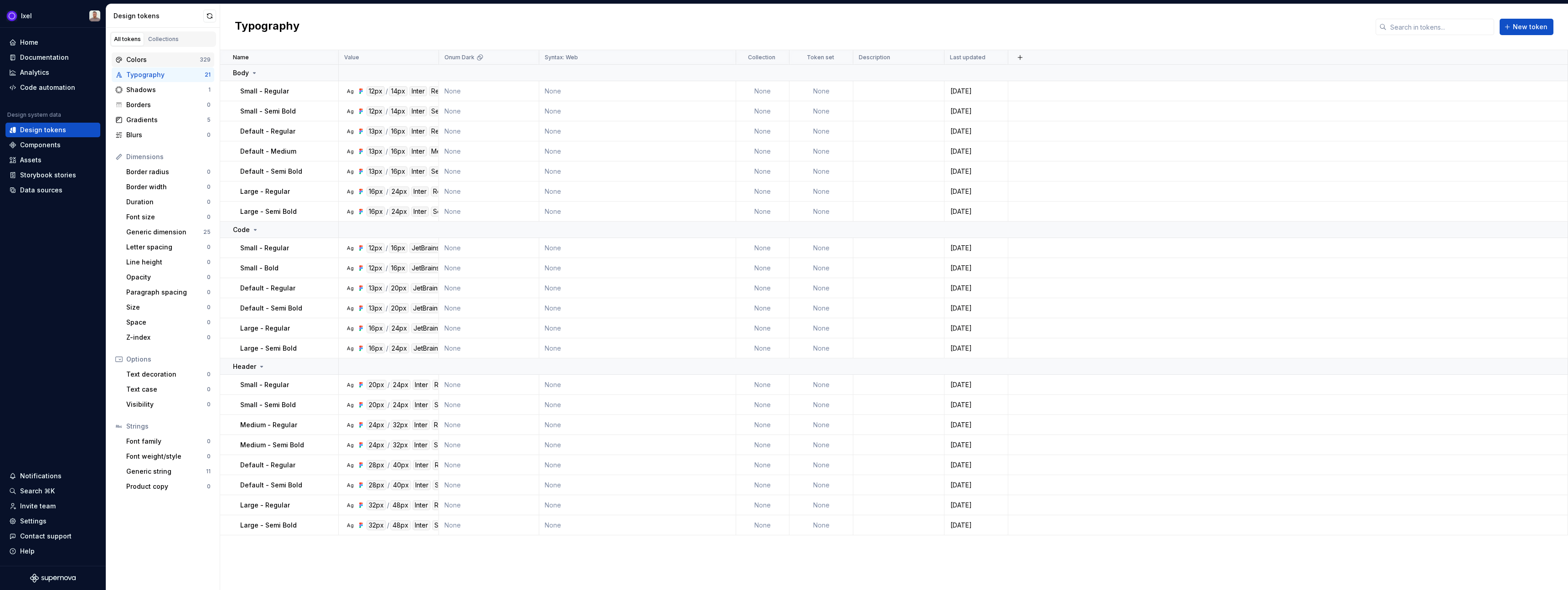
click at [142, 60] on div "Colors" at bounding box center [163, 60] width 74 height 9
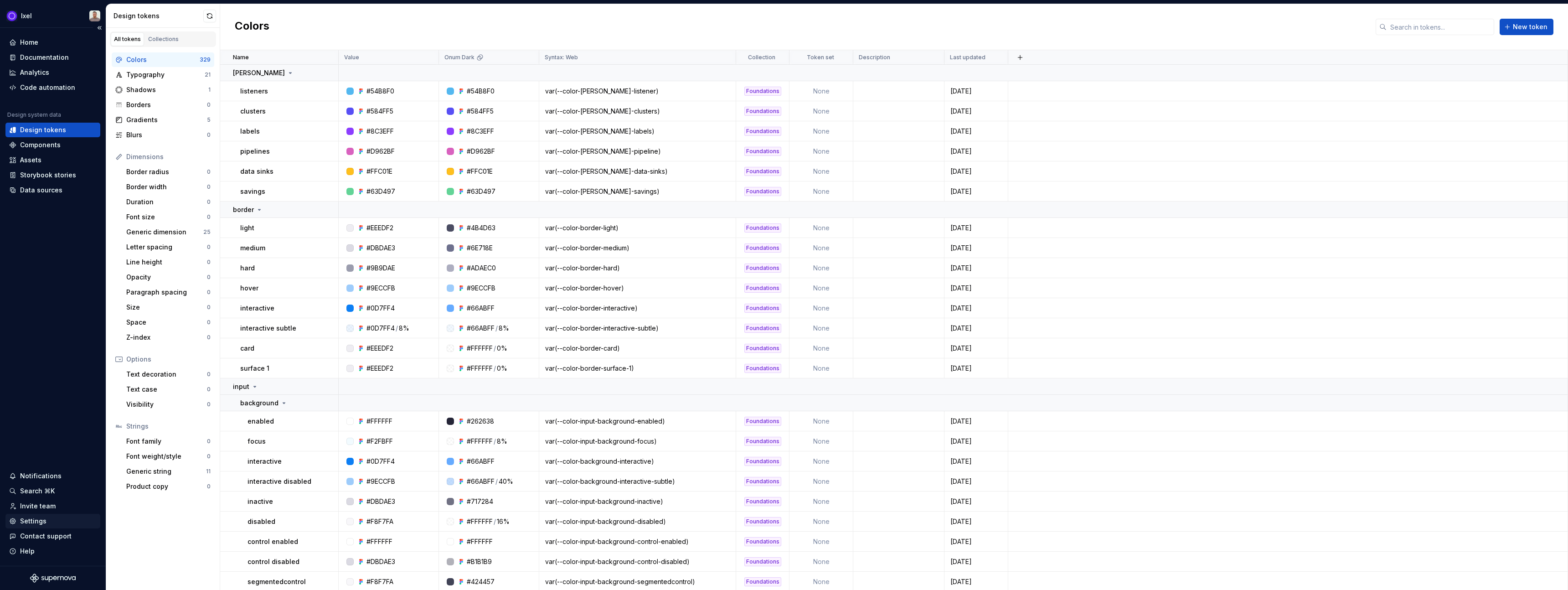
click at [30, 524] on div "Settings" at bounding box center [33, 521] width 26 height 9
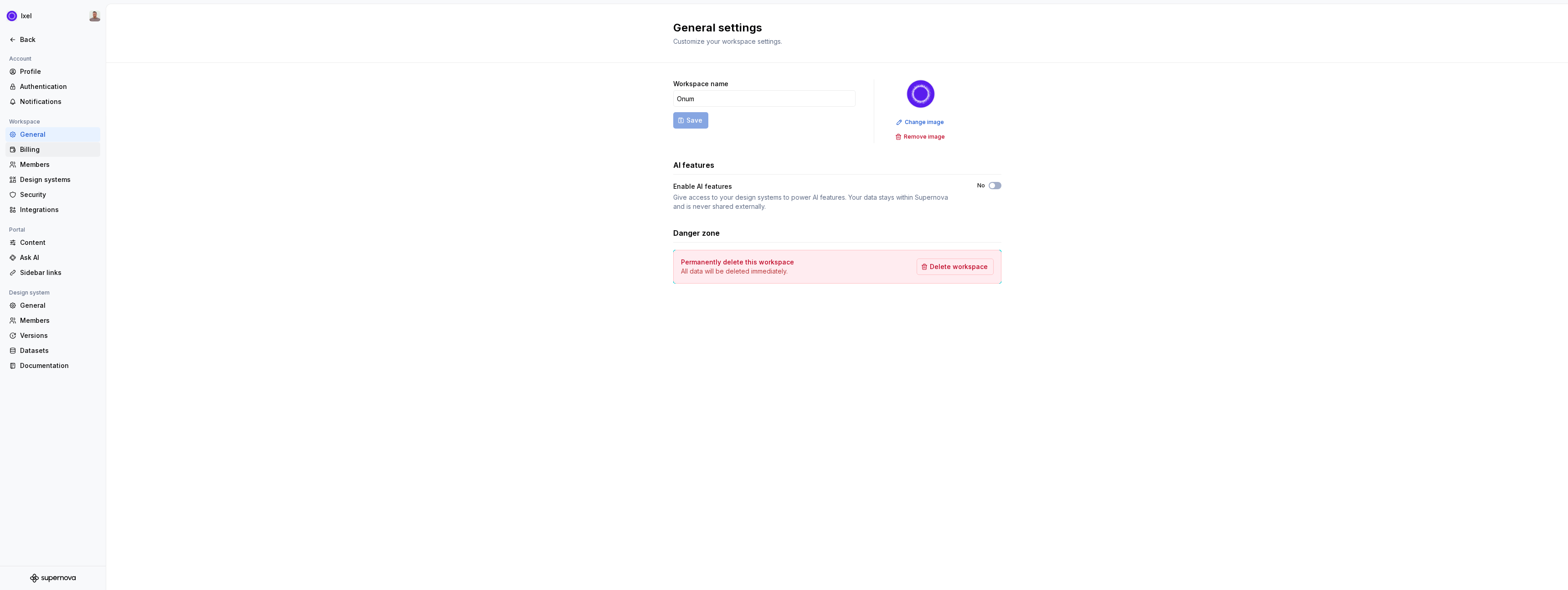
click at [40, 146] on div "Billing" at bounding box center [58, 149] width 77 height 9
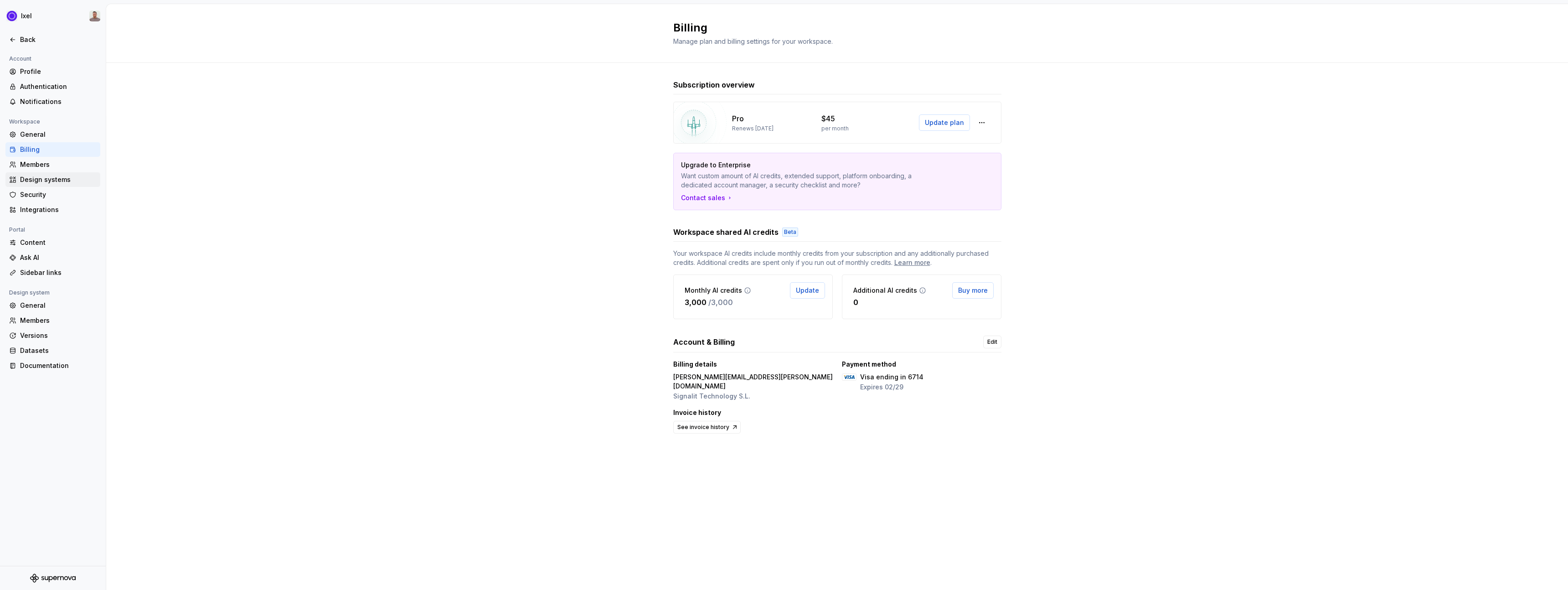
click at [45, 177] on div "Design systems" at bounding box center [58, 180] width 77 height 9
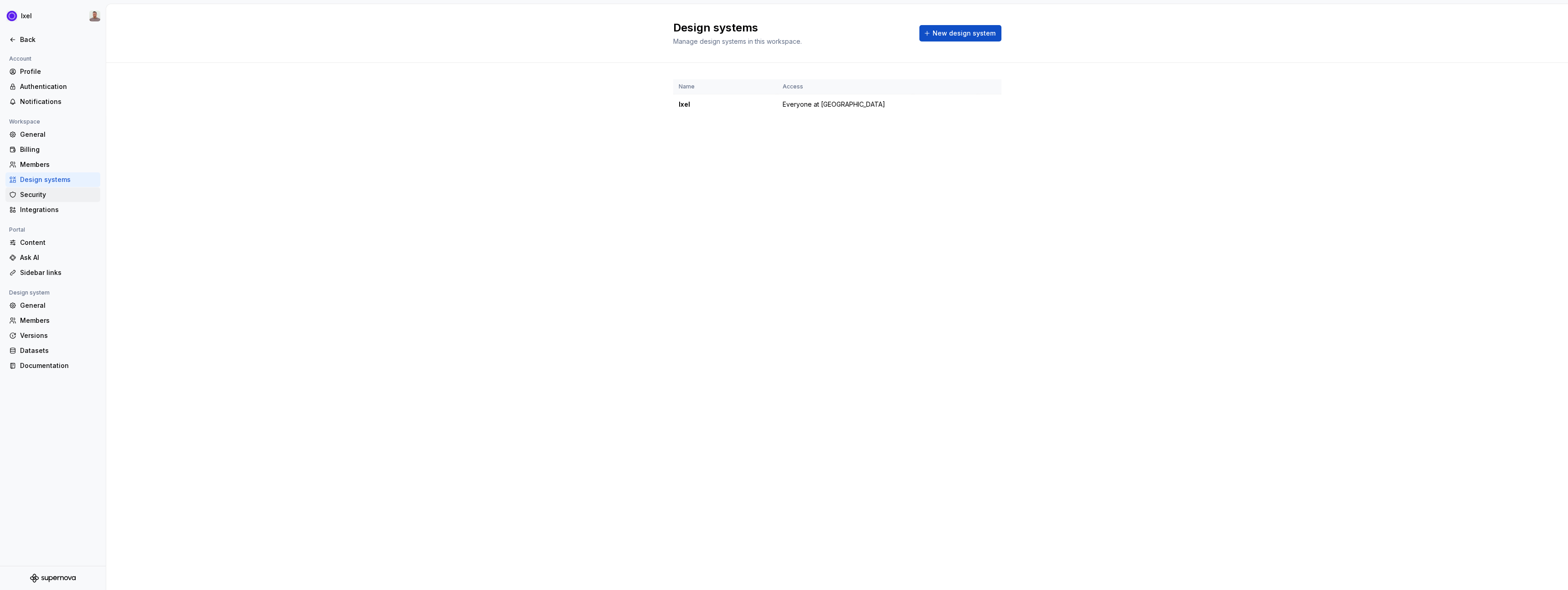
click at [37, 195] on div "Security" at bounding box center [58, 194] width 77 height 9
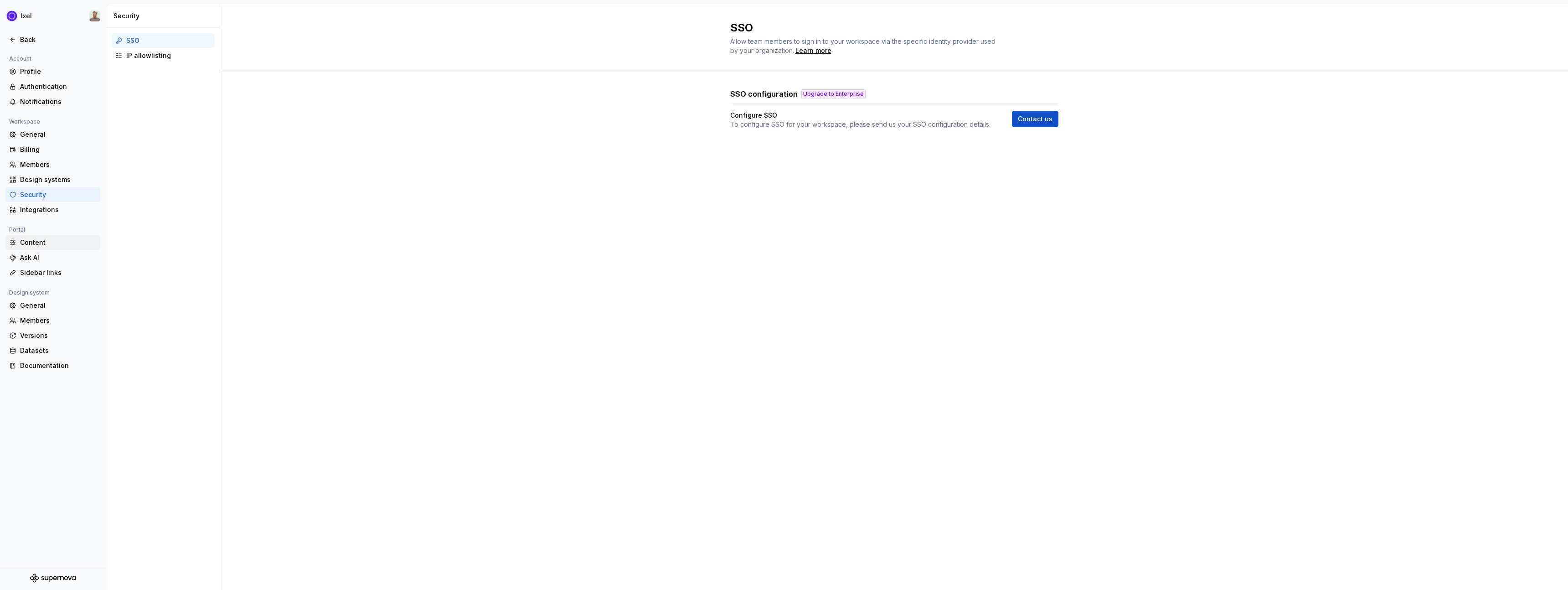
click at [30, 240] on div "Content" at bounding box center [58, 242] width 77 height 9
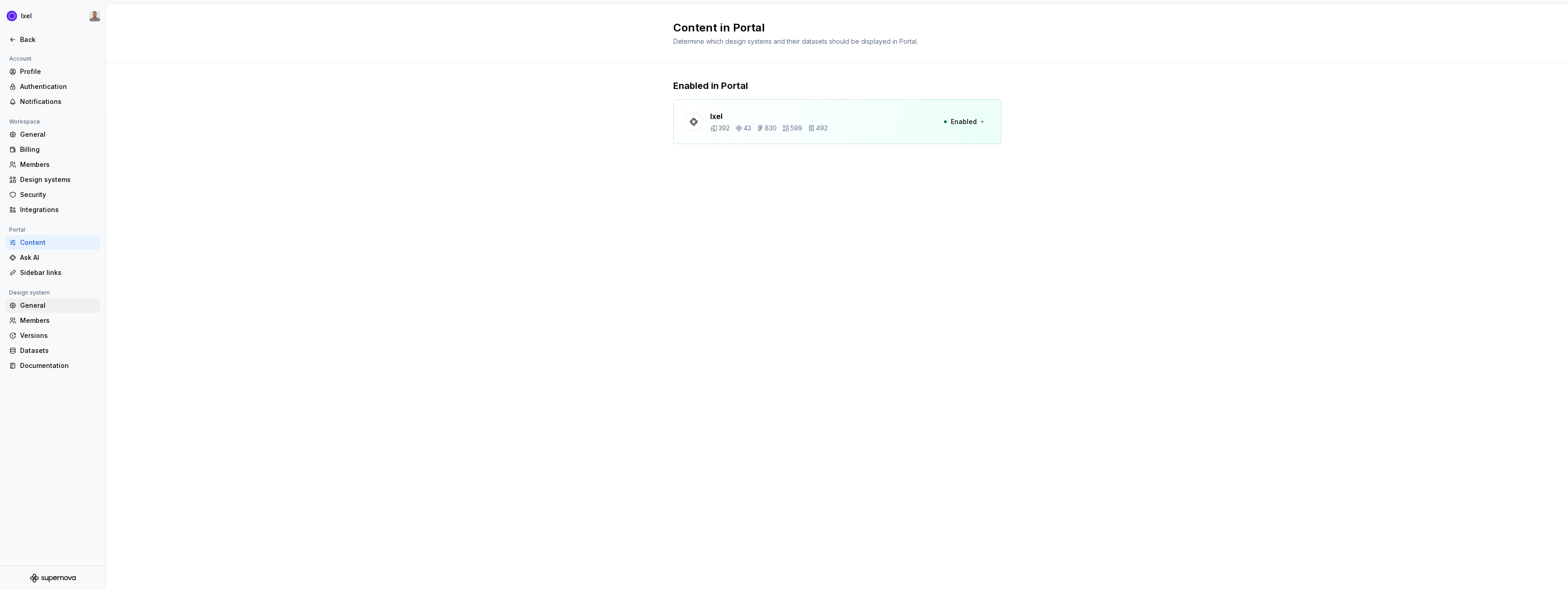
click at [36, 306] on div "General" at bounding box center [58, 305] width 77 height 9
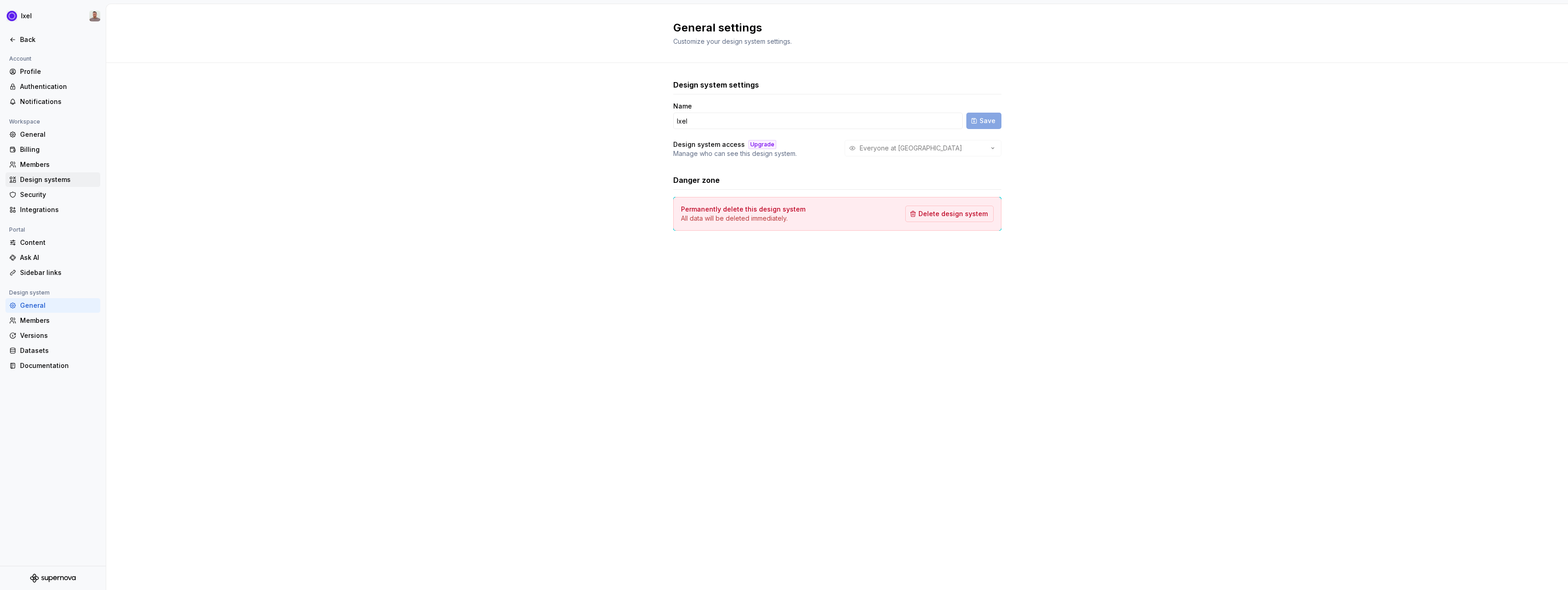
click at [48, 180] on div "Design systems" at bounding box center [58, 180] width 77 height 9
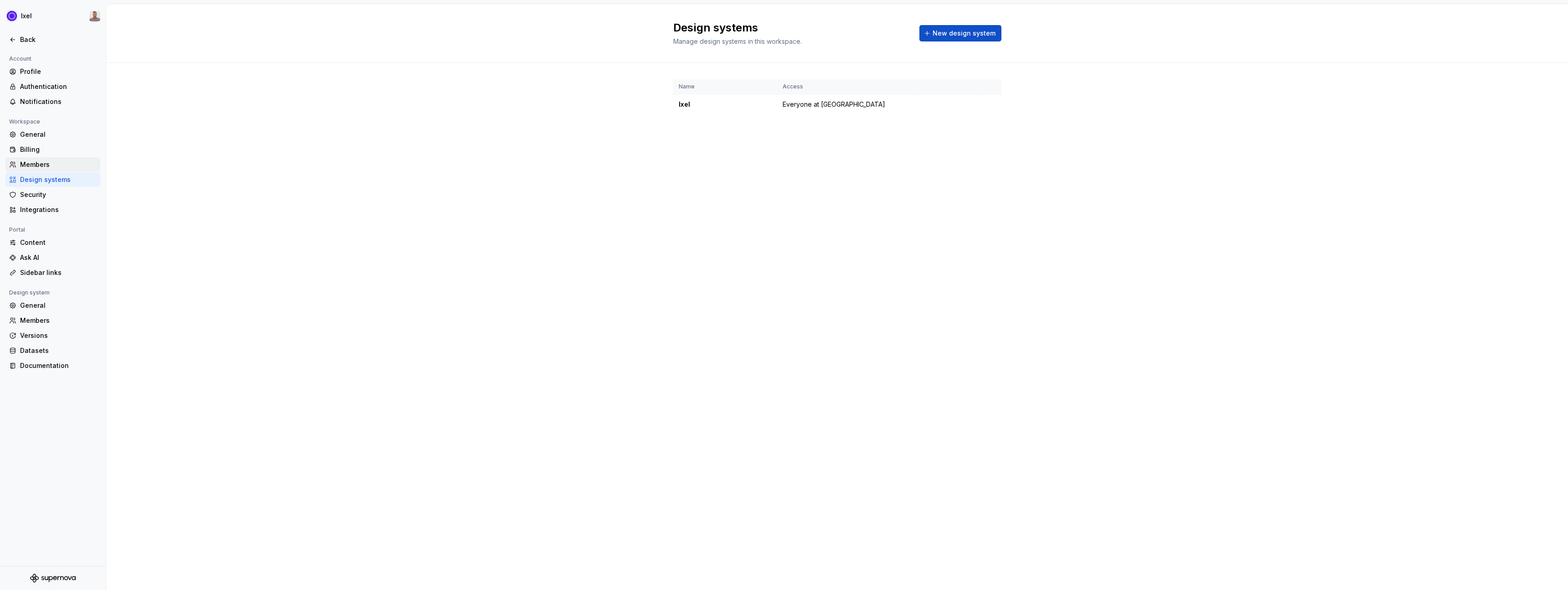
click at [47, 170] on div "Members" at bounding box center [53, 164] width 95 height 15
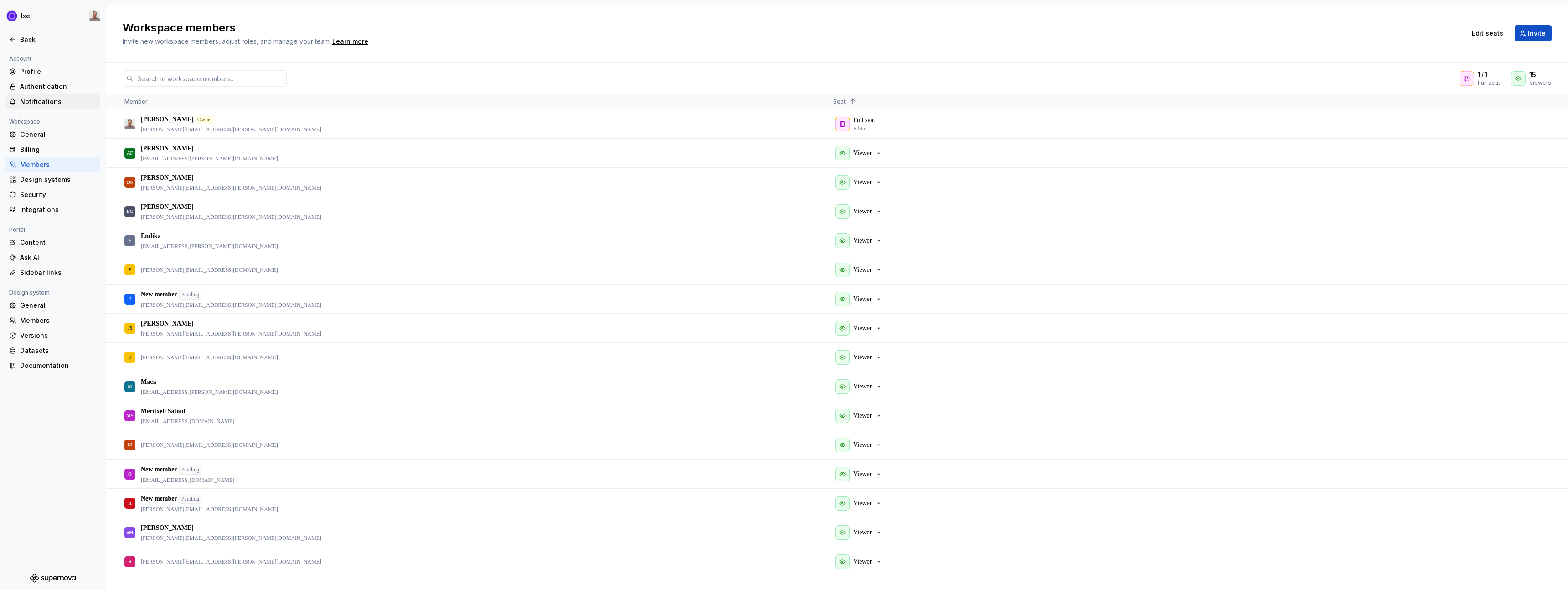
click at [39, 102] on div "Notifications" at bounding box center [58, 102] width 77 height 9
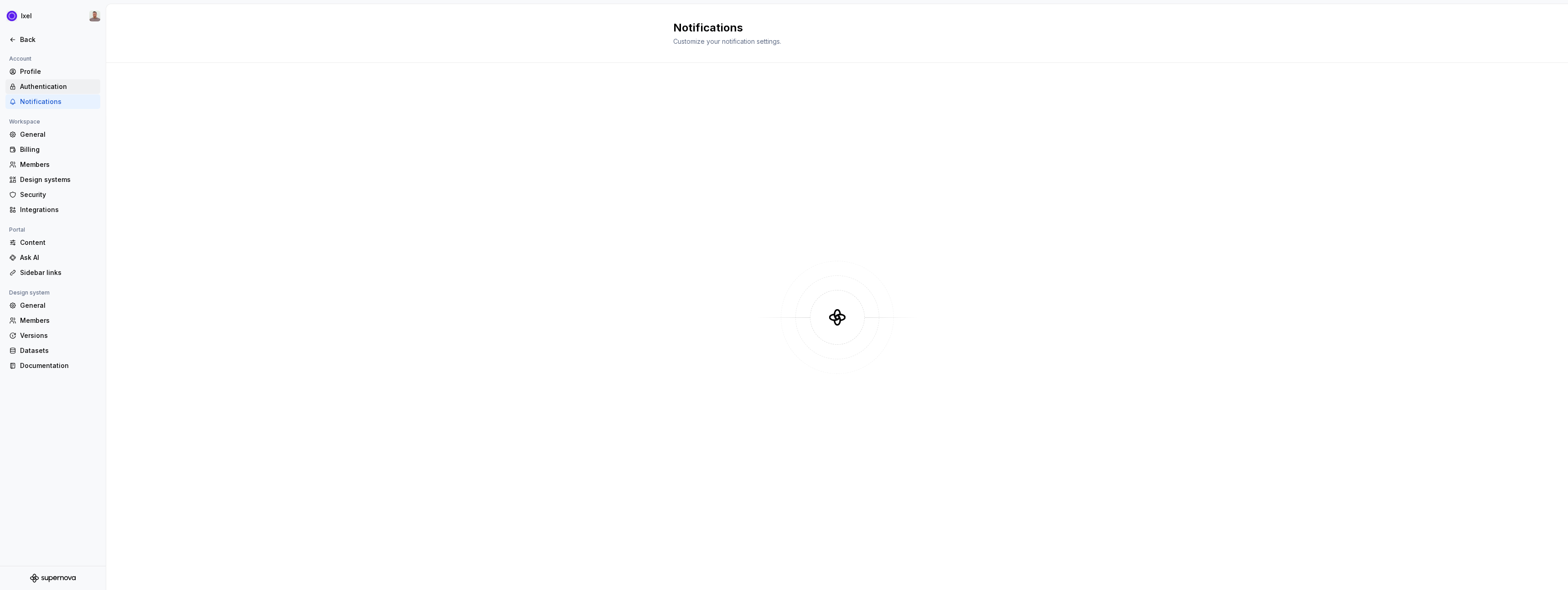
click at [44, 86] on div "Authentication" at bounding box center [58, 86] width 77 height 9
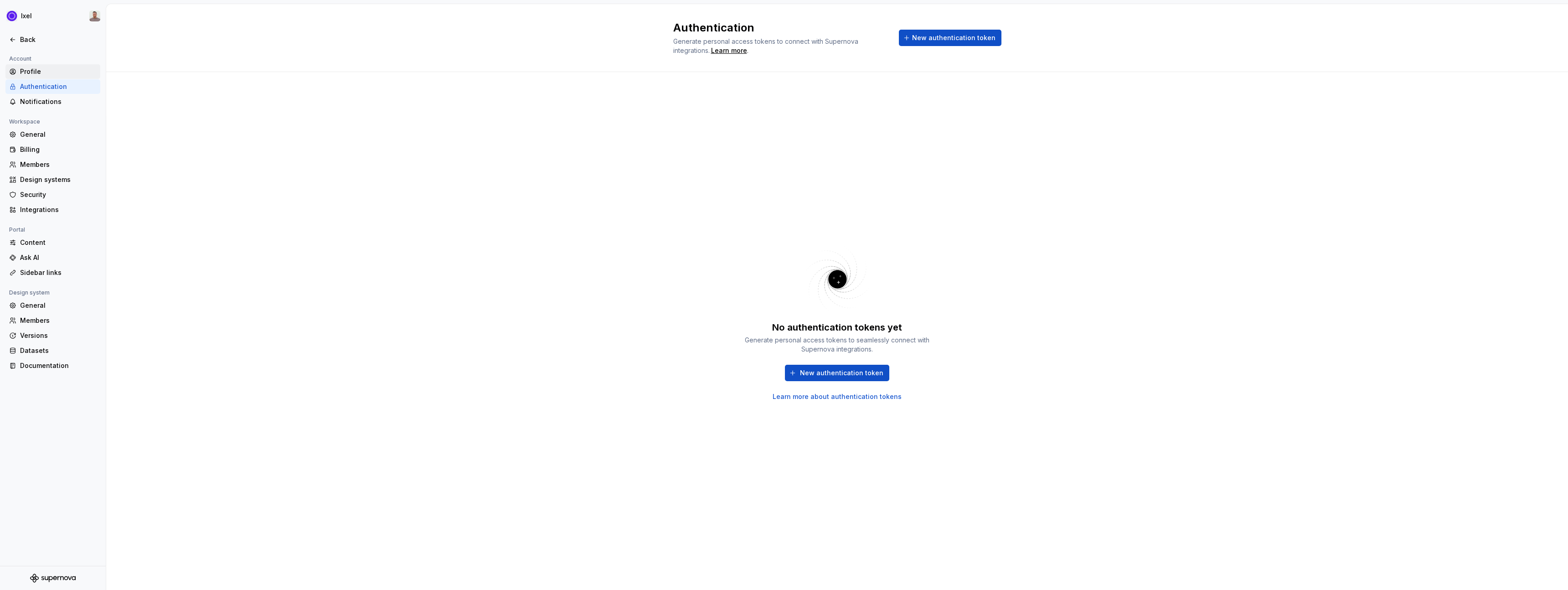
click at [36, 73] on div "Profile" at bounding box center [58, 71] width 77 height 9
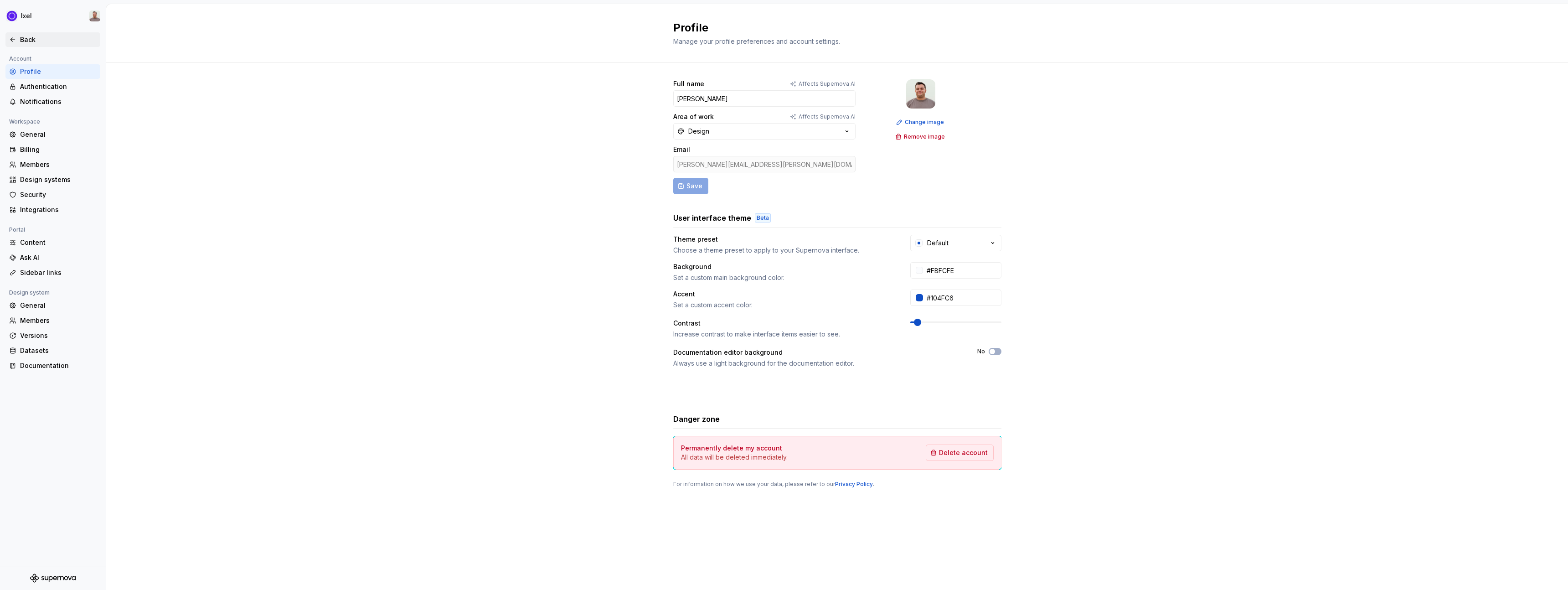
click at [19, 40] on div "Back" at bounding box center [53, 40] width 88 height 9
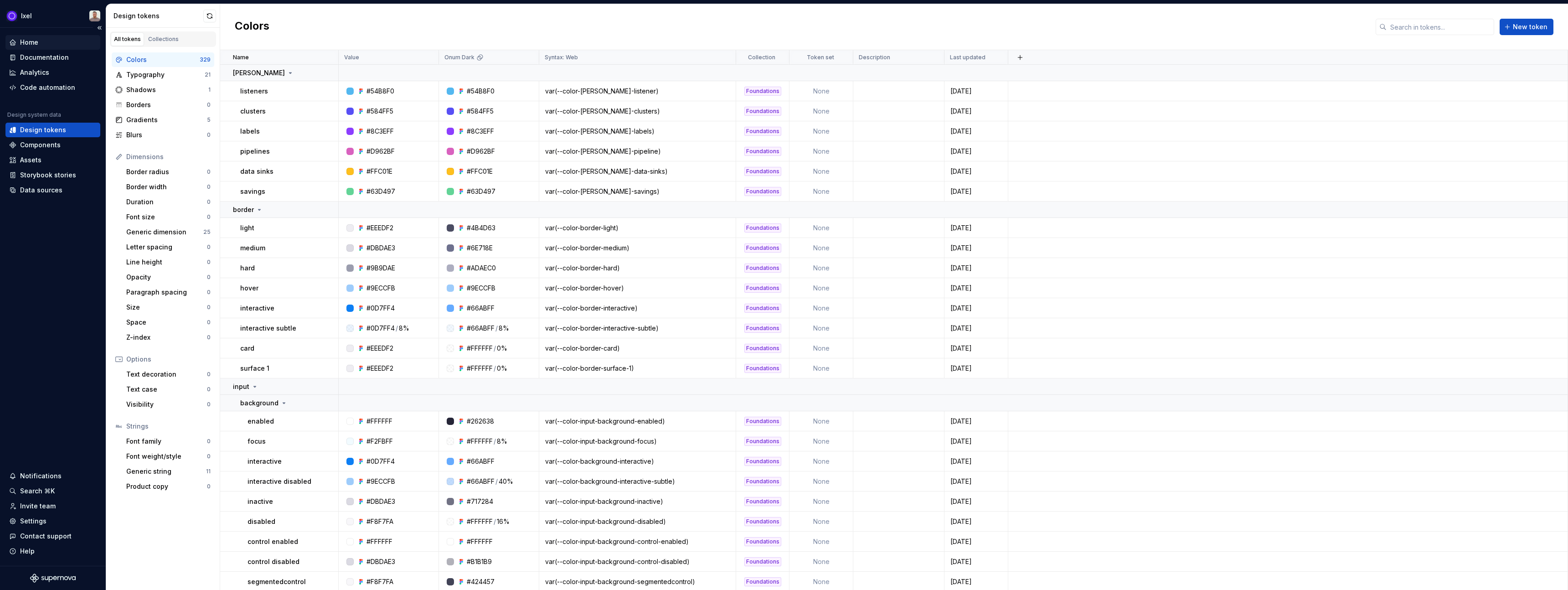
click at [27, 44] on div "Home" at bounding box center [29, 42] width 18 height 9
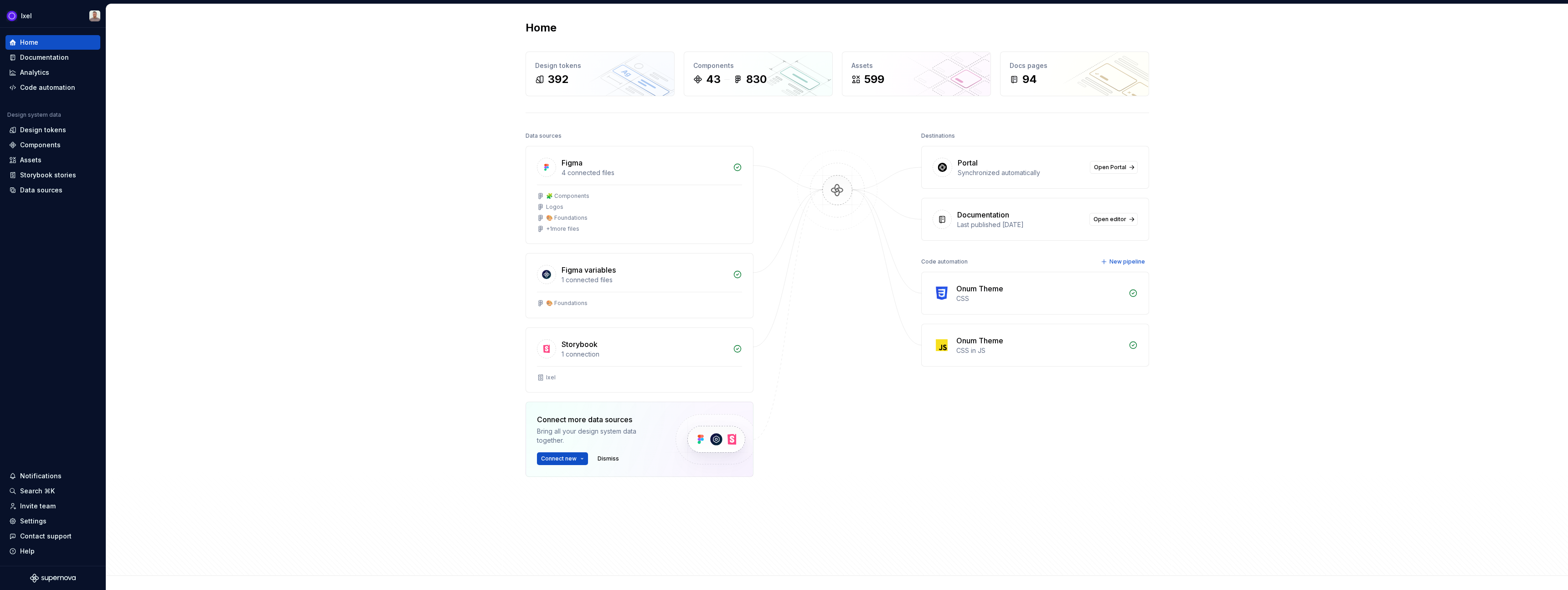
click at [778, 346] on div "CSS in JS" at bounding box center [1040, 350] width 167 height 9
click at [778, 339] on div "Onum Theme" at bounding box center [979, 340] width 47 height 11
click at [778, 346] on img at bounding box center [942, 345] width 18 height 18
click at [36, 90] on div "Code automation" at bounding box center [47, 87] width 55 height 9
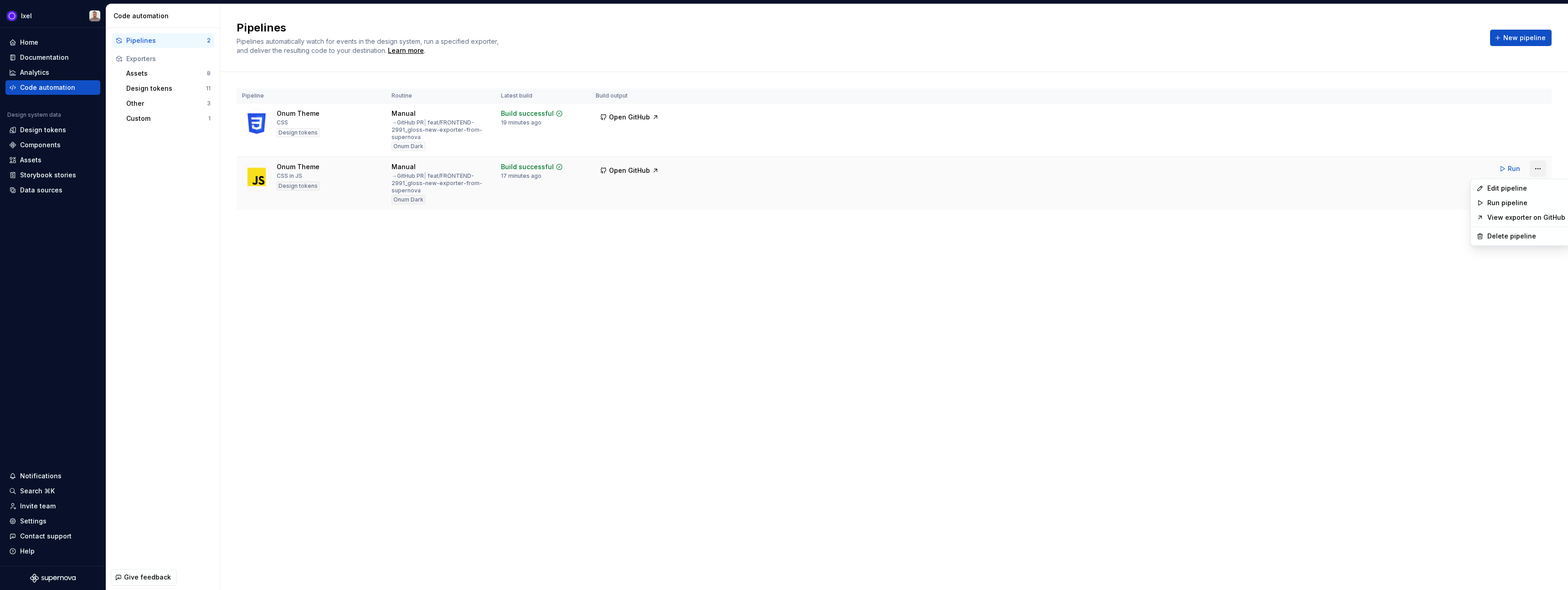
click at [778, 168] on html "Ixel Home Documentation Analytics Code automation Design system data Design tok…" at bounding box center [784, 295] width 1568 height 590
click at [778, 187] on div "Edit pipeline" at bounding box center [1526, 188] width 78 height 9
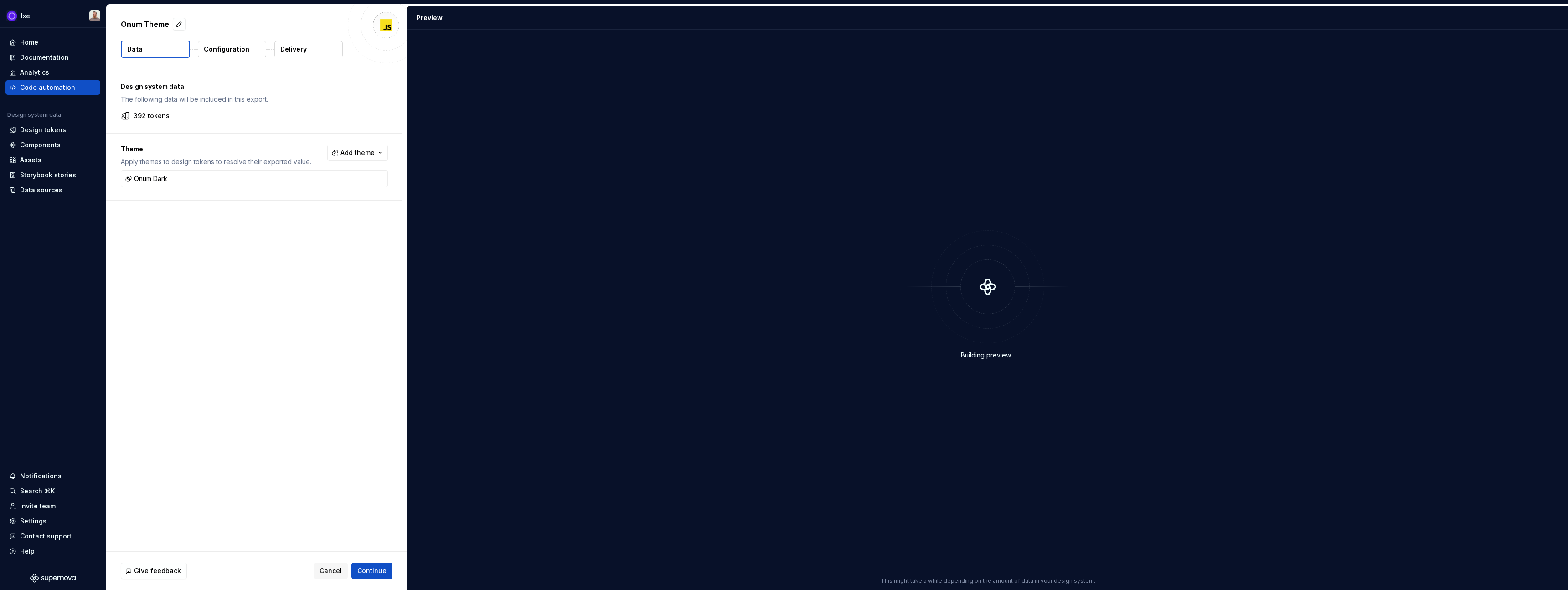
click at [237, 50] on p "Configuration" at bounding box center [226, 49] width 46 height 9
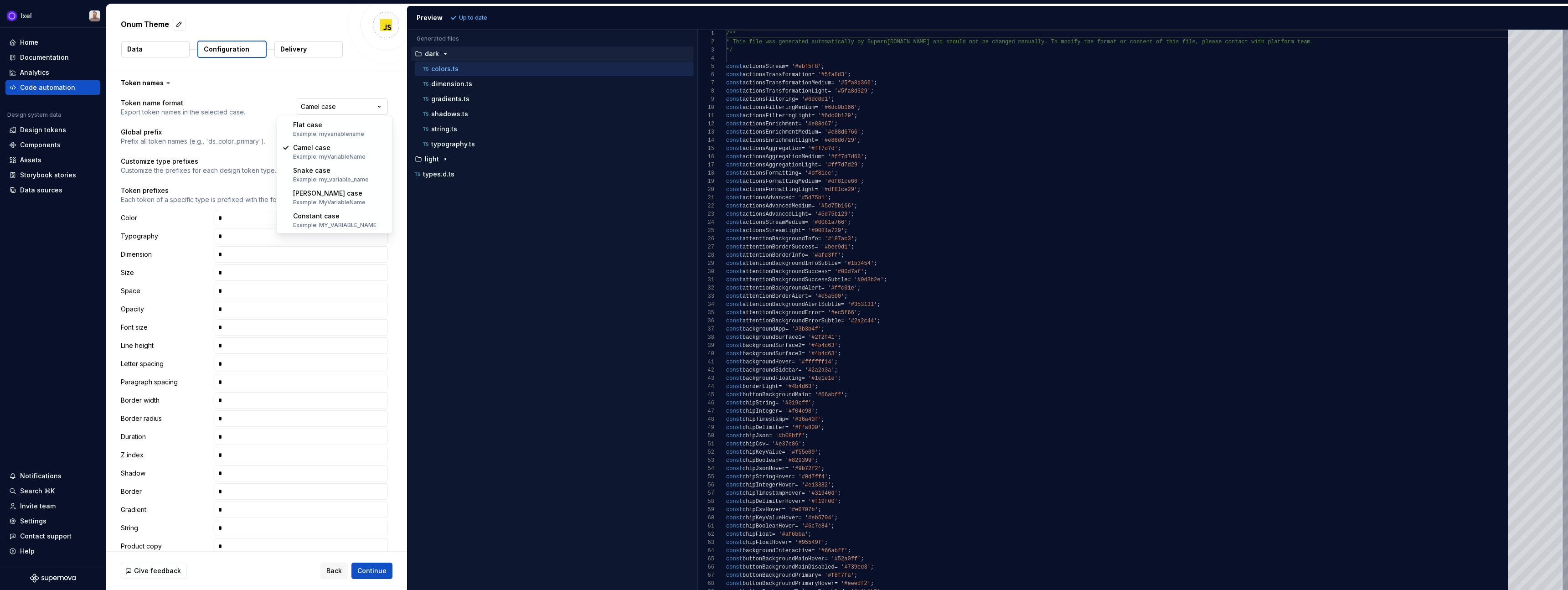
click at [338, 105] on html "**********" at bounding box center [784, 295] width 1568 height 590
click at [142, 82] on button "button" at bounding box center [254, 83] width 296 height 24
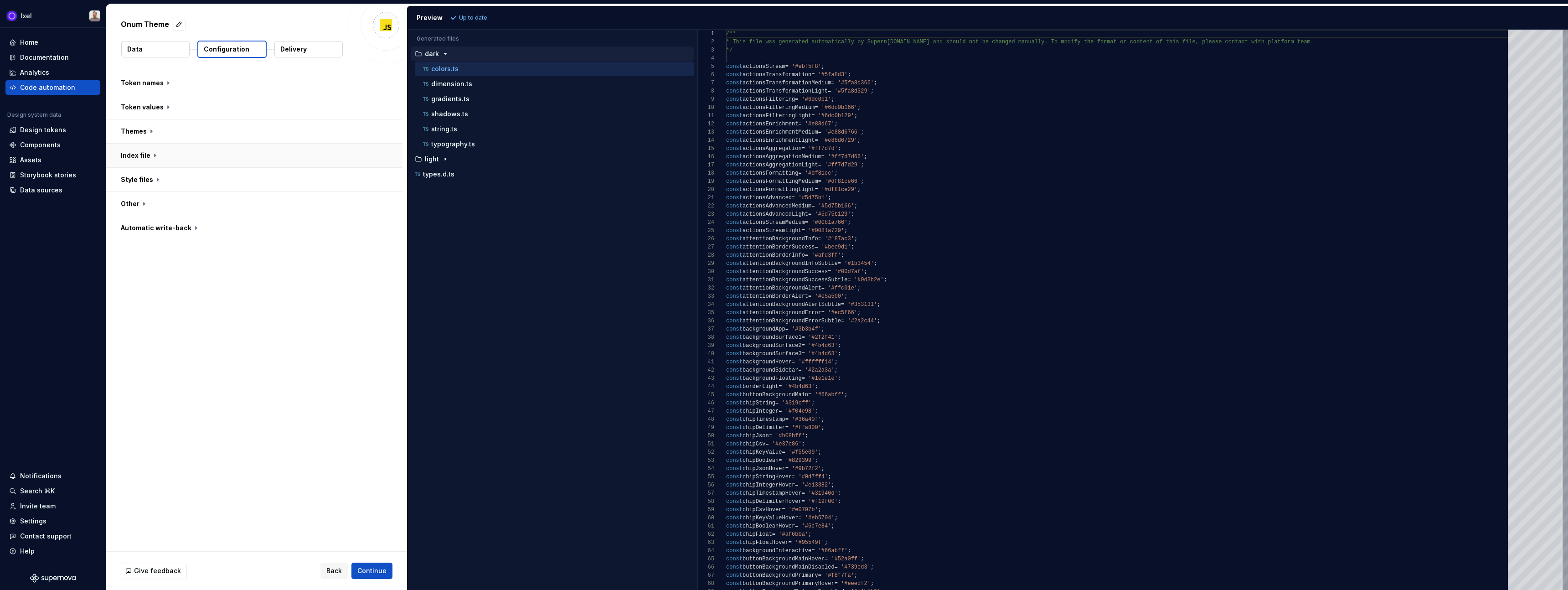
click at [148, 155] on button "button" at bounding box center [254, 155] width 296 height 24
click at [382, 186] on div at bounding box center [354, 180] width 68 height 18
click at [382, 174] on span "button" at bounding box center [379, 174] width 5 height 5
click at [465, 15] on span "Refresh preview" at bounding box center [482, 18] width 46 height 7
click at [435, 159] on p "index.ts" at bounding box center [435, 159] width 25 height 7
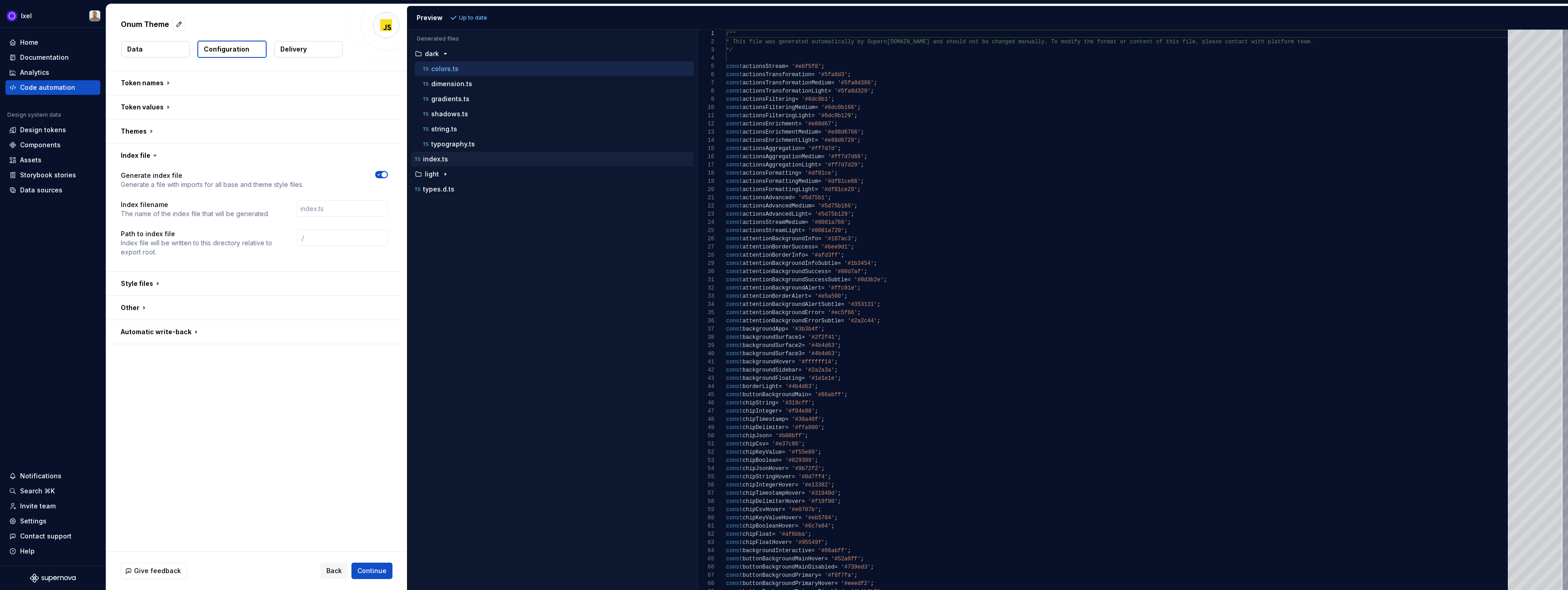
scroll to position [82, 0]
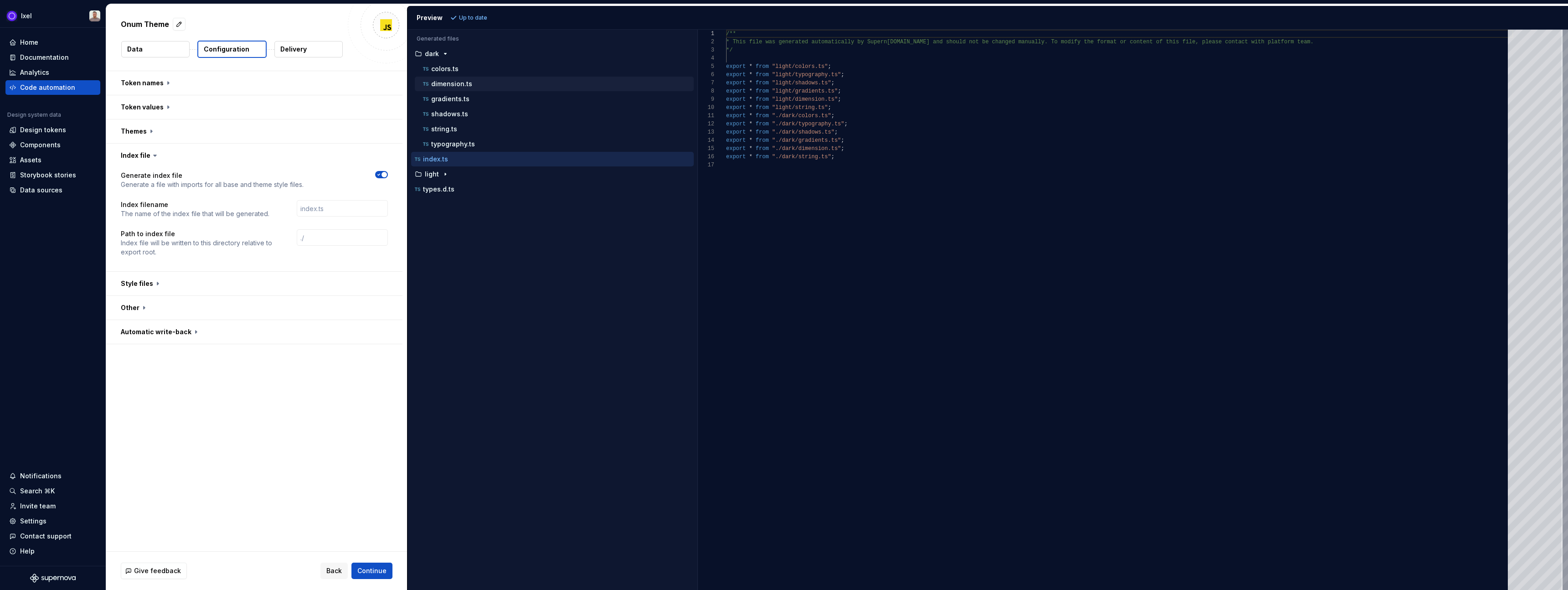
click at [459, 80] on p "dimension.ts" at bounding box center [451, 84] width 41 height 7
type textarea "**********"
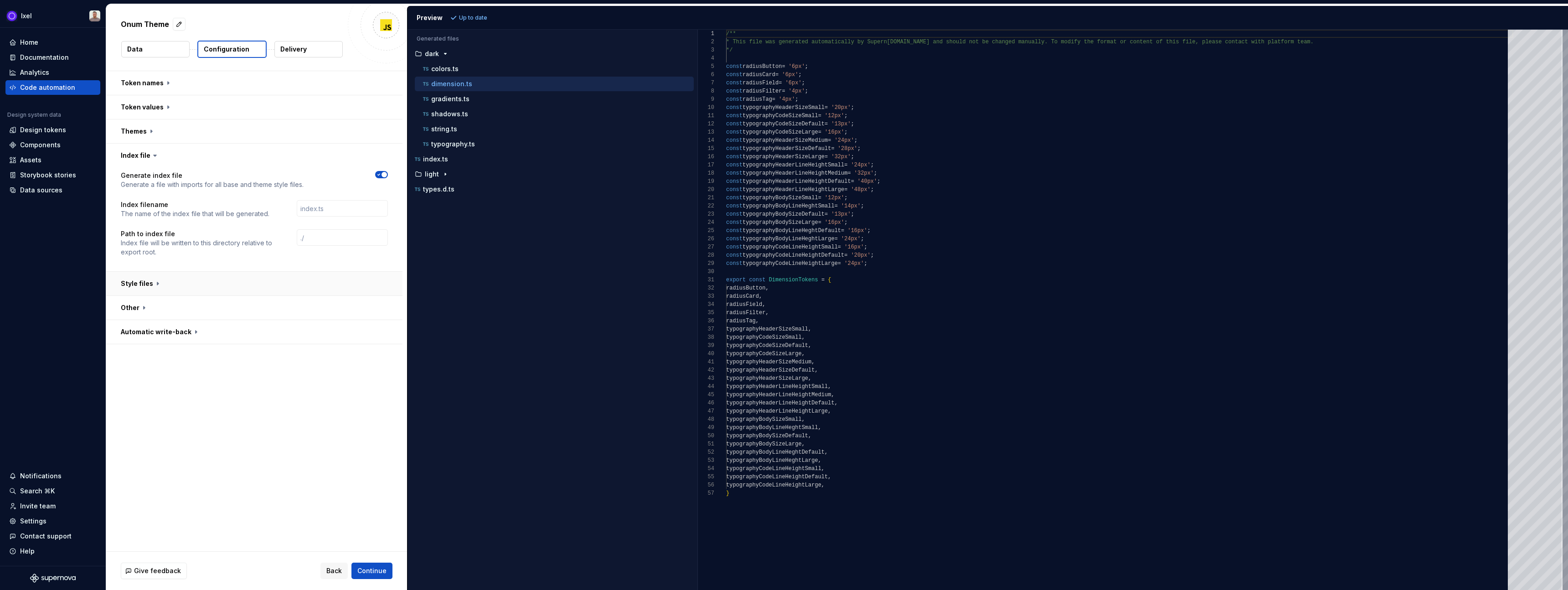
click at [135, 284] on button "button" at bounding box center [254, 283] width 296 height 24
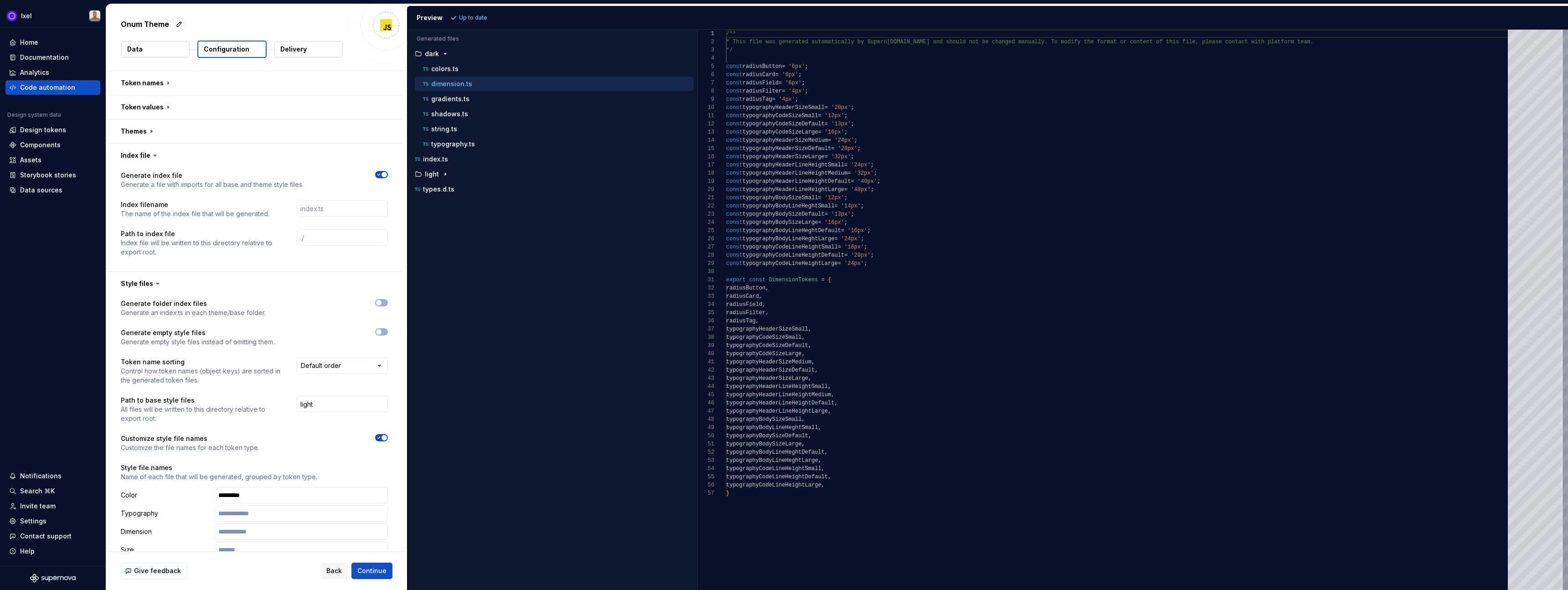
scroll to position [225, 0]
